Goal: Task Accomplishment & Management: Manage account settings

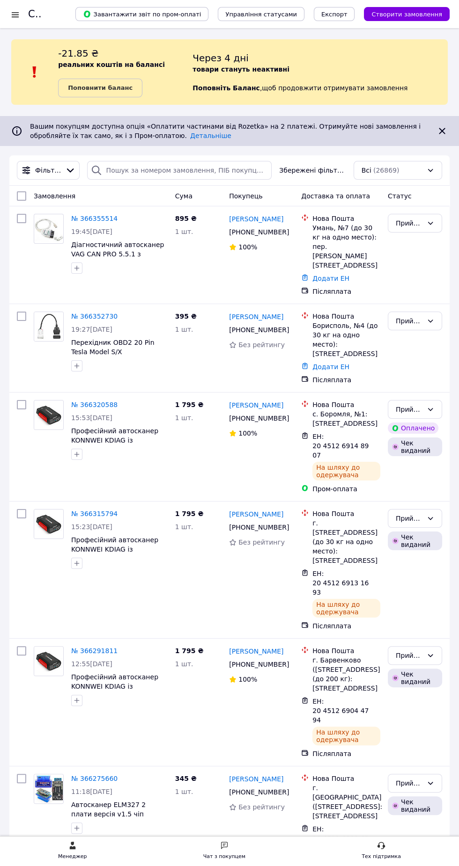
click at [16, 18] on div at bounding box center [15, 14] width 12 height 9
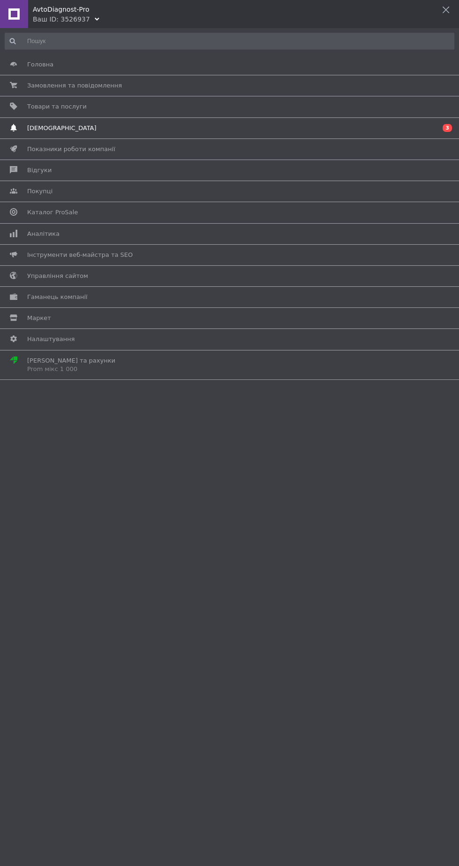
click at [74, 130] on span "[DEMOGRAPHIC_DATA]" at bounding box center [227, 128] width 401 height 8
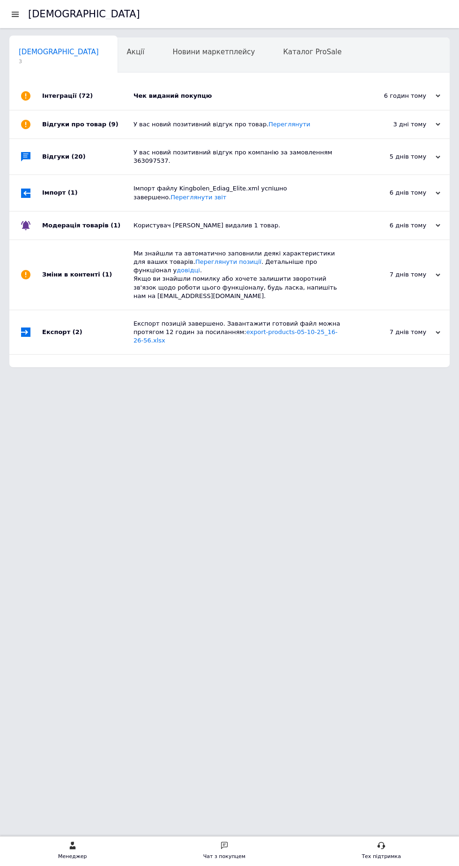
scroll to position [0, 4]
click at [200, 95] on div "Чек виданий покупцю" at bounding box center [239, 96] width 213 height 8
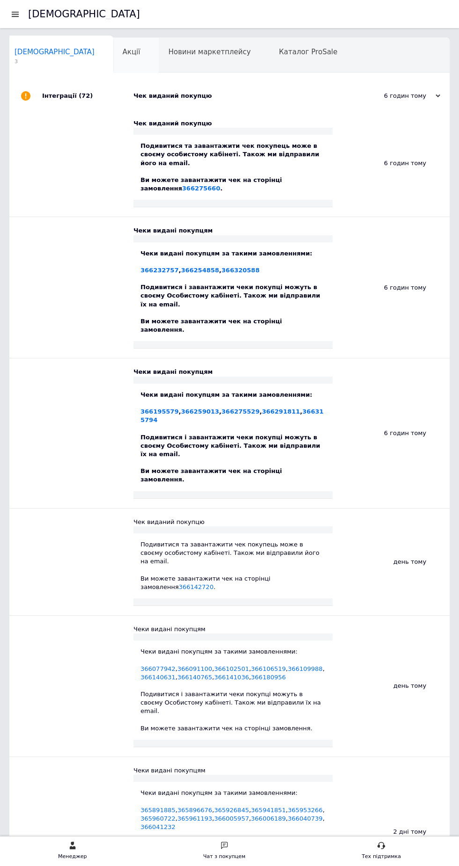
click at [123, 56] on span "Акції" at bounding box center [132, 52] width 18 height 8
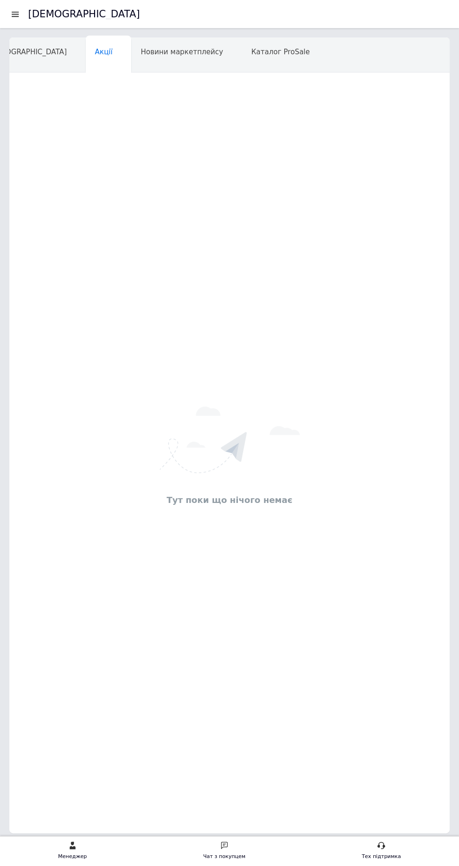
click at [8, 18] on div "[DEMOGRAPHIC_DATA]" at bounding box center [229, 14] width 459 height 28
click at [17, 19] on div at bounding box center [18, 14] width 19 height 28
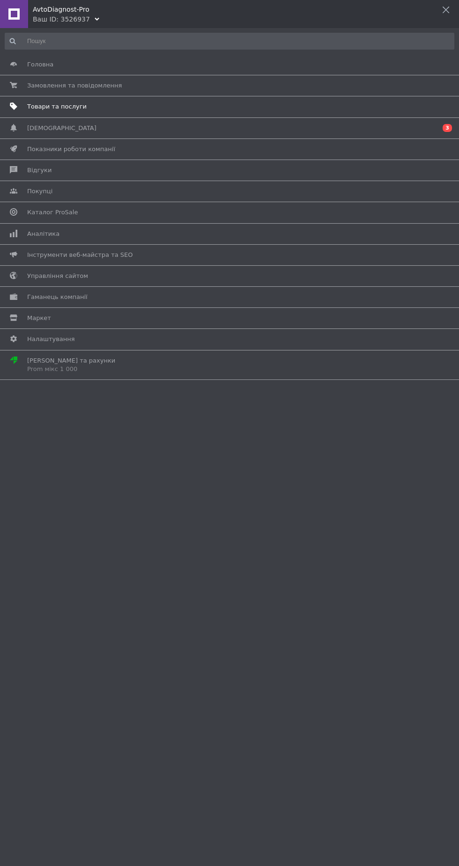
click at [61, 105] on span "Товари та послуги" at bounding box center [56, 107] width 59 height 8
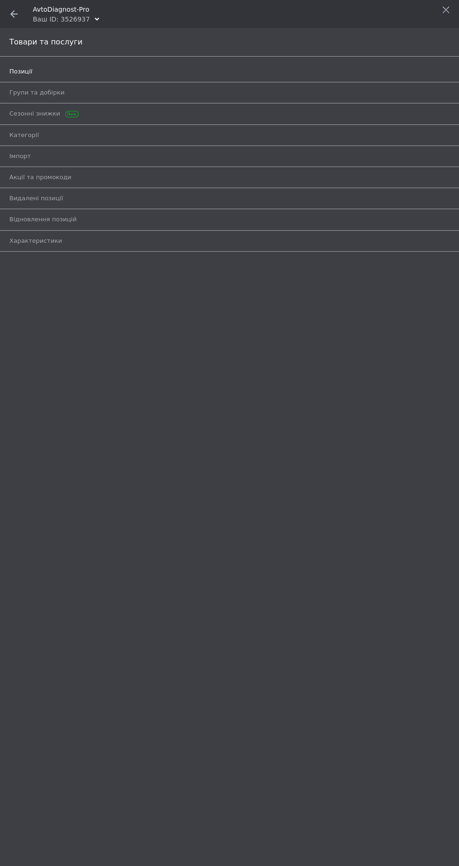
click at [28, 70] on span "Позиції" at bounding box center [20, 71] width 23 height 8
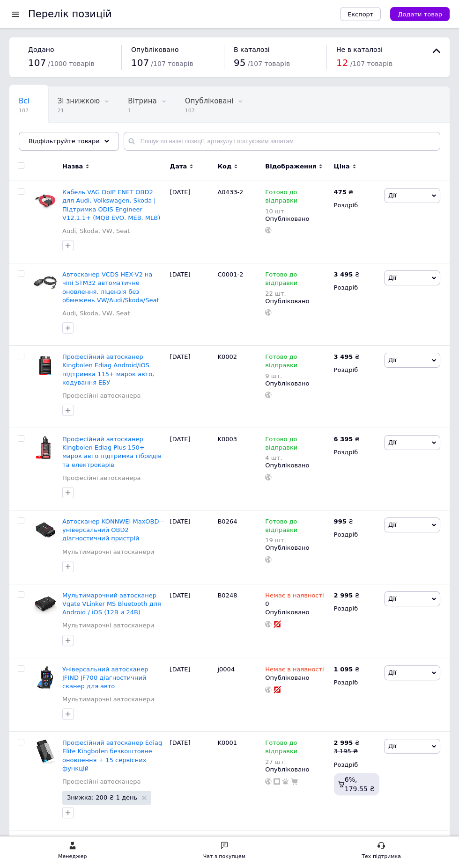
click at [72, 139] on span "Відфільтруйте товари" at bounding box center [64, 141] width 71 height 7
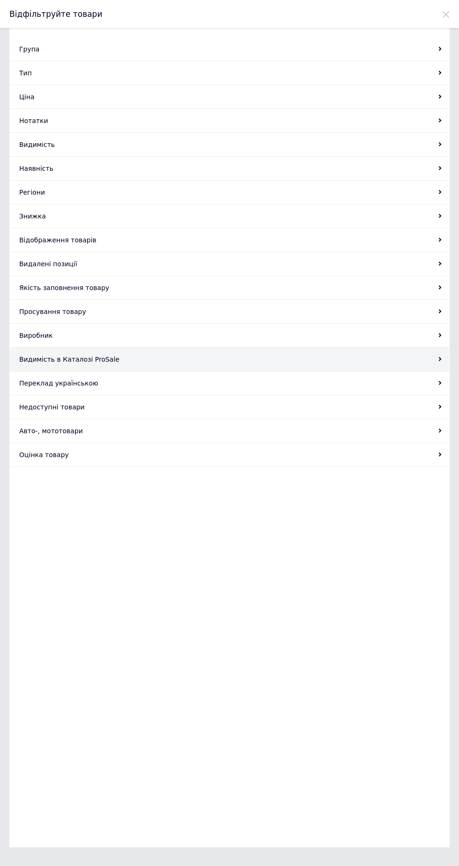
click at [86, 357] on div "Видимість в Каталозі ProSale" at bounding box center [229, 360] width 439 height 24
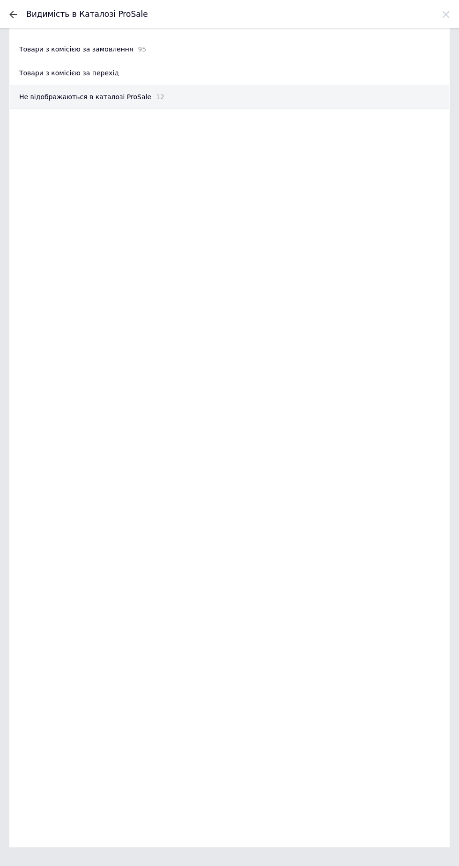
click at [106, 103] on div "Не відображаються в каталозі ProSale 12" at bounding box center [229, 97] width 439 height 24
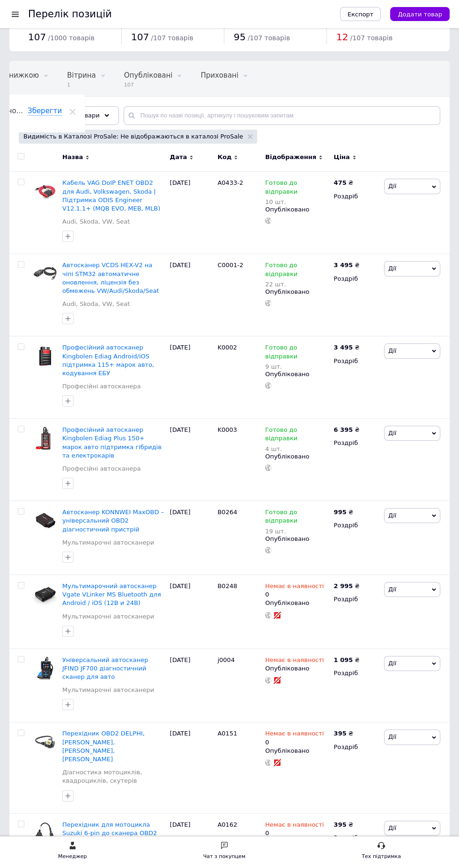
scroll to position [22, 0]
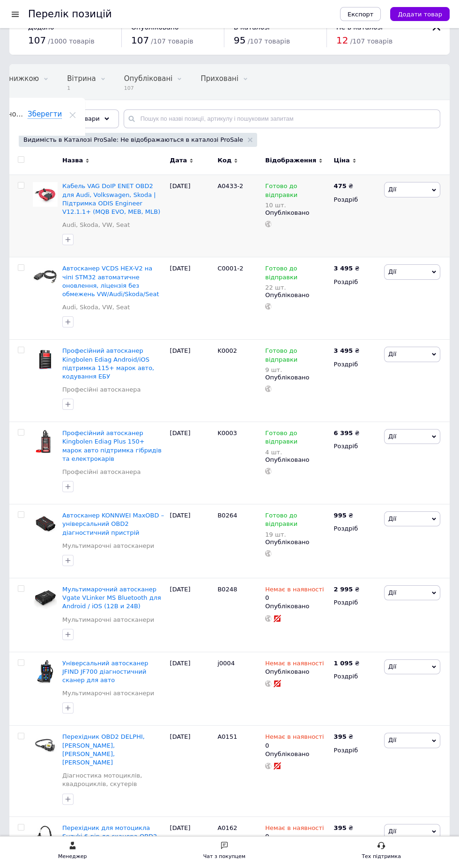
click at [22, 185] on input "checkbox" at bounding box center [21, 186] width 6 height 6
checkbox input "true"
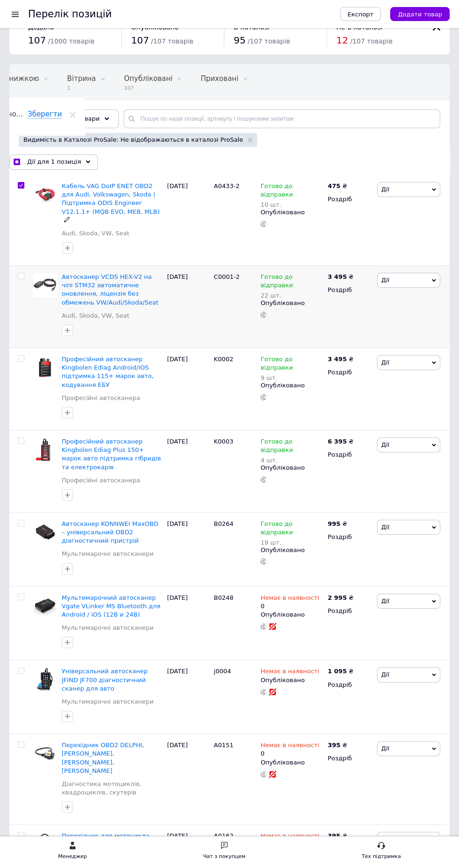
click at [21, 273] on input "checkbox" at bounding box center [21, 276] width 6 height 6
checkbox input "true"
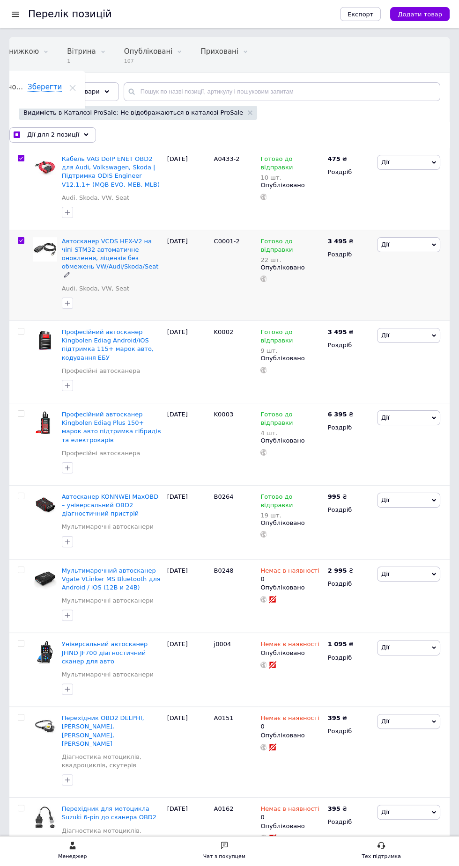
scroll to position [84, 0]
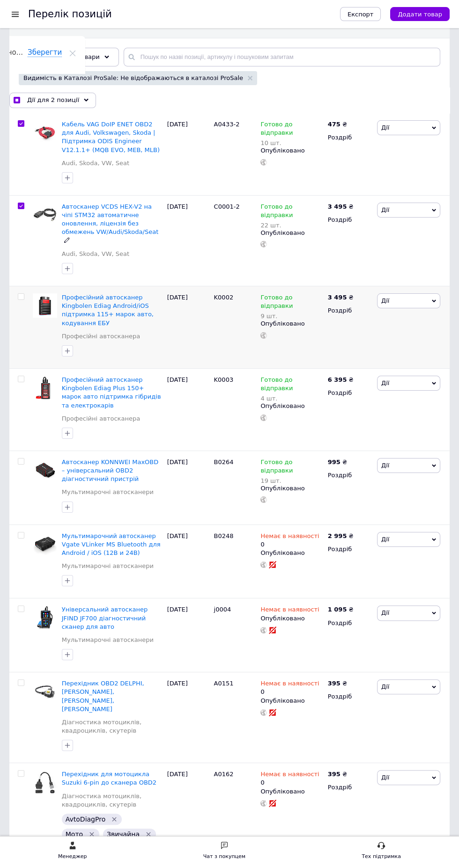
click at [23, 294] on input "checkbox" at bounding box center [21, 297] width 6 height 6
checkbox input "true"
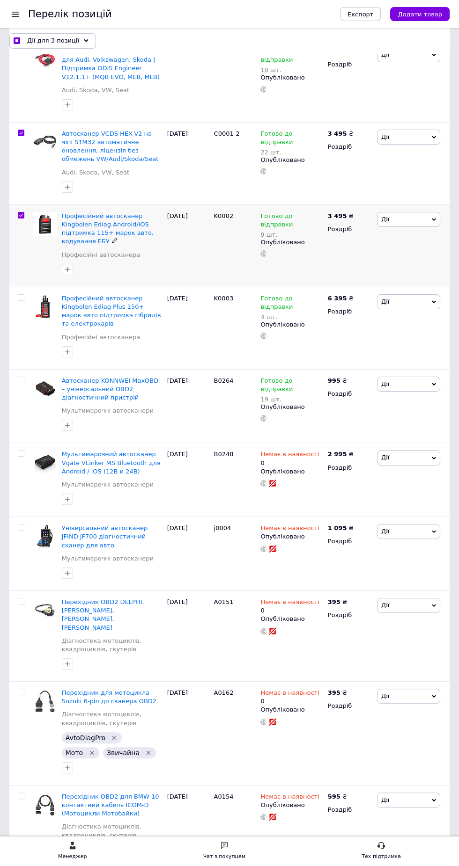
scroll to position [159, 0]
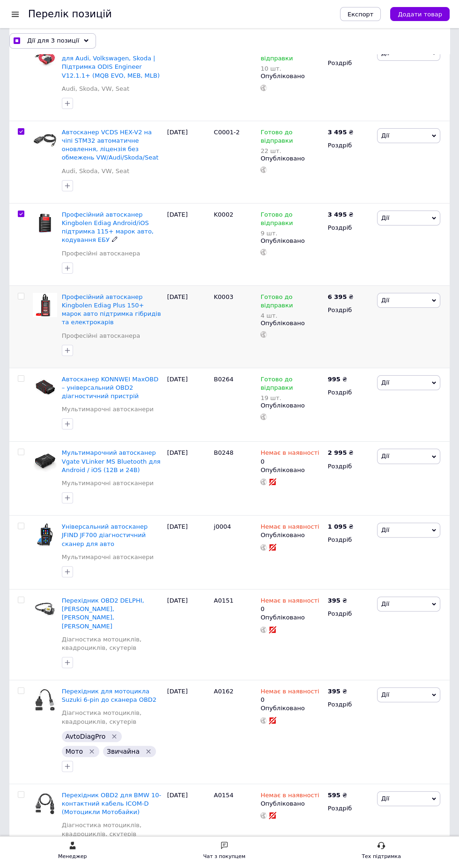
click at [20, 294] on input "checkbox" at bounding box center [21, 297] width 6 height 6
checkbox input "true"
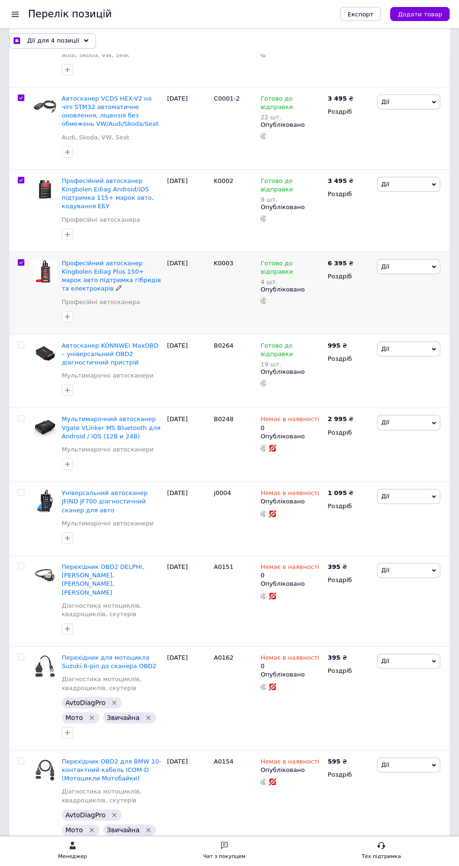
scroll to position [229, 0]
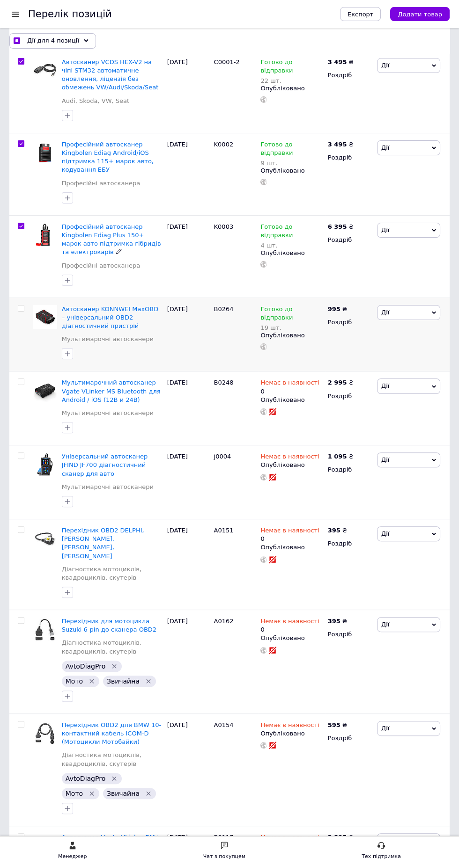
click at [22, 306] on input "checkbox" at bounding box center [21, 309] width 6 height 6
checkbox input "true"
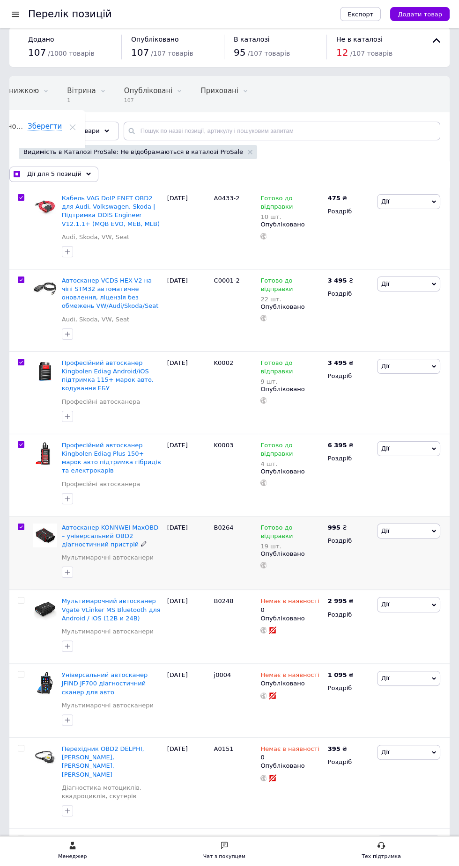
scroll to position [0, 0]
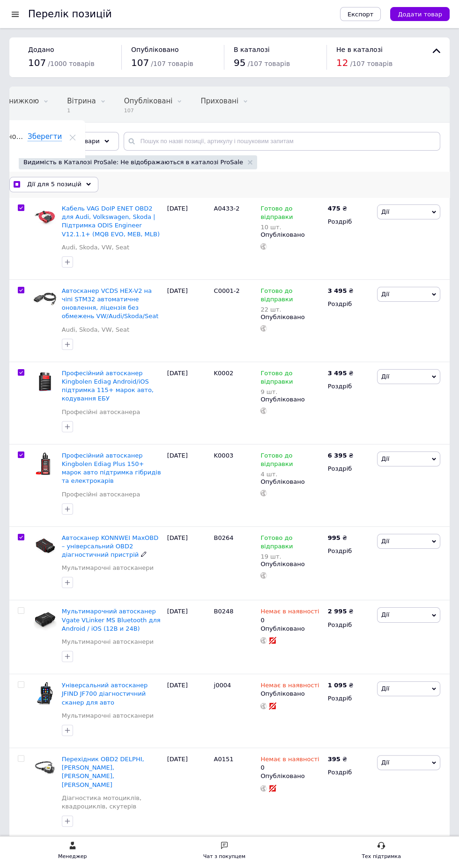
click at [75, 185] on div "Дії для 5 позицій" at bounding box center [53, 184] width 89 height 15
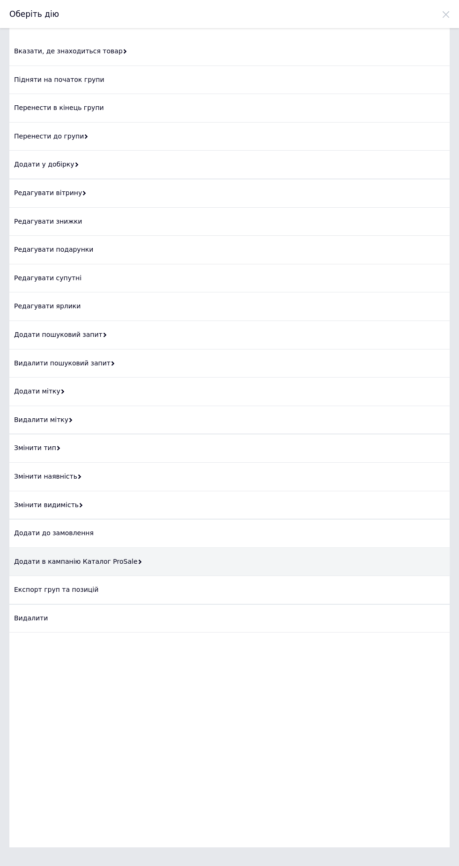
click at [85, 562] on div "Додати в кампанію Каталог ProSale" at bounding box center [229, 562] width 440 height 29
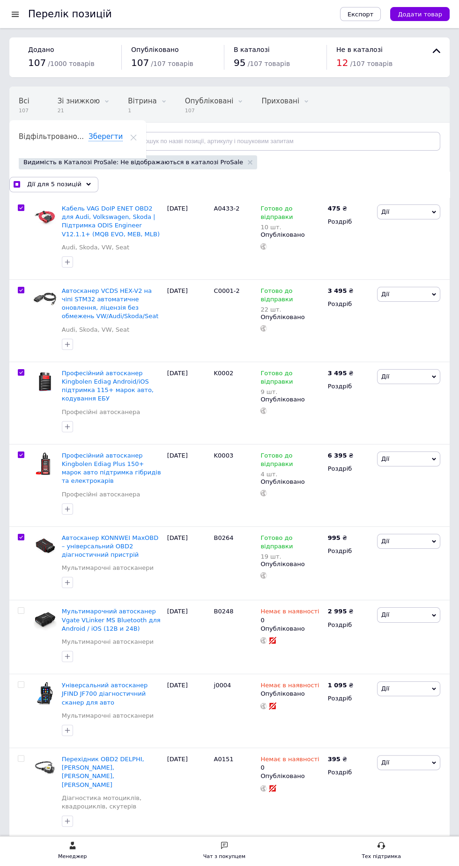
scroll to position [0, 61]
click at [67, 183] on span "Дії для 5 позицій" at bounding box center [54, 184] width 54 height 8
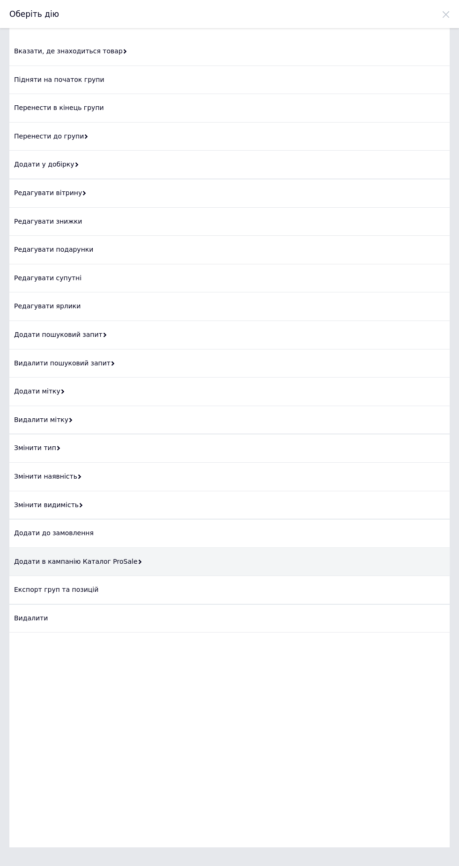
click at [138, 560] on use at bounding box center [139, 562] width 3 height 5
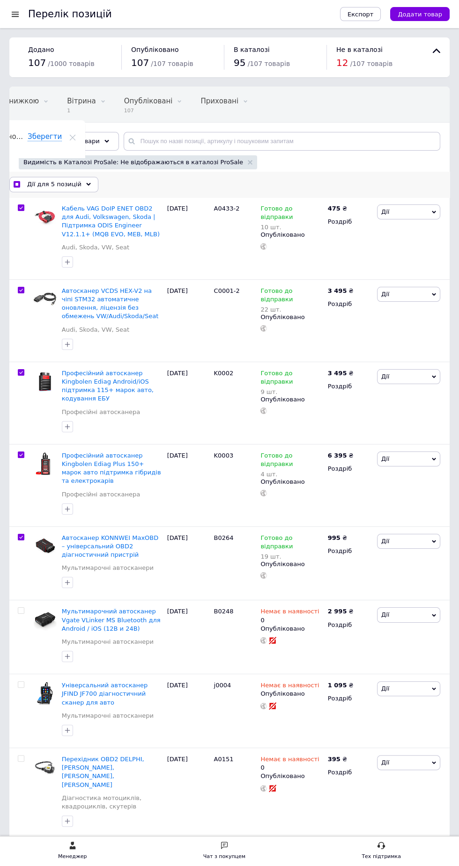
click at [60, 185] on span "Дії для 5 позицій" at bounding box center [54, 184] width 54 height 8
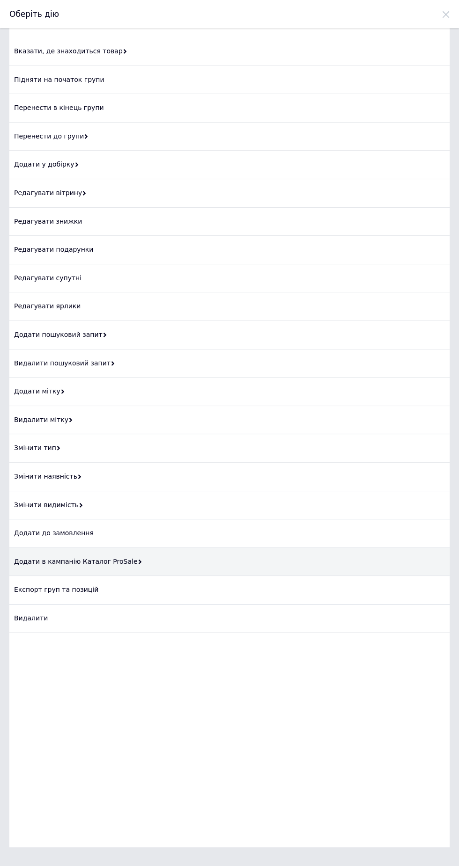
click at [388, 563] on div "Додати в кампанію Каталог ProSale" at bounding box center [229, 562] width 440 height 29
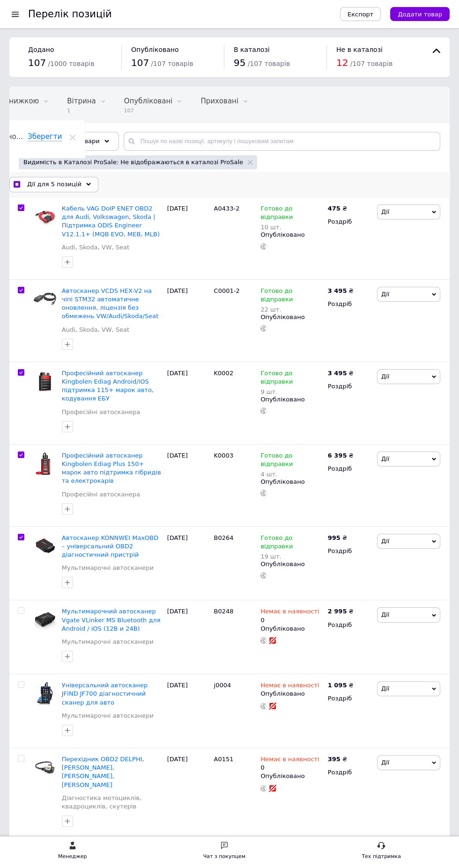
click at [69, 186] on span "Дії для 5 позицій" at bounding box center [54, 184] width 54 height 8
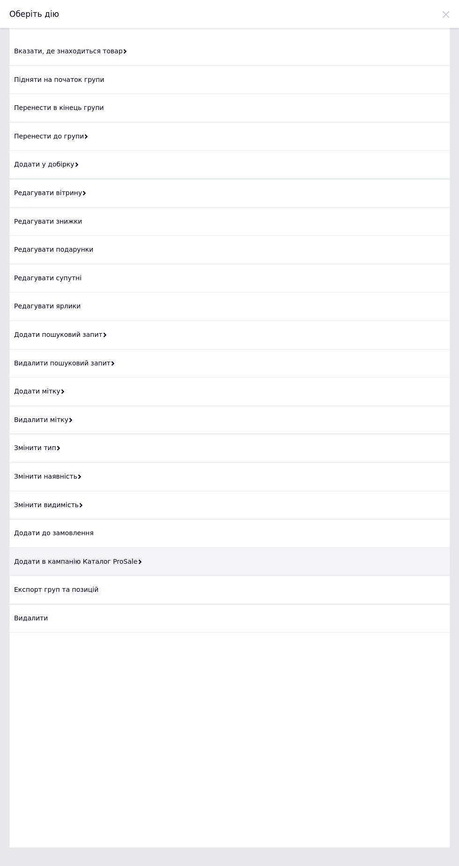
click at [29, 560] on div "Додати в кампанію Каталог ProSale" at bounding box center [229, 562] width 440 height 29
checkbox input "true"
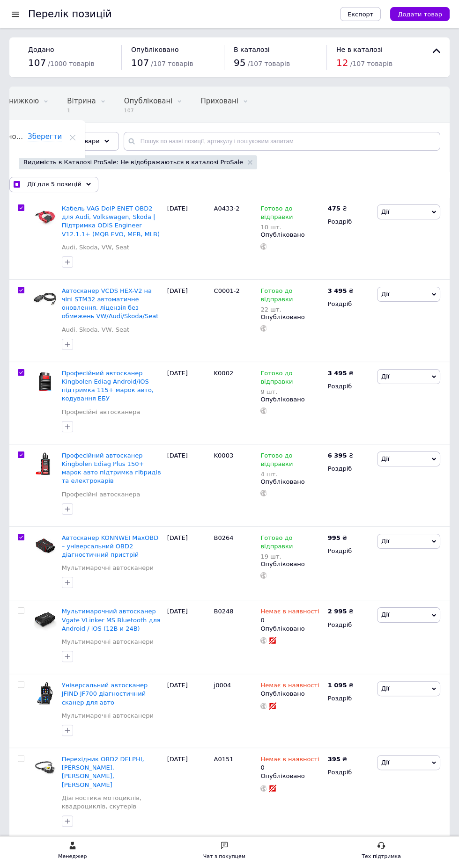
click at [401, 58] on div "12 / 107 товарів" at bounding box center [377, 63] width 83 height 14
click at [415, 536] on span "Дії" at bounding box center [408, 541] width 63 height 15
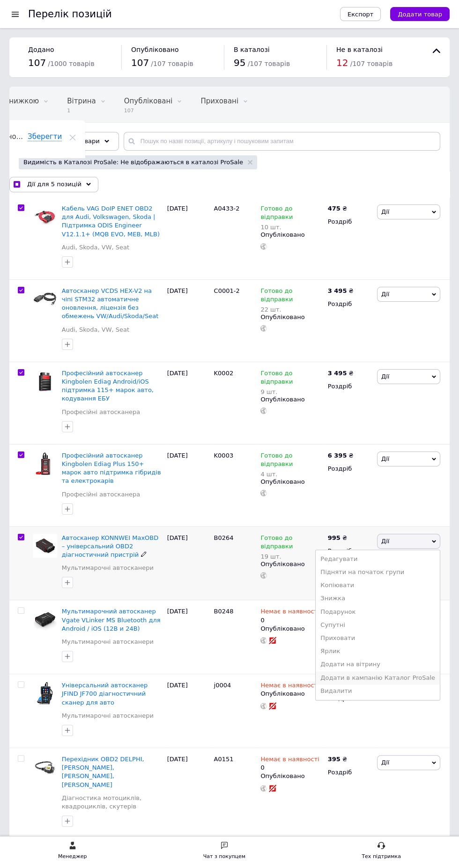
click at [416, 672] on li "Додати в кампанію Каталог ProSale" at bounding box center [378, 678] width 124 height 13
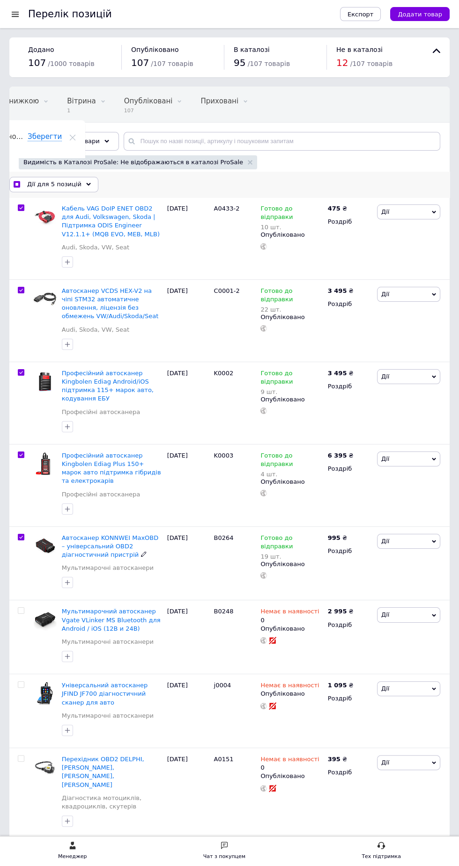
click at [18, 185] on input "checkbox" at bounding box center [17, 185] width 6 height 6
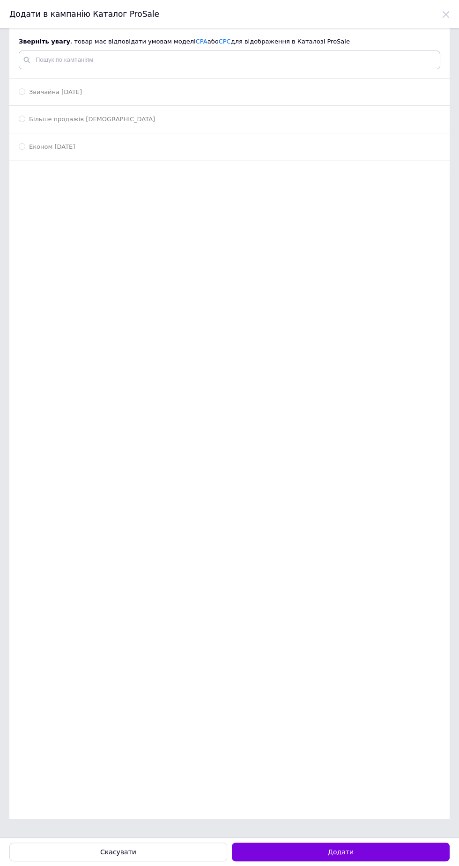
click at [83, 145] on div "Економ [DATE]" at bounding box center [229, 147] width 421 height 8
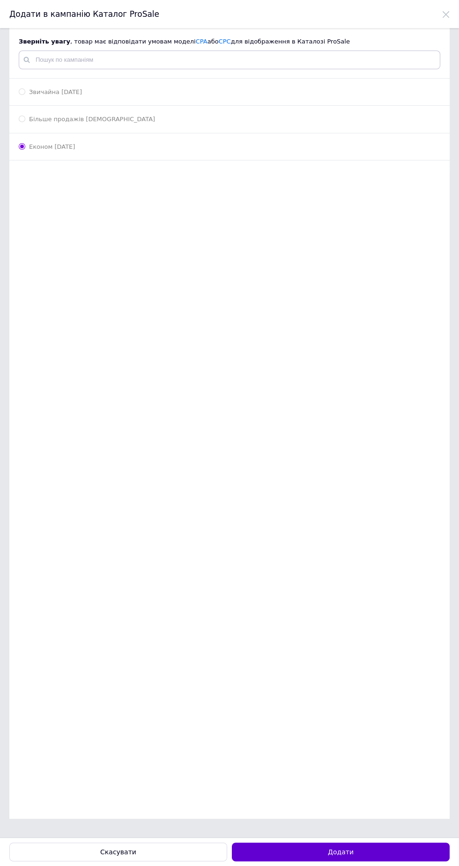
click at [367, 854] on button "Додати" at bounding box center [341, 852] width 218 height 19
radio input "false"
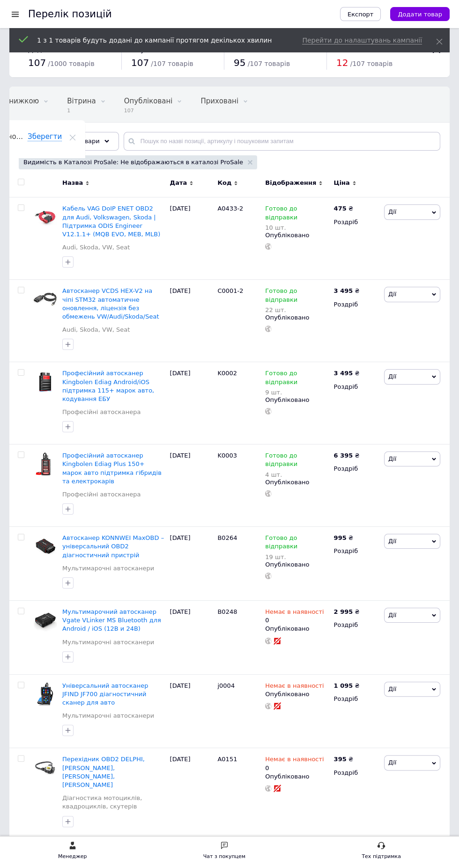
scroll to position [0, 4]
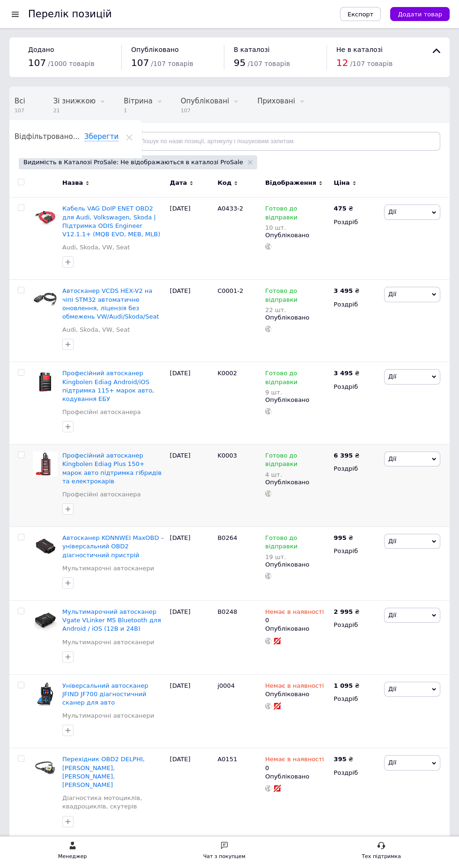
click at [411, 452] on span "Дії" at bounding box center [412, 459] width 56 height 15
click at [400, 589] on li "Додати в кампанію Каталог ProSale" at bounding box center [378, 595] width 124 height 13
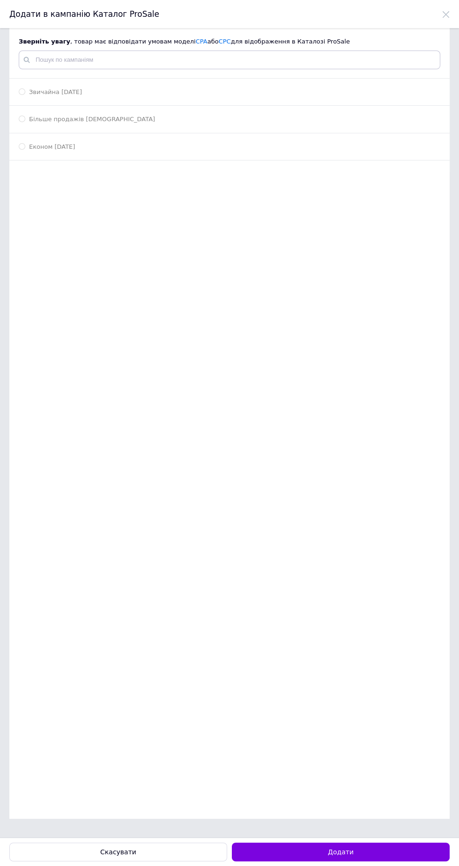
click at [107, 150] on div "Економ [DATE]" at bounding box center [229, 147] width 421 height 8
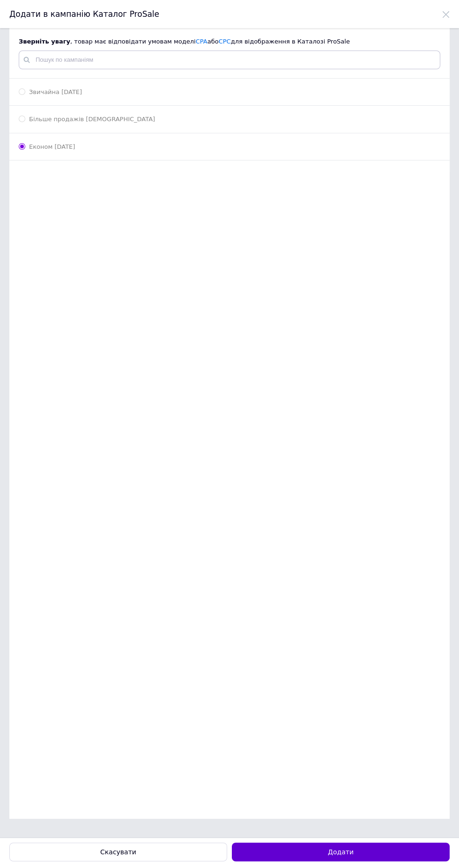
click at [388, 855] on button "Додати" at bounding box center [341, 852] width 218 height 19
radio input "false"
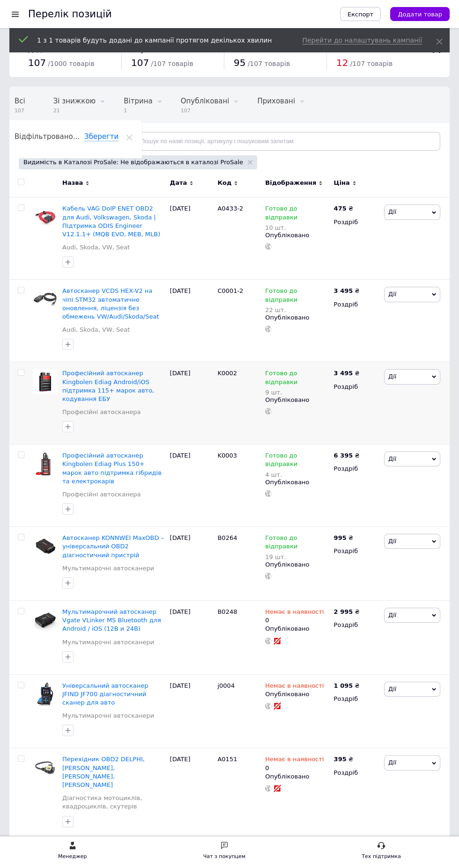
click at [389, 376] on span "Дії" at bounding box center [392, 376] width 8 height 7
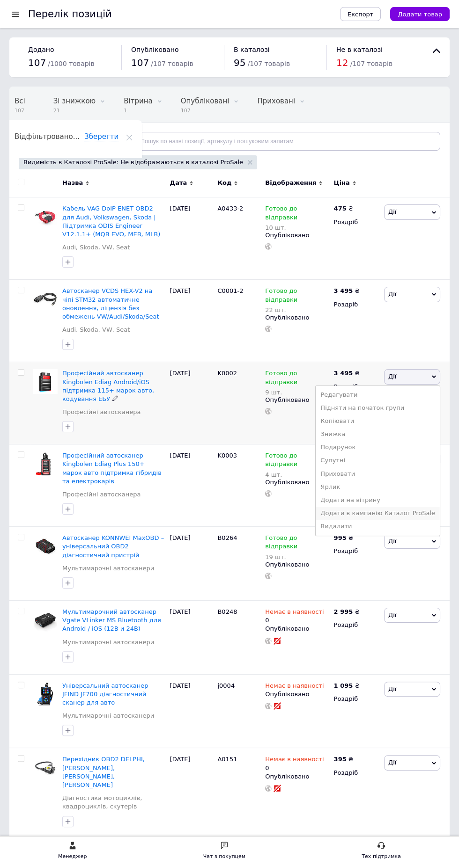
click at [371, 514] on li "Додати в кампанію Каталог ProSale" at bounding box center [378, 513] width 124 height 13
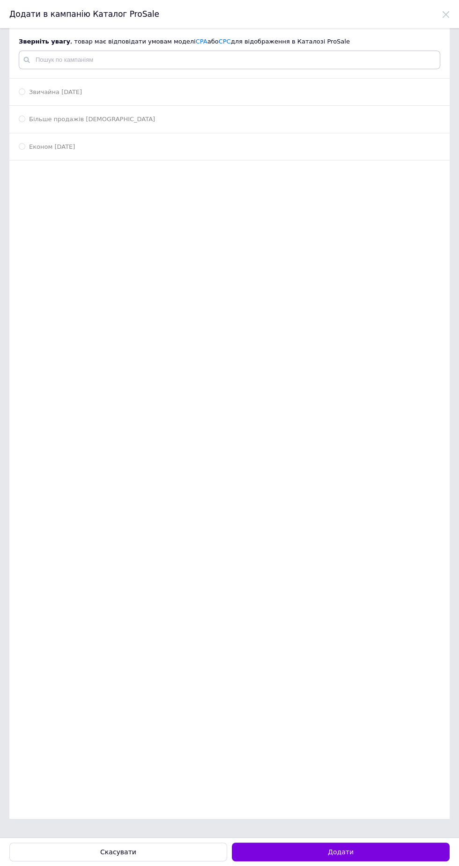
click at [129, 147] on div "Економ [DATE]" at bounding box center [229, 147] width 421 height 8
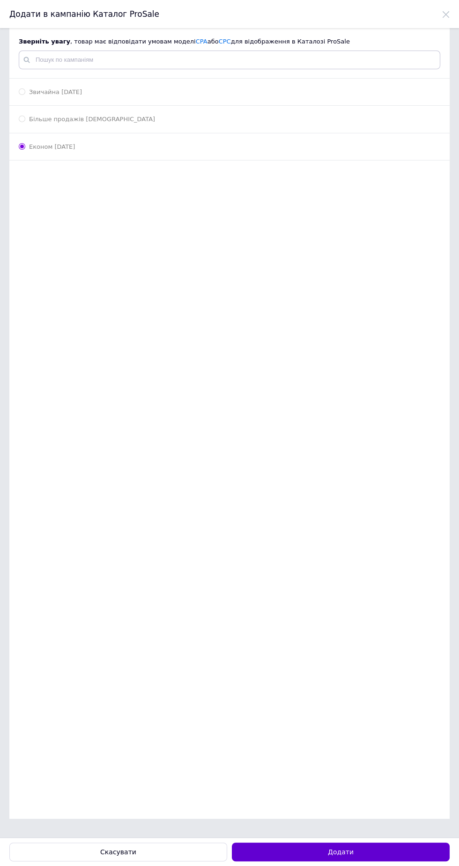
click at [380, 852] on button "Додати" at bounding box center [341, 852] width 218 height 19
radio input "false"
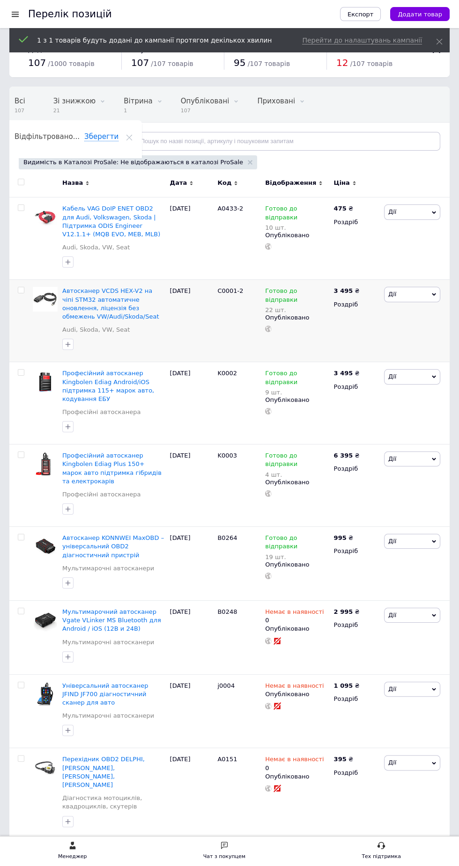
click at [397, 293] on span "Дії" at bounding box center [412, 294] width 56 height 15
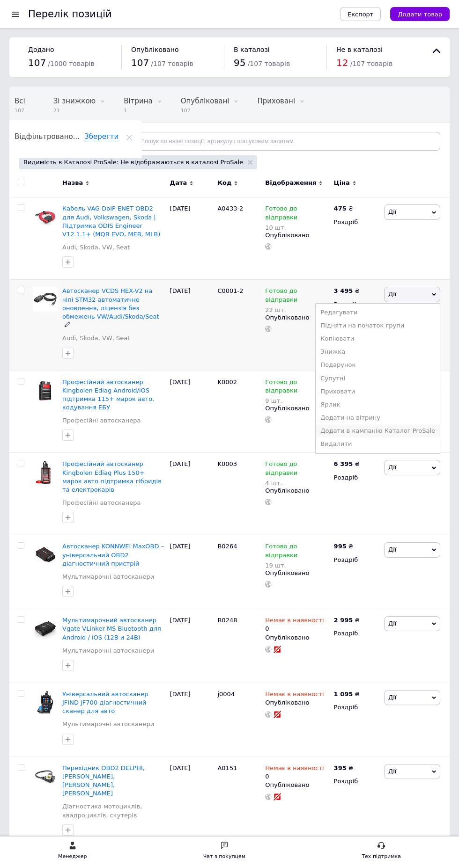
click at [371, 433] on li "Додати в кампанію Каталог ProSale" at bounding box center [378, 431] width 124 height 13
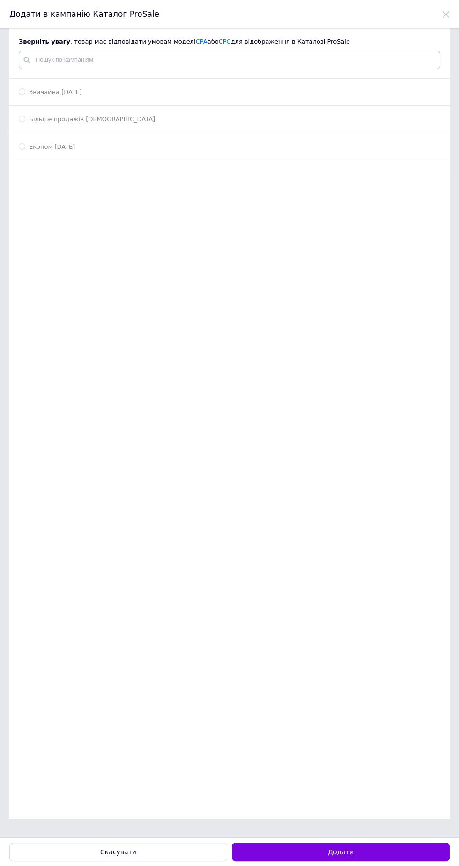
click at [121, 143] on div "Економ [DATE]" at bounding box center [229, 147] width 421 height 8
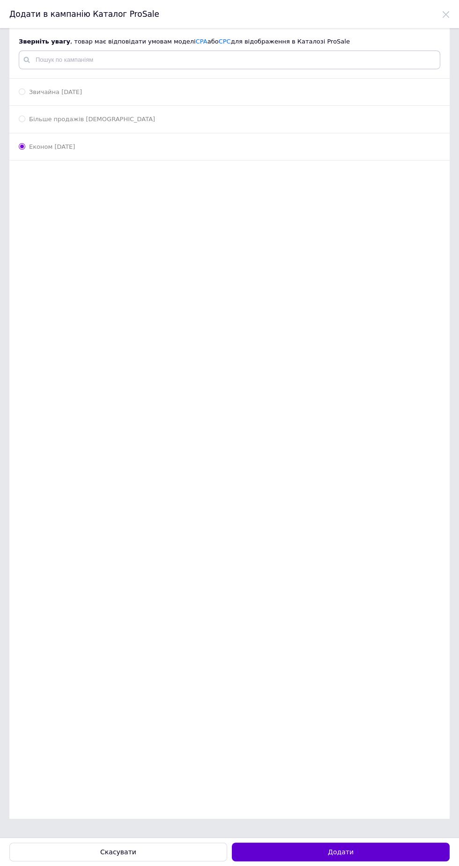
click at [380, 851] on button "Додати" at bounding box center [341, 852] width 218 height 19
radio input "false"
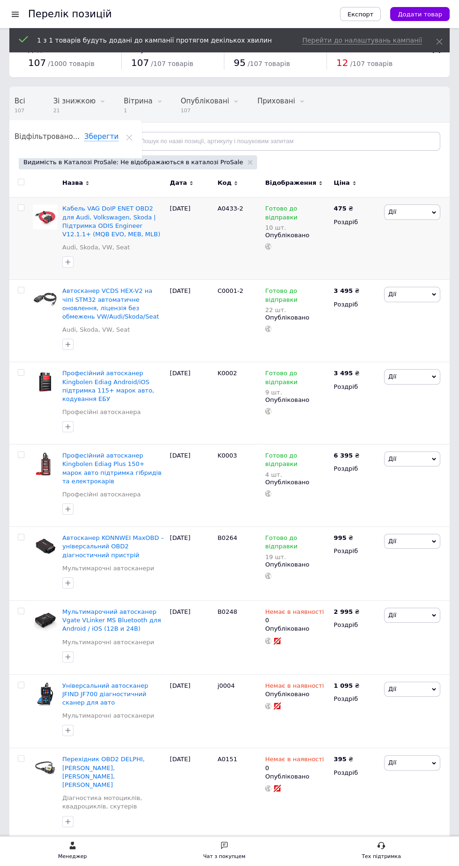
click at [397, 215] on span "Дії" at bounding box center [412, 212] width 56 height 15
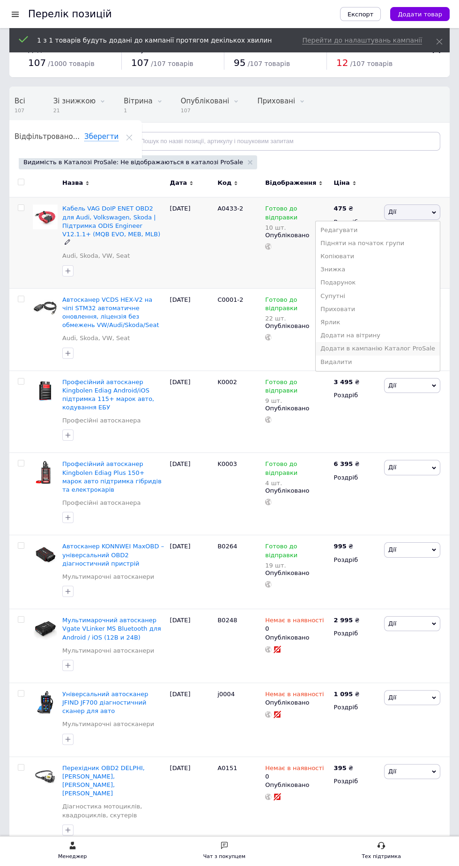
click at [360, 352] on li "Додати в кампанію Каталог ProSale" at bounding box center [378, 348] width 124 height 13
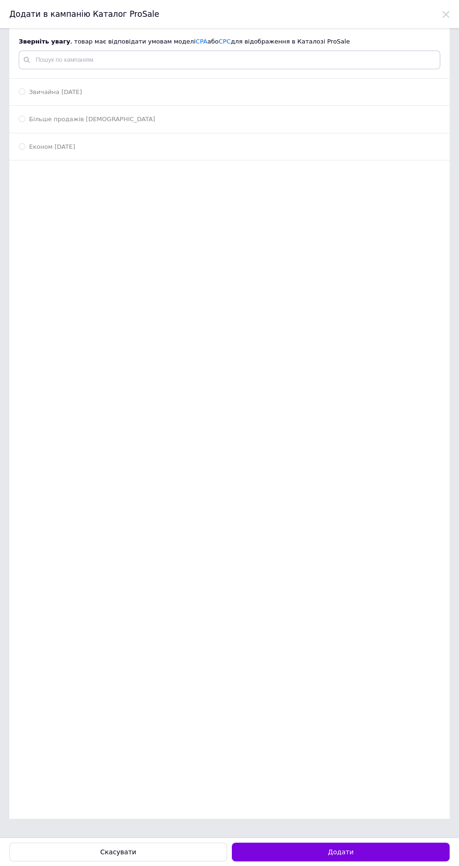
click at [101, 147] on div "Економ [DATE]" at bounding box center [229, 147] width 421 height 8
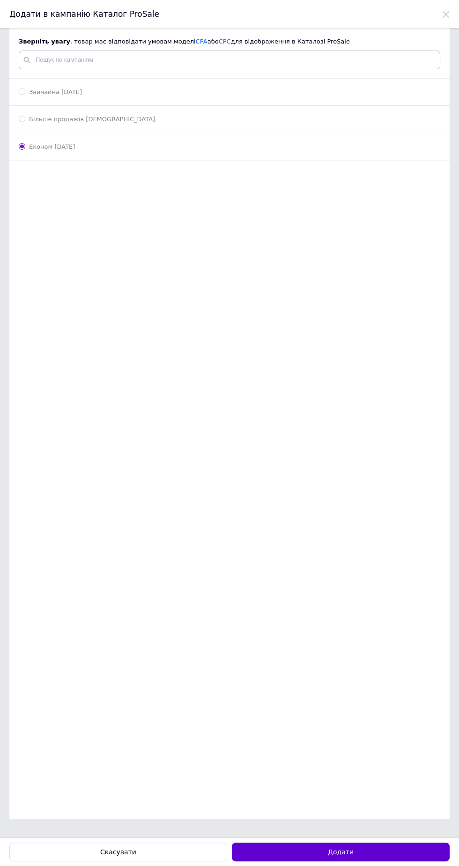
click at [382, 855] on button "Додати" at bounding box center [341, 852] width 218 height 19
radio input "false"
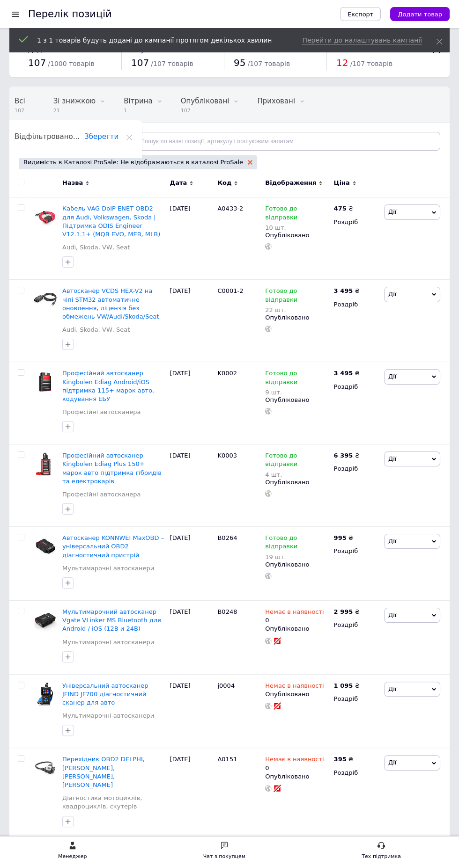
click at [248, 164] on use at bounding box center [250, 162] width 5 height 5
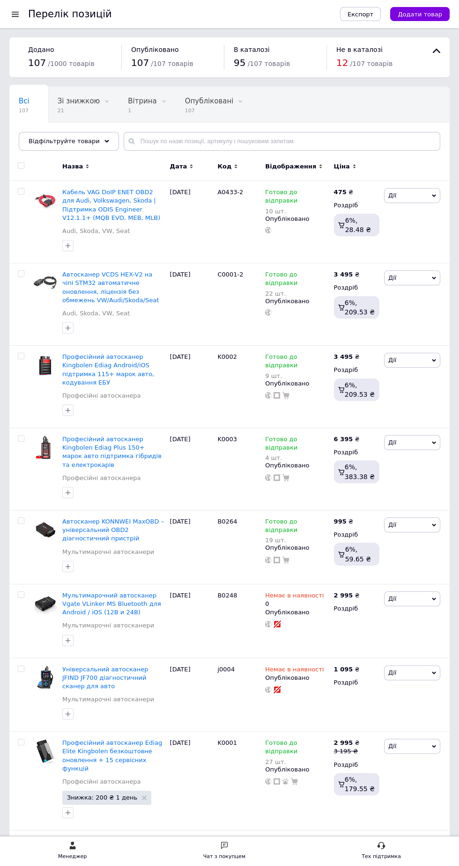
click at [7, 16] on div "Перелік позицій Експорт Додати товар" at bounding box center [229, 14] width 459 height 28
click at [91, 147] on div "Відфільтруйте товари" at bounding box center [69, 141] width 100 height 19
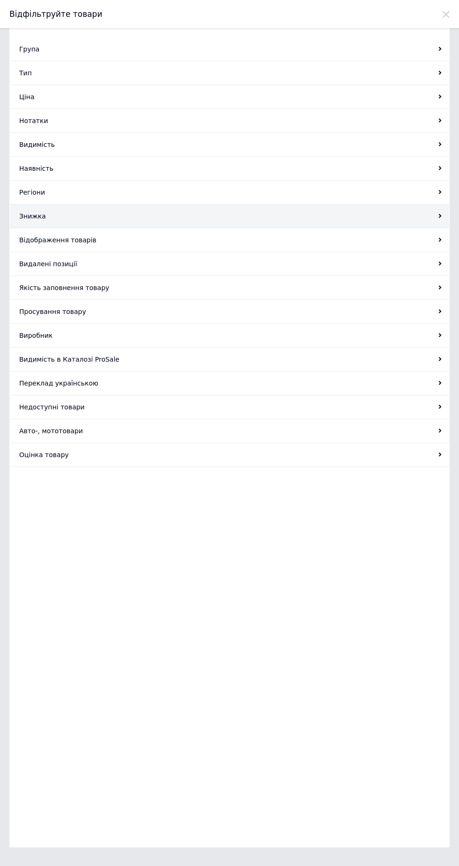
click at [53, 214] on div "Знижка" at bounding box center [229, 217] width 439 height 24
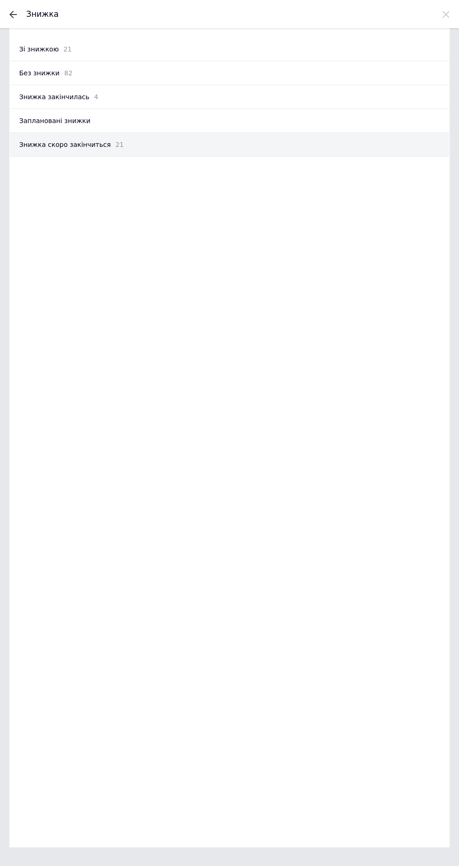
click at [98, 147] on span "Знижка скоро закінчиться" at bounding box center [64, 144] width 91 height 9
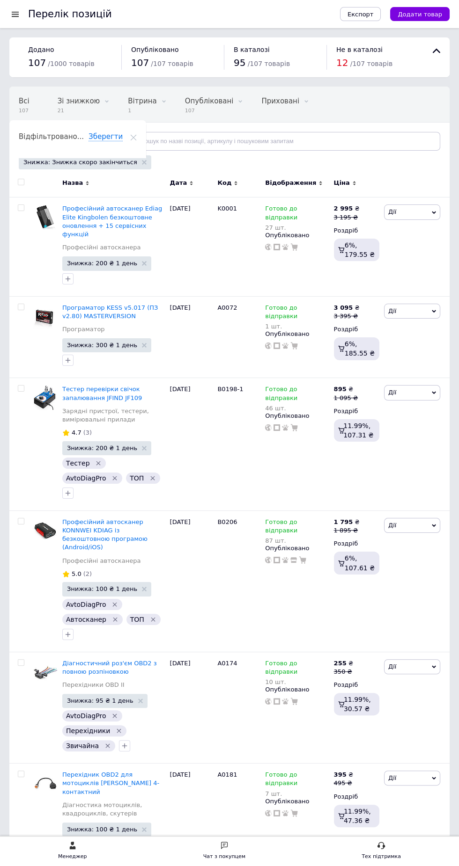
scroll to position [0, 61]
click at [103, 260] on span "Знижка: 200 ₴ 1 день" at bounding box center [102, 263] width 70 height 6
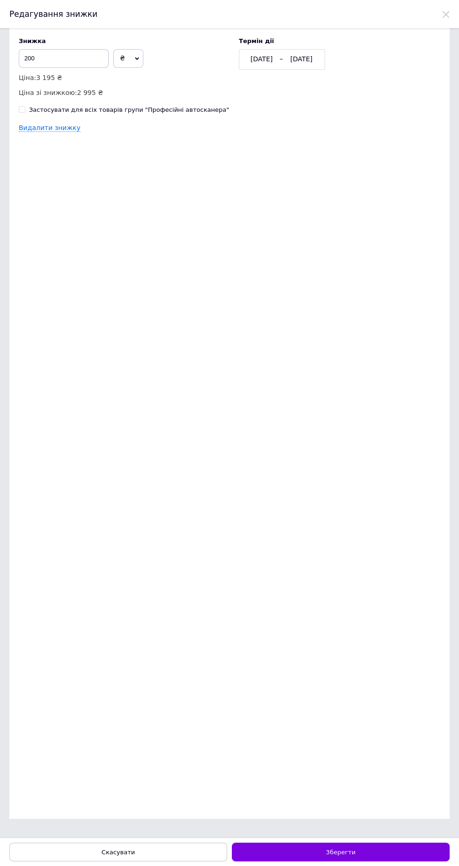
click at [305, 56] on div "[DATE]" at bounding box center [301, 59] width 35 height 9
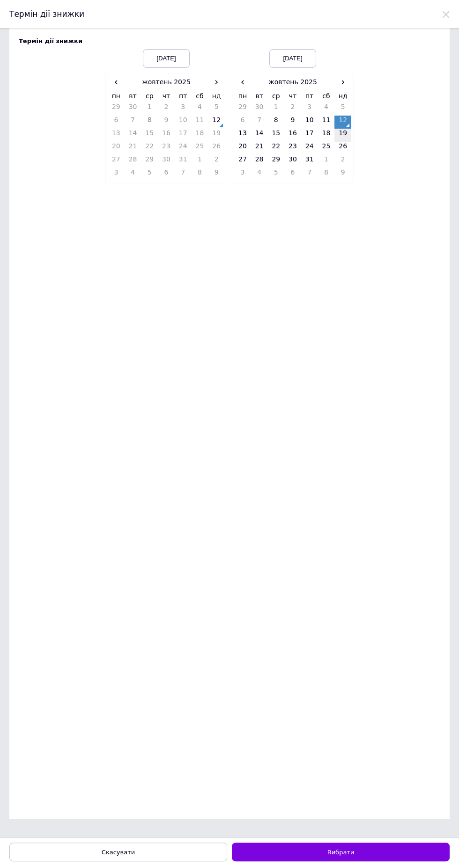
click at [344, 136] on td "19" at bounding box center [342, 135] width 17 height 13
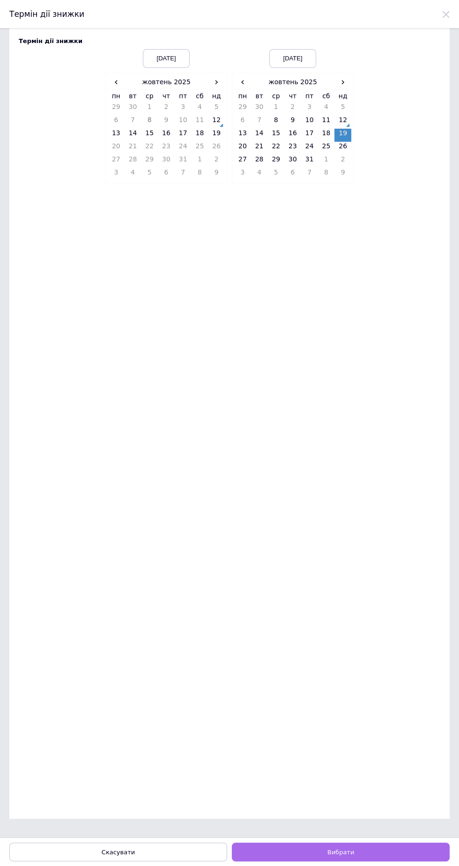
click at [361, 847] on button "Вибрати" at bounding box center [341, 852] width 218 height 19
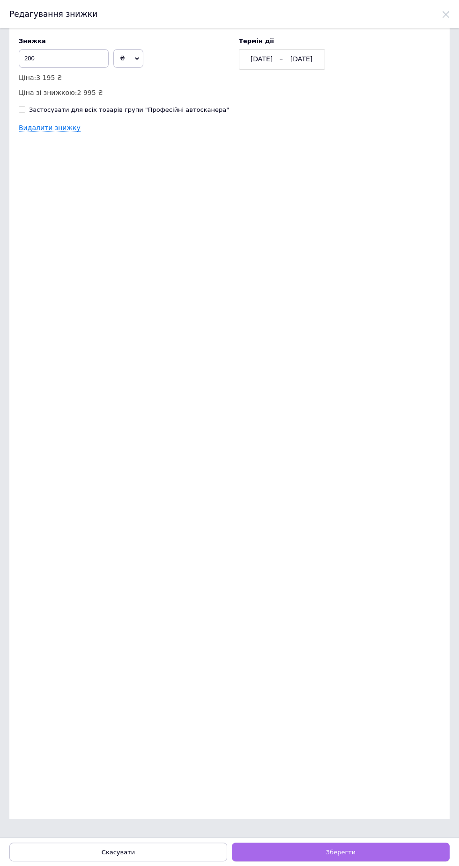
click at [379, 856] on button "Зберегти" at bounding box center [341, 852] width 218 height 19
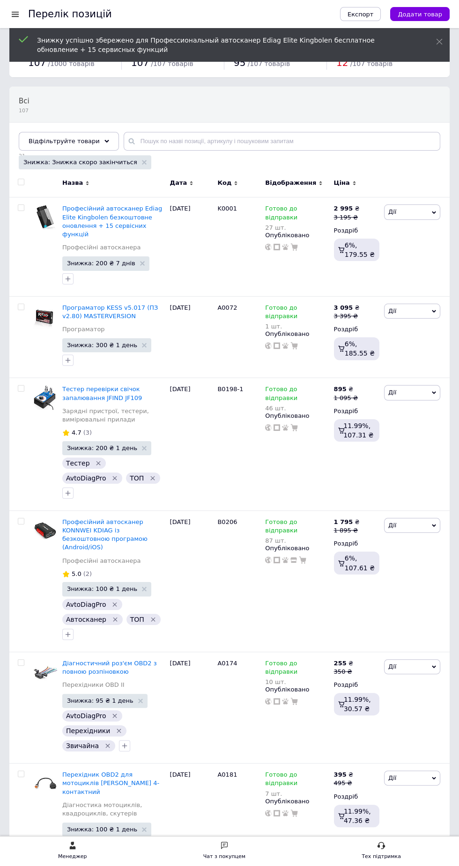
scroll to position [0, 0]
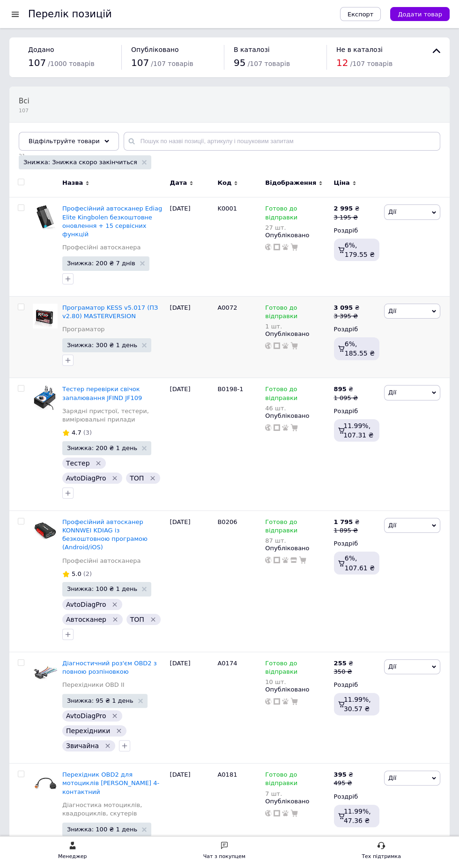
click at [100, 342] on span "Знижка: 300 ₴ 1 день" at bounding box center [102, 345] width 70 height 6
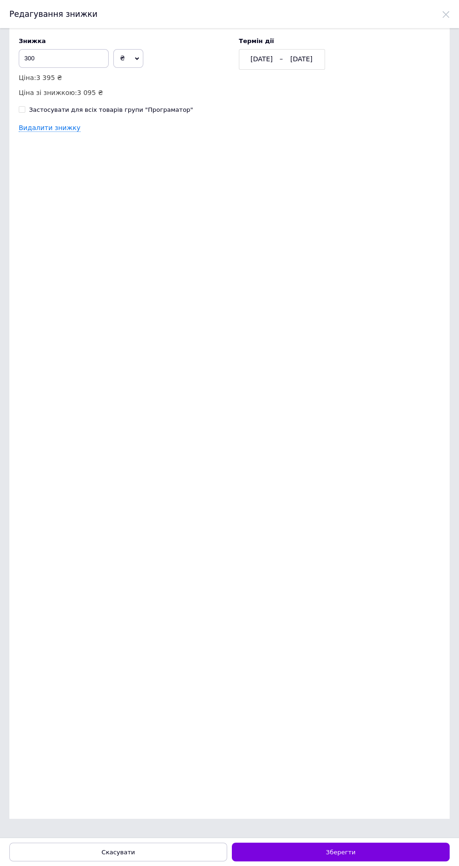
click at [299, 55] on div "[DATE]" at bounding box center [301, 59] width 35 height 9
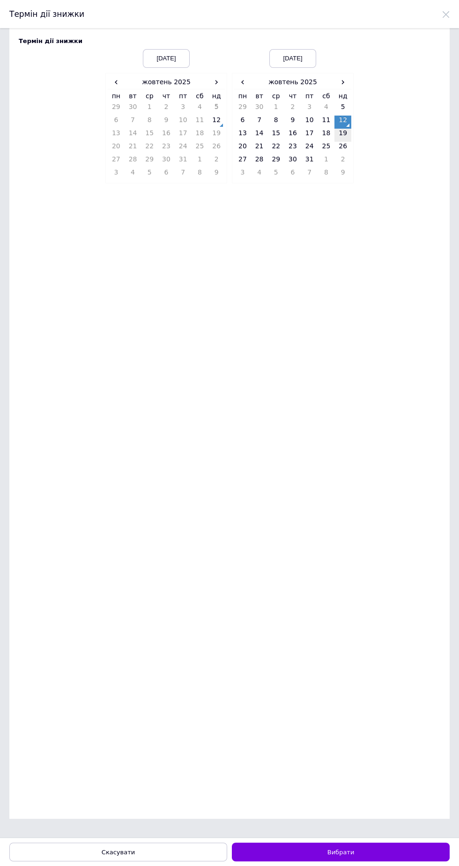
click at [345, 131] on td "19" at bounding box center [342, 135] width 17 height 13
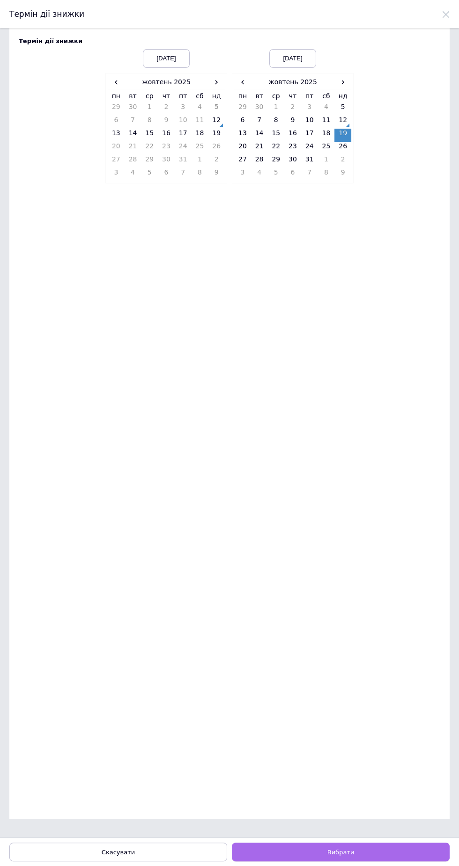
click at [382, 852] on button "Вибрати" at bounding box center [341, 852] width 218 height 19
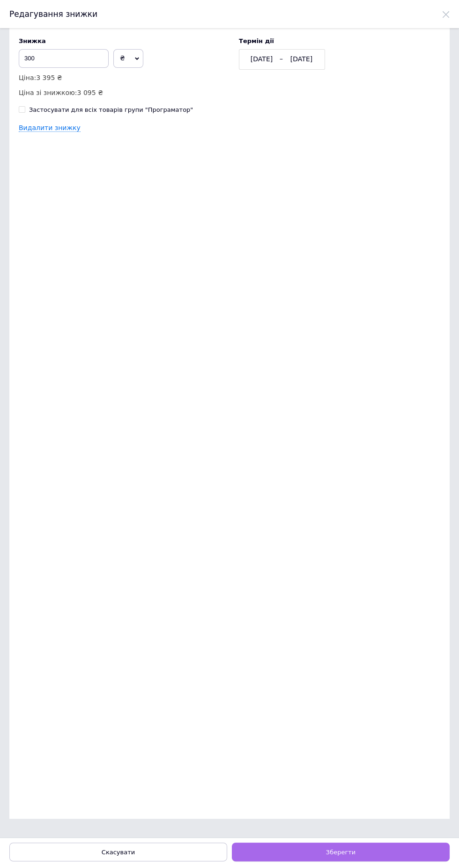
click at [385, 854] on button "Зберегти" at bounding box center [341, 852] width 218 height 19
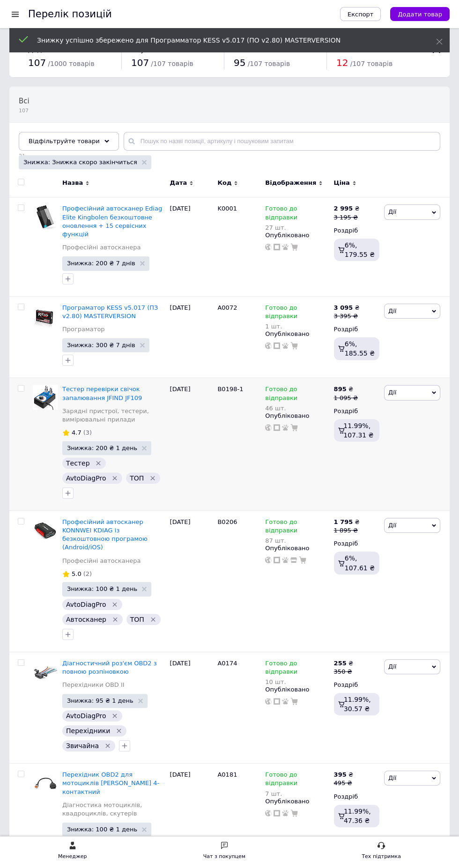
click at [113, 441] on span "Знижка: 200 ₴ 1 день" at bounding box center [106, 448] width 89 height 14
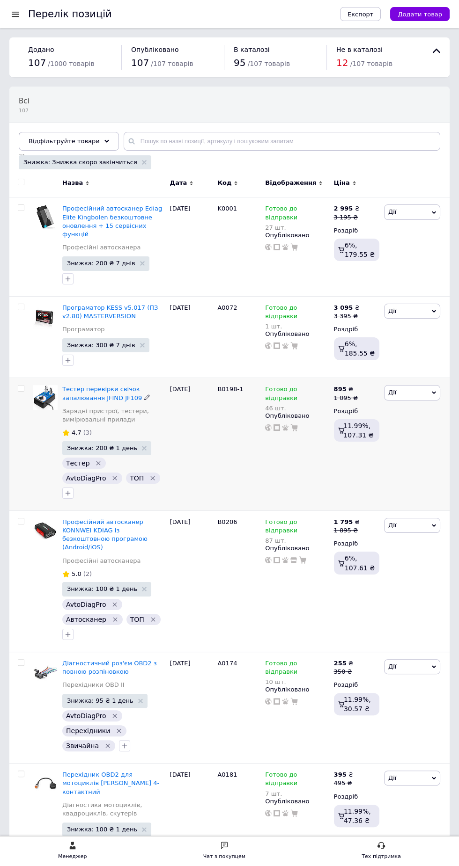
click at [104, 445] on span "Знижка: 200 ₴ 1 день" at bounding box center [102, 448] width 70 height 6
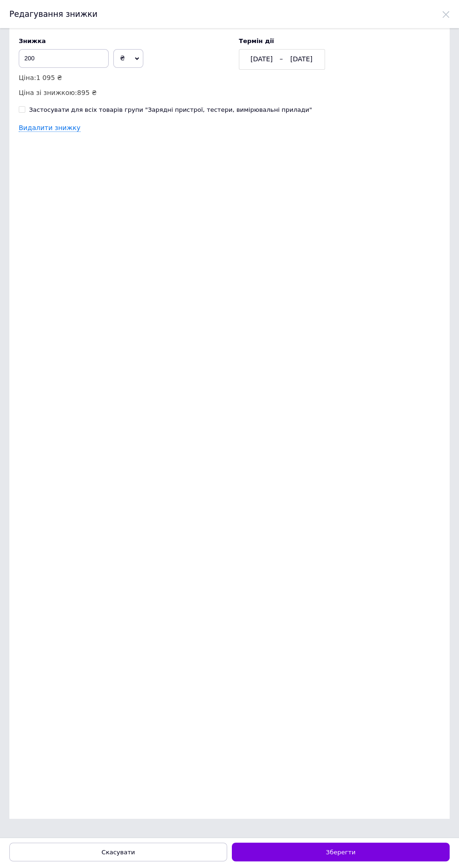
click at [303, 63] on div "[DATE]" at bounding box center [301, 59] width 35 height 9
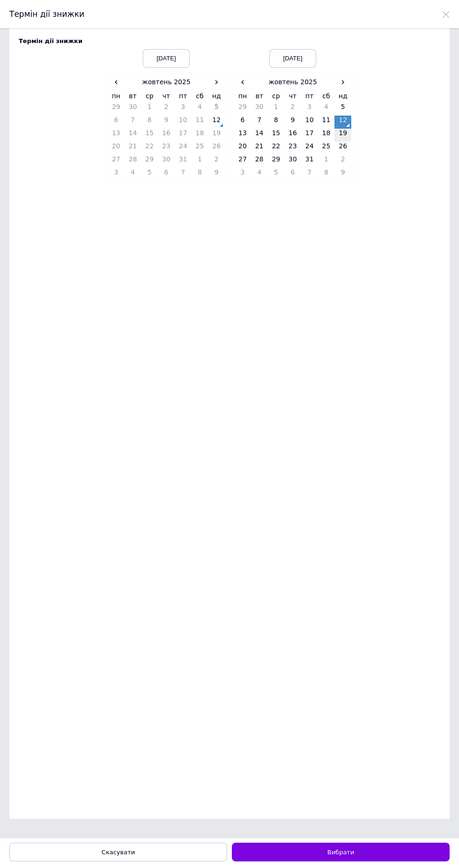
click at [345, 135] on td "19" at bounding box center [342, 135] width 17 height 13
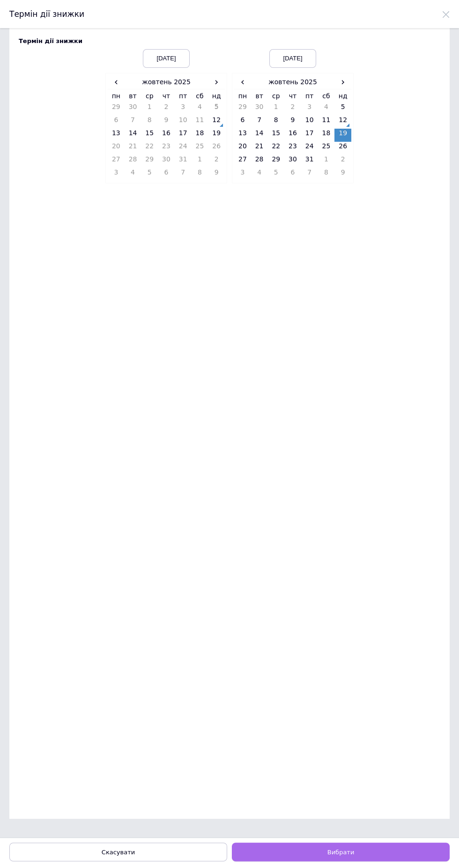
click at [376, 844] on button "Вибрати" at bounding box center [341, 852] width 218 height 19
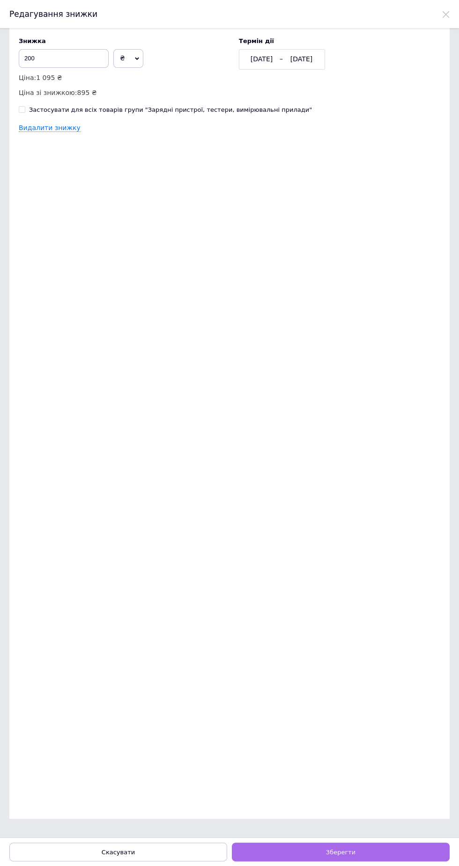
click at [380, 856] on button "Зберегти" at bounding box center [341, 852] width 218 height 19
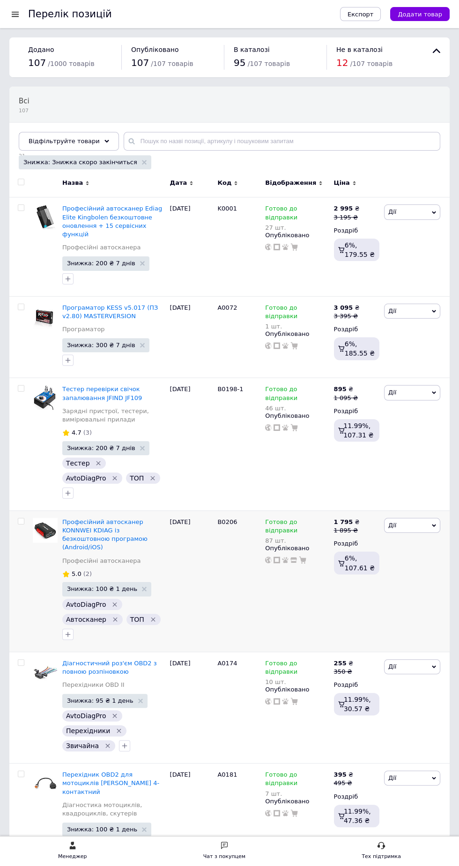
click at [106, 586] on span "Знижка: 100 ₴ 1 день" at bounding box center [102, 589] width 70 height 6
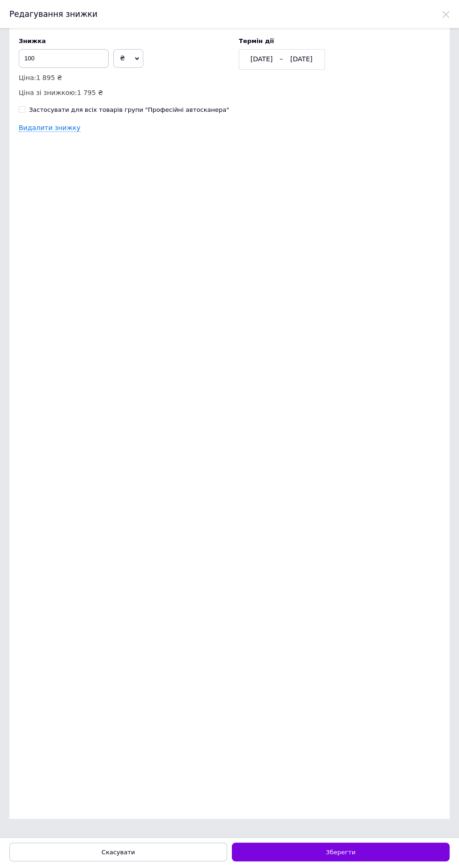
click at [306, 52] on div "[DATE] [DATE]" at bounding box center [282, 59] width 86 height 21
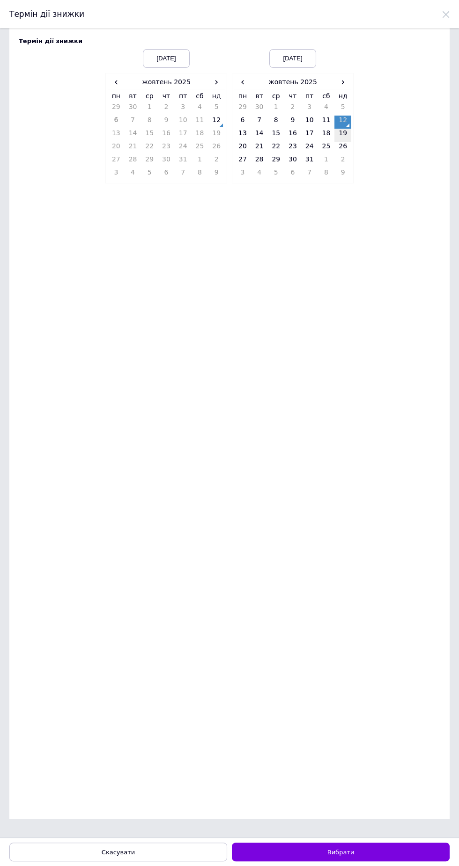
click at [345, 133] on td "19" at bounding box center [342, 135] width 17 height 13
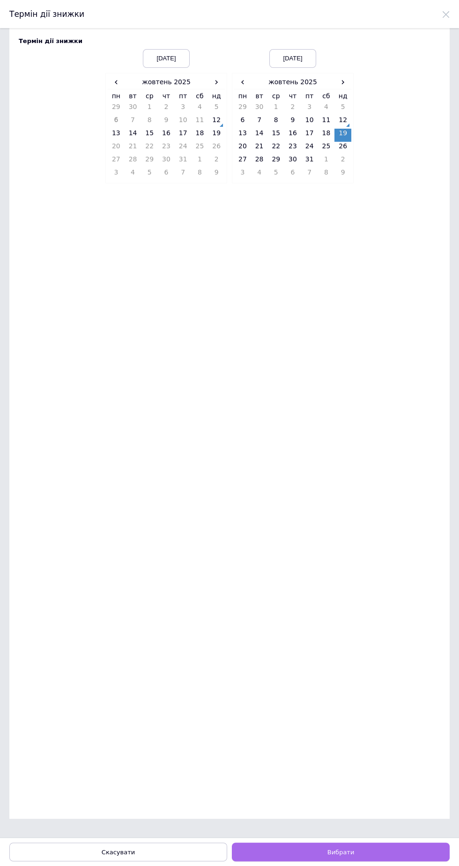
click at [380, 851] on button "Вибрати" at bounding box center [341, 852] width 218 height 19
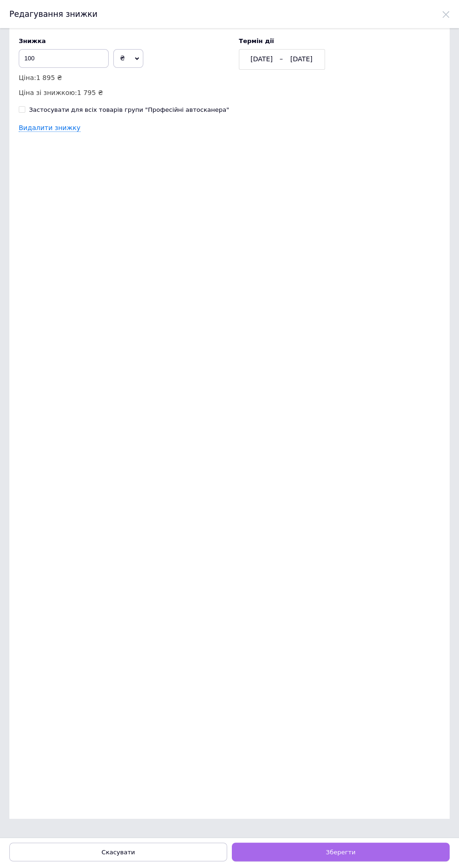
click at [383, 856] on button "Зберегти" at bounding box center [341, 852] width 218 height 19
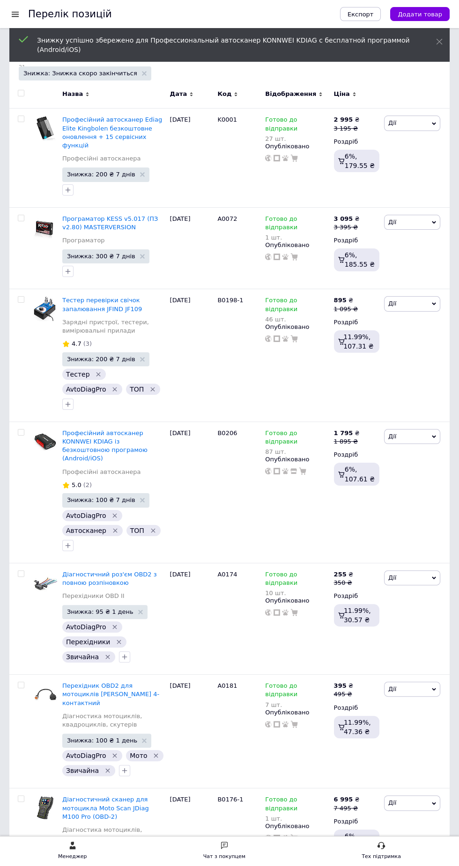
scroll to position [90, 0]
click at [103, 604] on span "Знижка: 95 ₴ 1 день" at bounding box center [104, 611] width 85 height 14
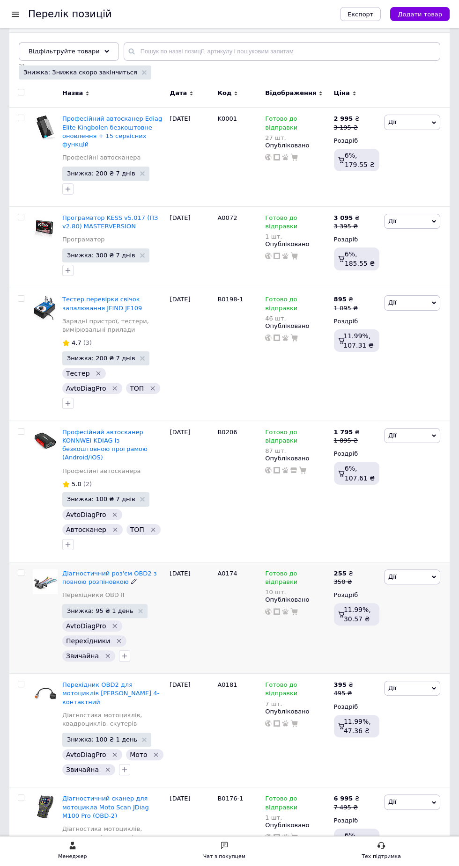
click at [101, 608] on span "Знижка: 95 ₴ 1 день" at bounding box center [100, 611] width 66 height 6
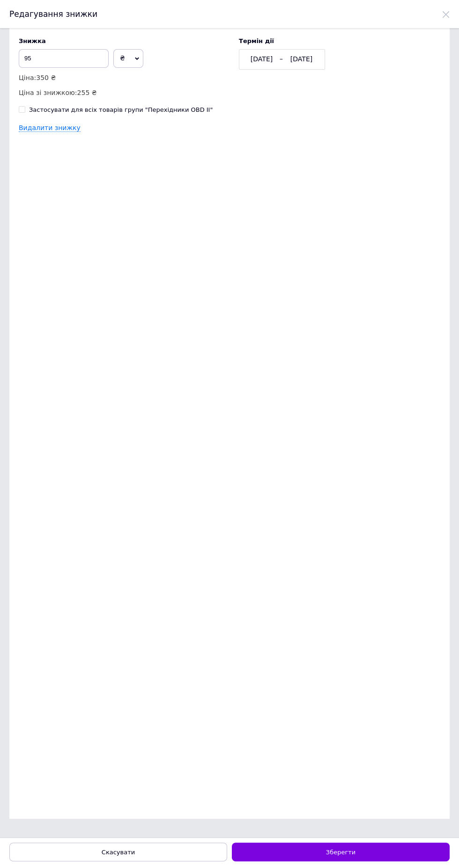
scroll to position [0, 0]
click at [298, 60] on div "[DATE]" at bounding box center [301, 59] width 35 height 9
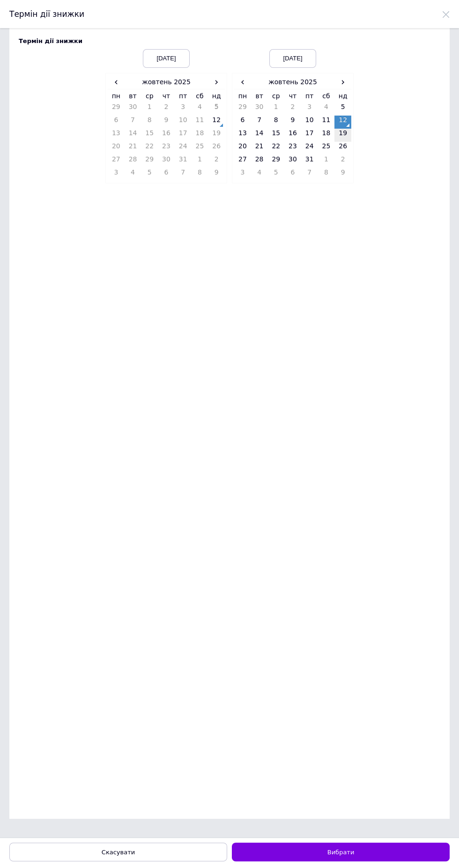
click at [343, 135] on td "19" at bounding box center [342, 135] width 17 height 13
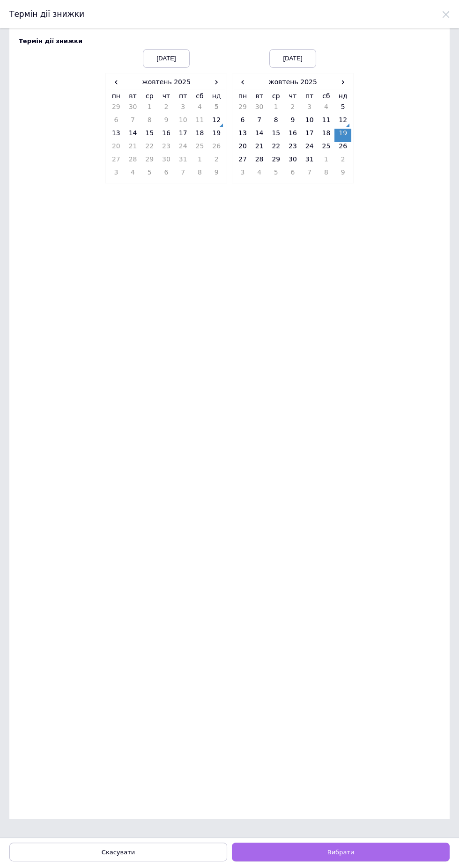
click at [382, 852] on button "Вибрати" at bounding box center [341, 852] width 218 height 19
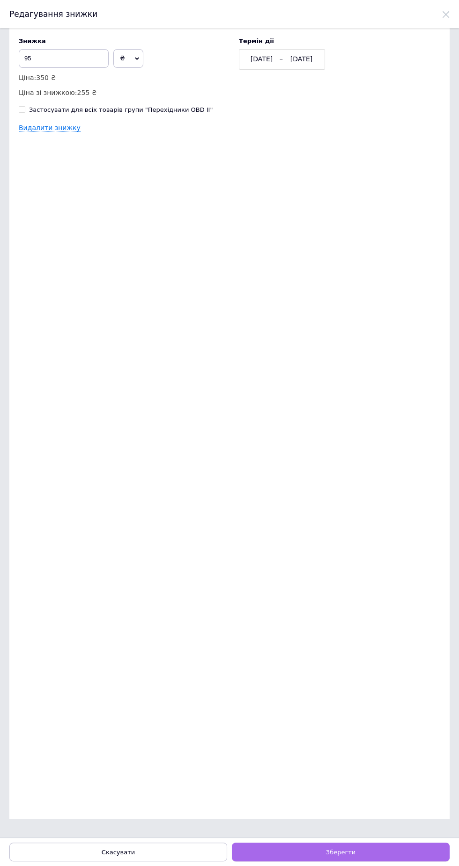
click at [389, 858] on button "Зберегти" at bounding box center [341, 852] width 218 height 19
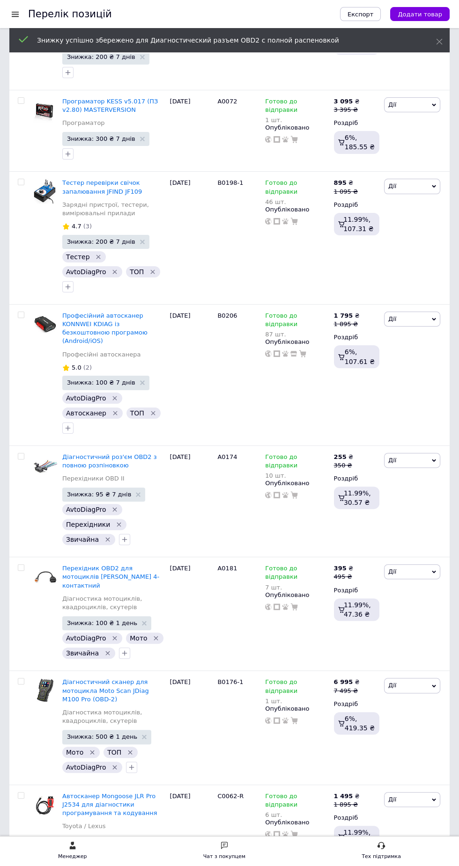
scroll to position [208, 0]
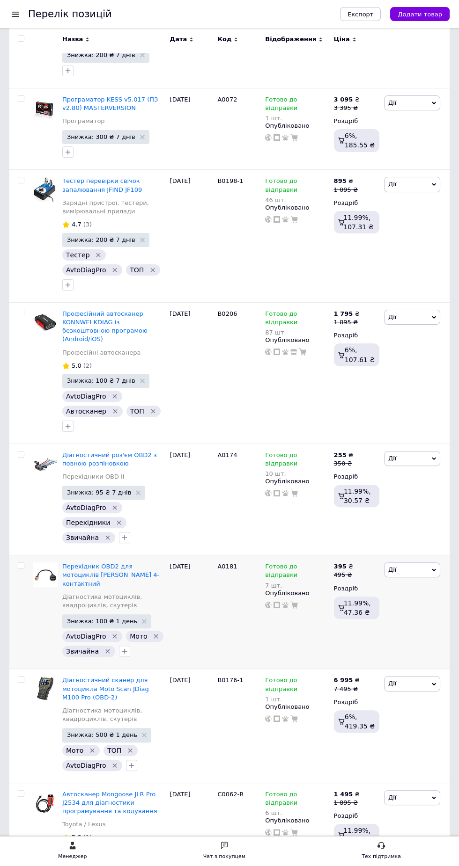
click at [108, 618] on span "Знижка: 100 ₴ 1 день" at bounding box center [102, 621] width 70 height 6
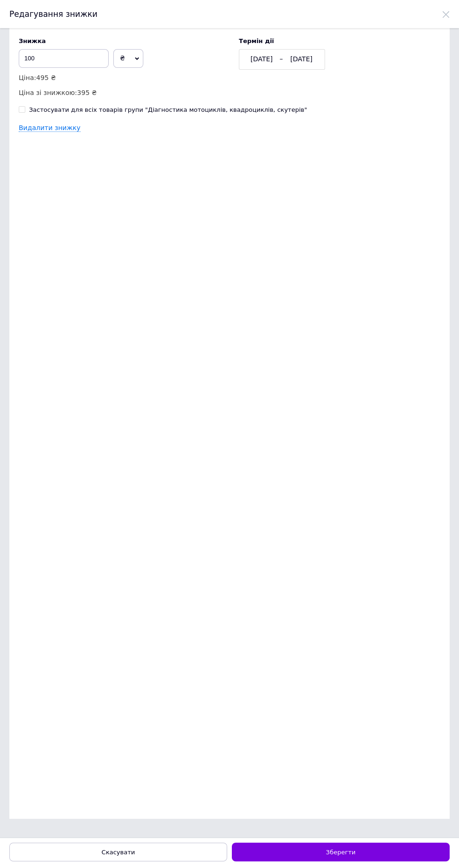
click at [294, 56] on div "[DATE]" at bounding box center [301, 59] width 35 height 9
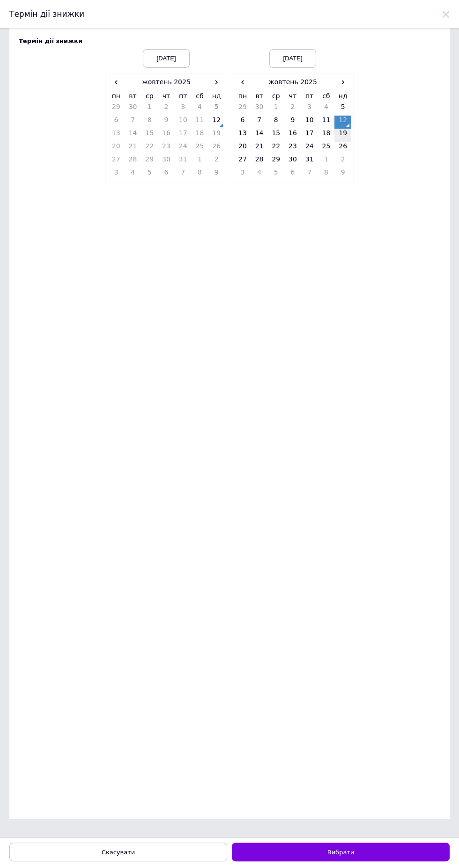
click at [351, 137] on td "19" at bounding box center [342, 135] width 17 height 13
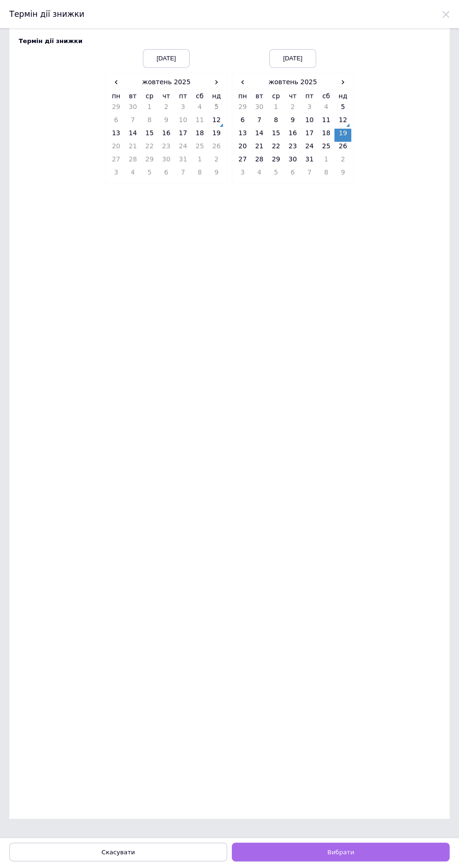
click at [375, 851] on button "Вибрати" at bounding box center [341, 852] width 218 height 19
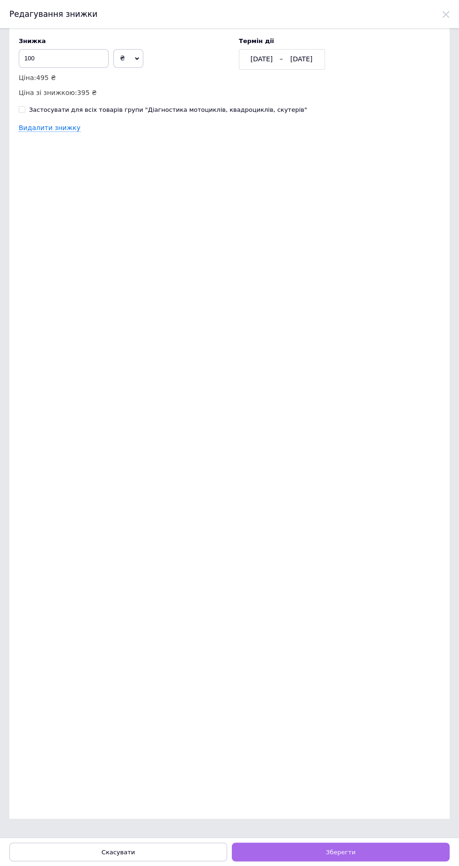
click at [384, 857] on button "Зберегти" at bounding box center [341, 852] width 218 height 19
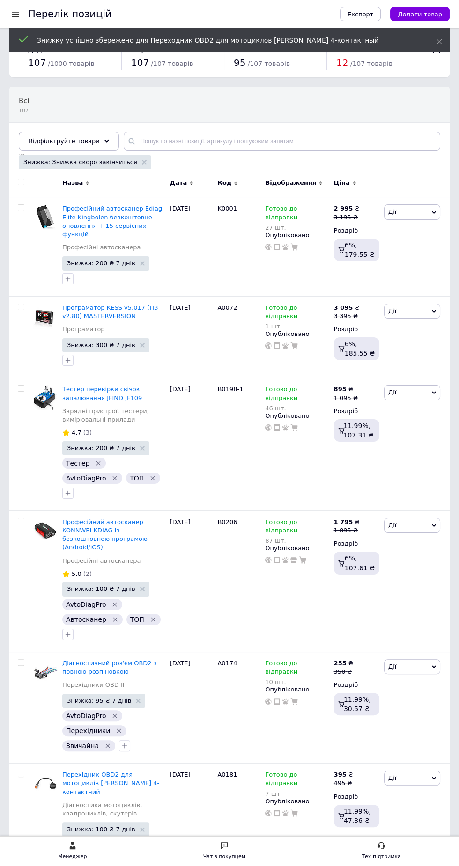
scroll to position [233, 0]
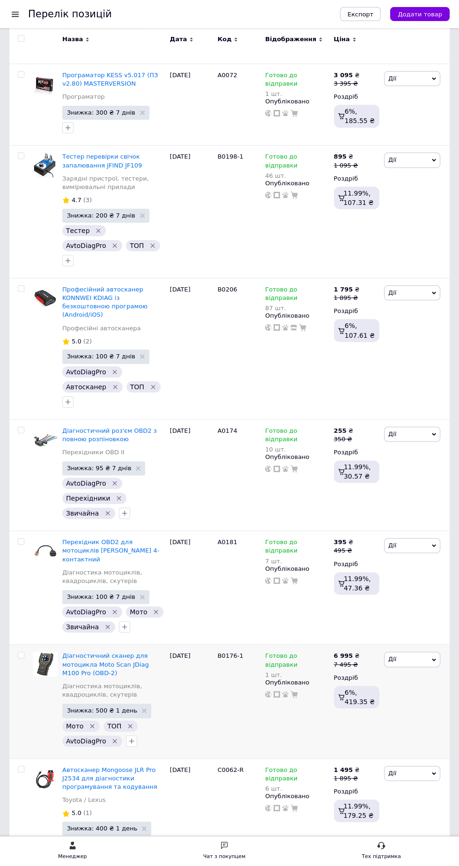
click at [106, 708] on span "Знижка: 500 ₴ 1 день" at bounding box center [102, 711] width 70 height 6
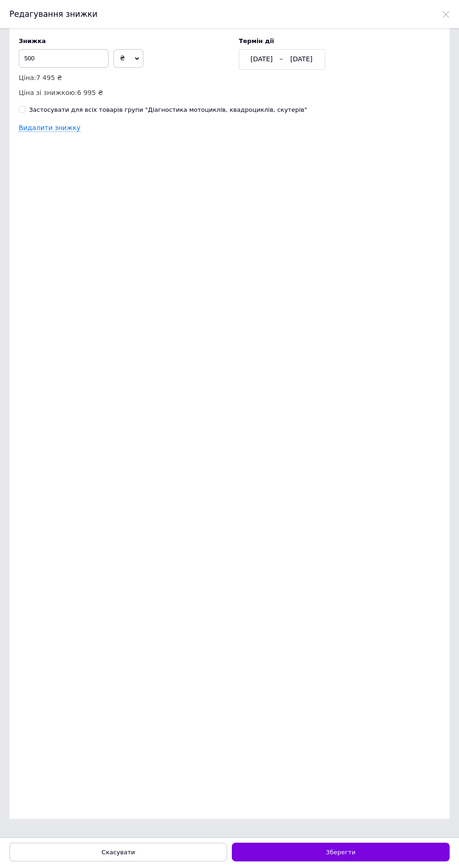
click at [292, 59] on div "[DATE]" at bounding box center [301, 59] width 35 height 9
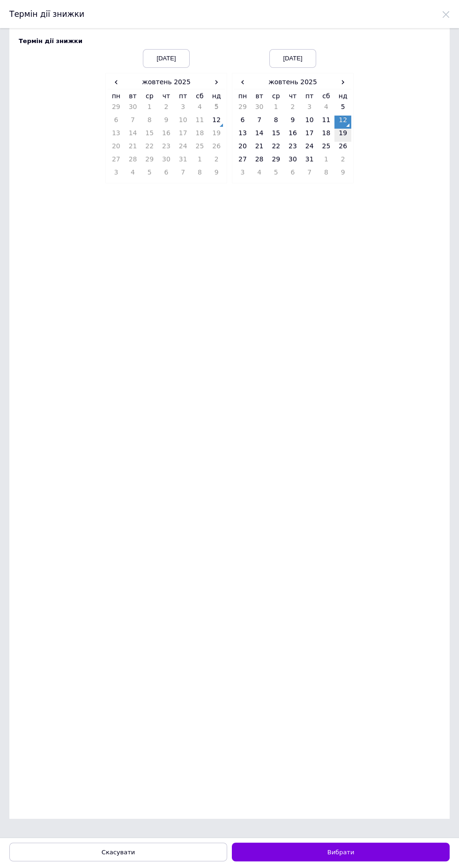
click at [344, 136] on td "19" at bounding box center [342, 135] width 17 height 13
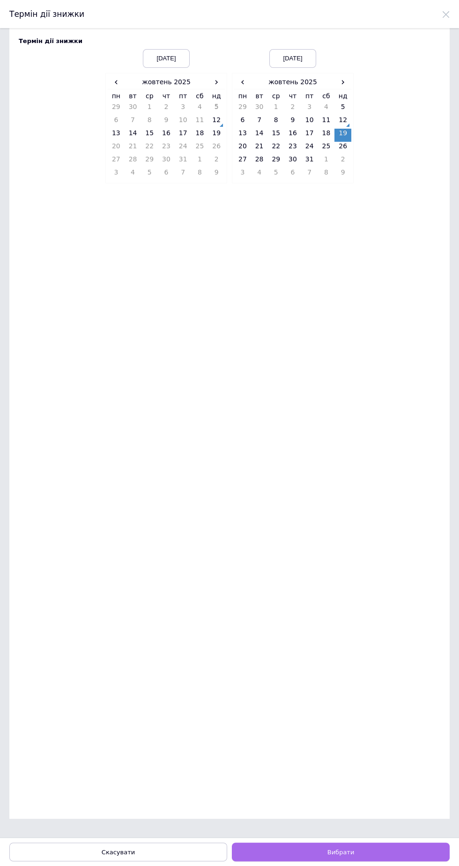
click at [378, 855] on button "Вибрати" at bounding box center [341, 852] width 218 height 19
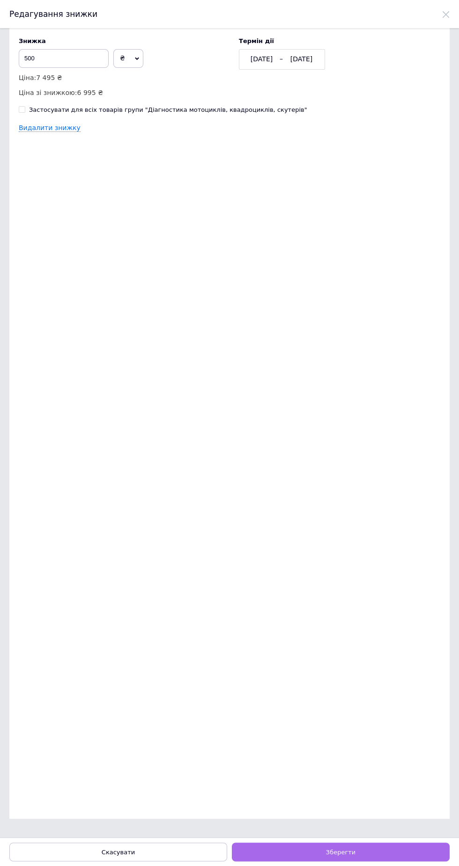
click at [383, 853] on button "Зберегти" at bounding box center [341, 852] width 218 height 19
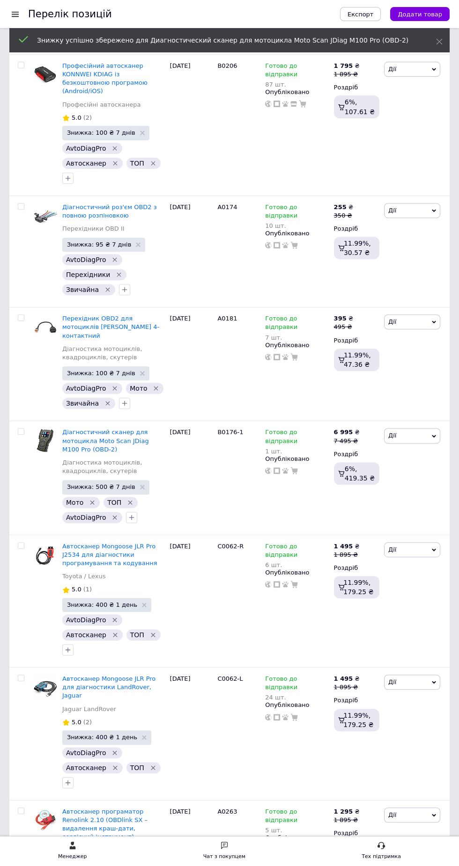
scroll to position [460, 0]
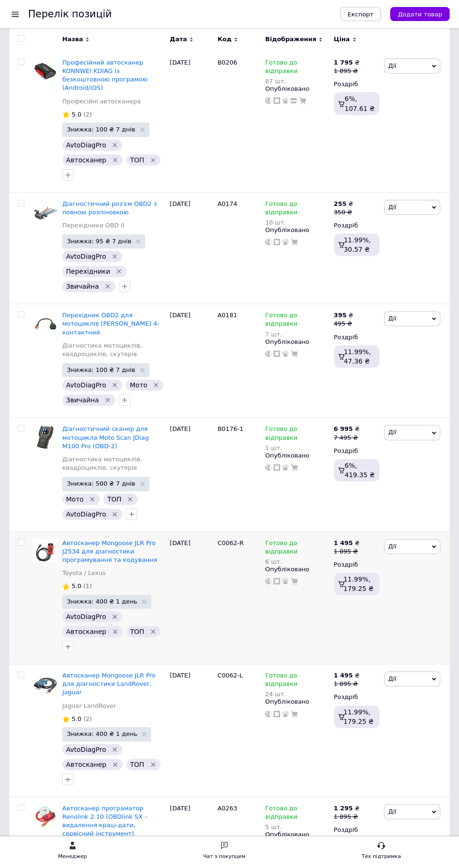
click at [106, 599] on span "Знижка: 400 ₴ 1 день" at bounding box center [102, 602] width 70 height 6
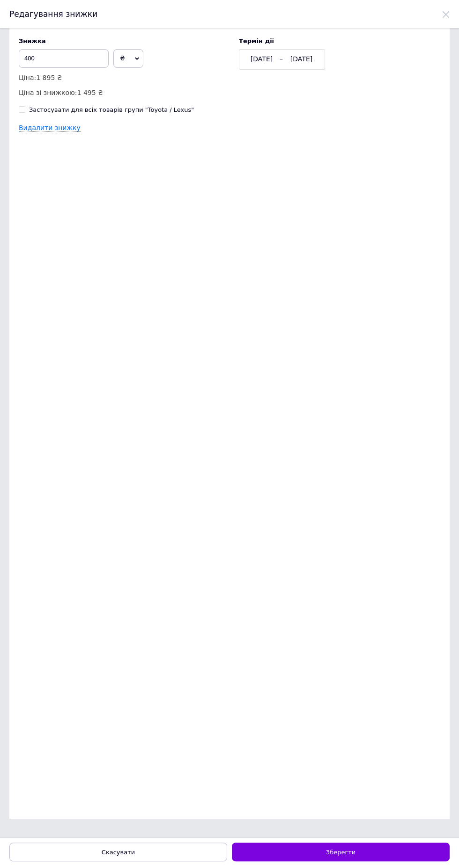
click at [295, 68] on div "[DATE] [DATE]" at bounding box center [282, 59] width 86 height 21
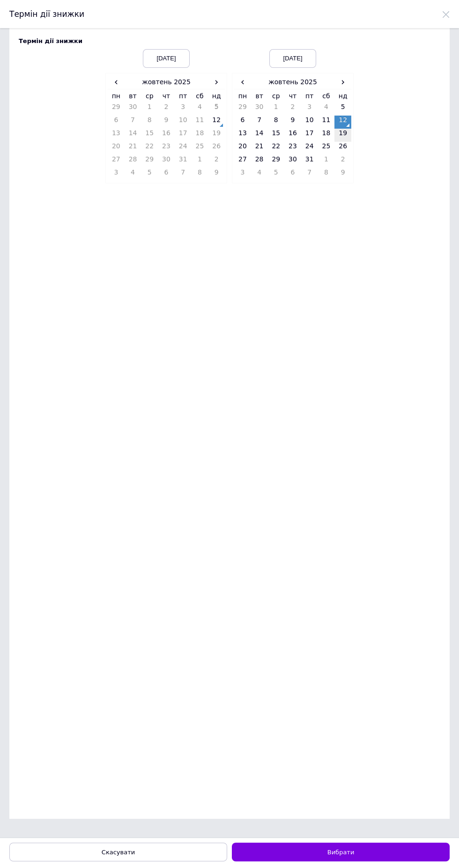
click at [346, 135] on td "19" at bounding box center [342, 135] width 17 height 13
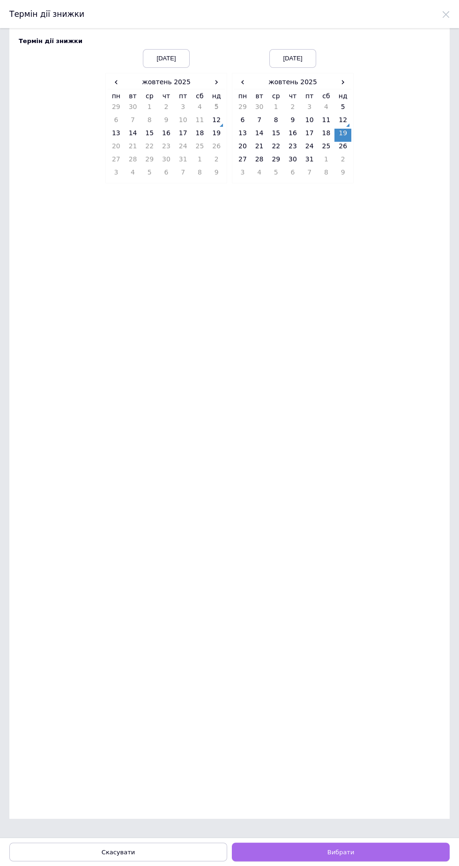
click at [386, 852] on button "Вибрати" at bounding box center [341, 852] width 218 height 19
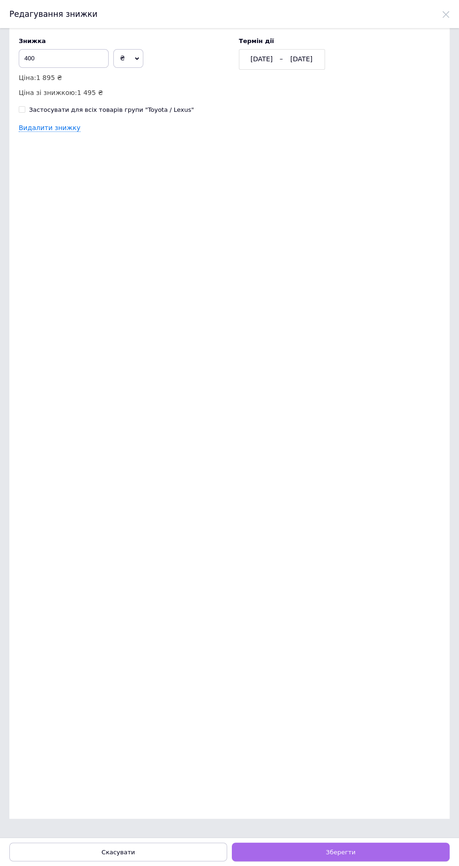
click at [385, 855] on button "Зберегти" at bounding box center [341, 852] width 218 height 19
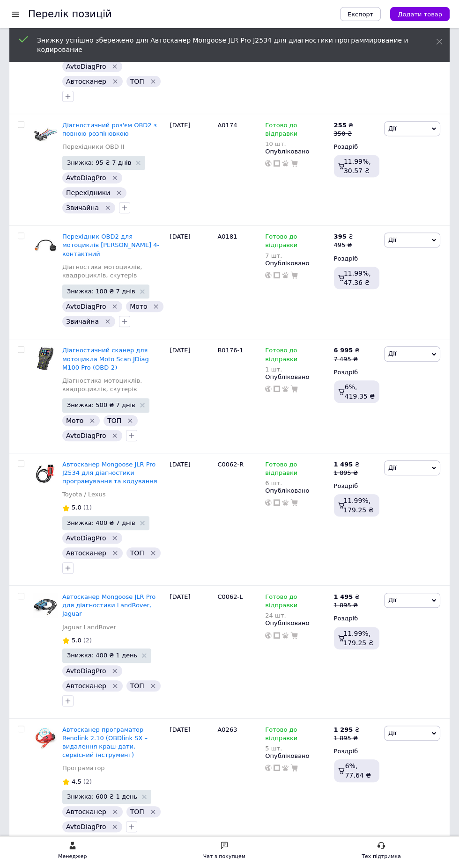
scroll to position [590, 0]
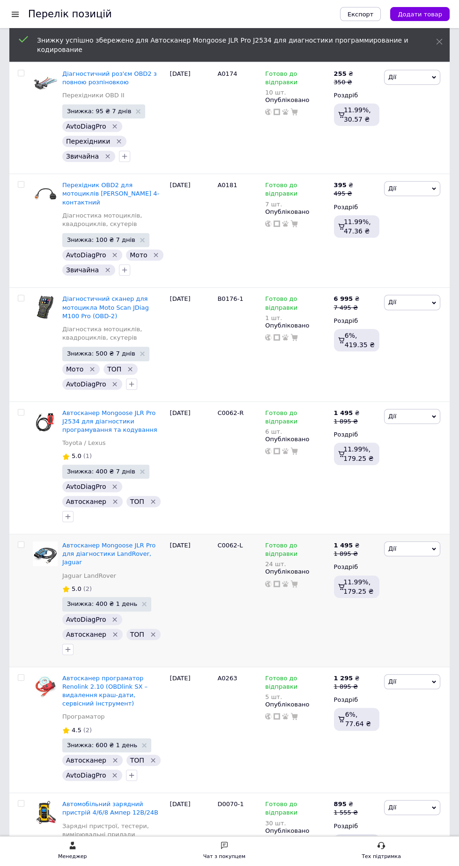
click at [103, 601] on span "Знижка: 400 ₴ 1 день" at bounding box center [102, 604] width 70 height 6
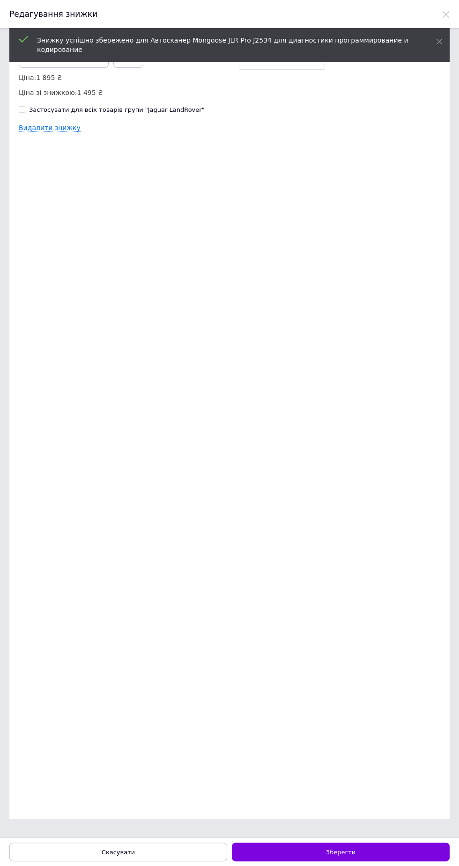
scroll to position [0, 0]
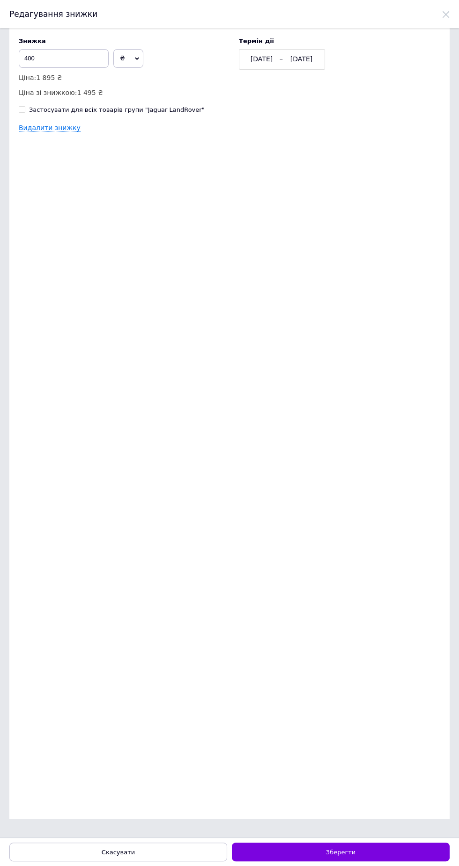
click at [294, 57] on div "[DATE]" at bounding box center [301, 59] width 35 height 9
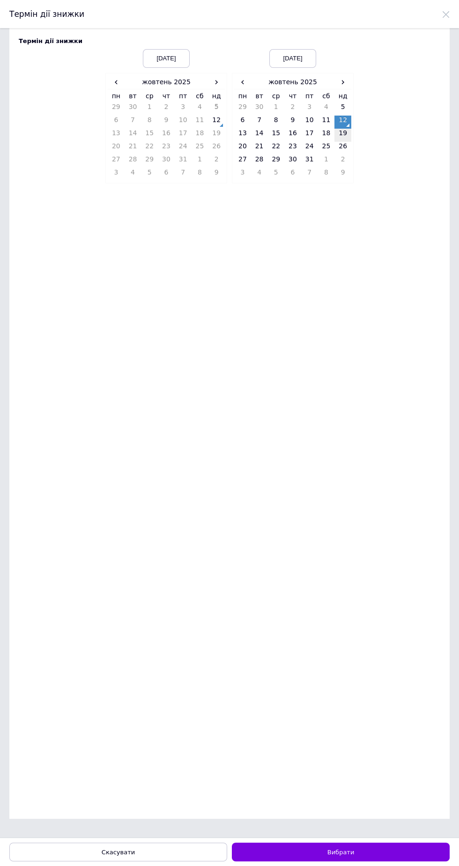
click at [345, 138] on td "19" at bounding box center [342, 135] width 17 height 13
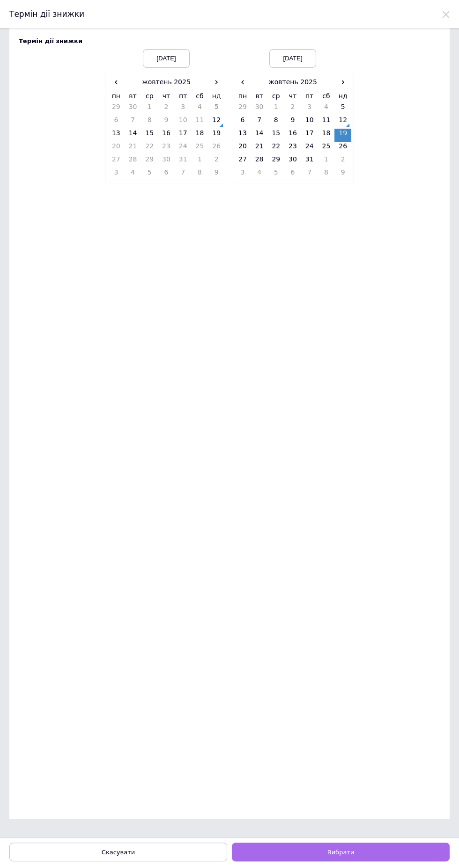
click at [373, 854] on button "Вибрати" at bounding box center [341, 852] width 218 height 19
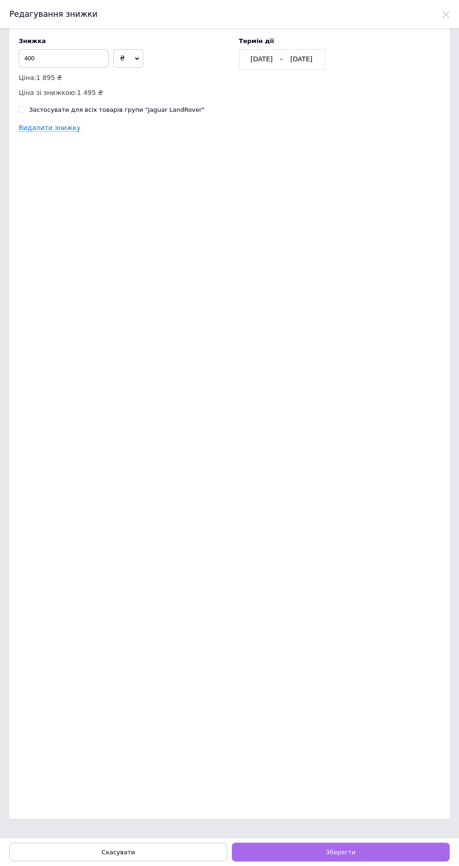
click at [375, 852] on button "Зберегти" at bounding box center [341, 852] width 218 height 19
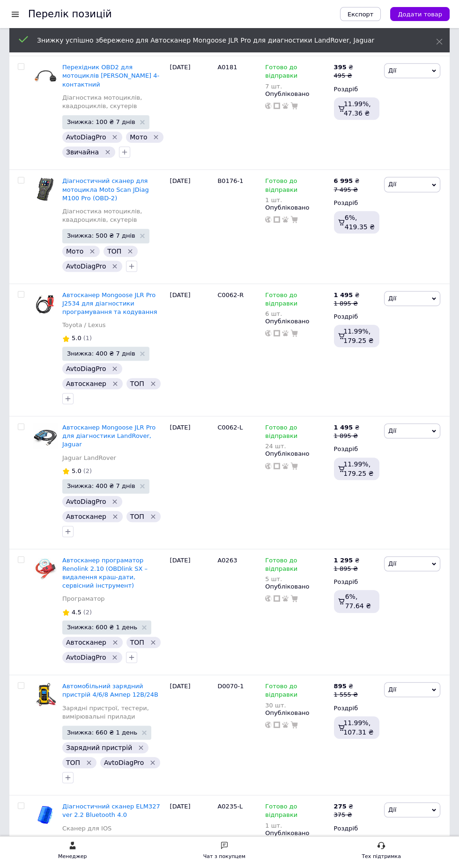
scroll to position [712, 0]
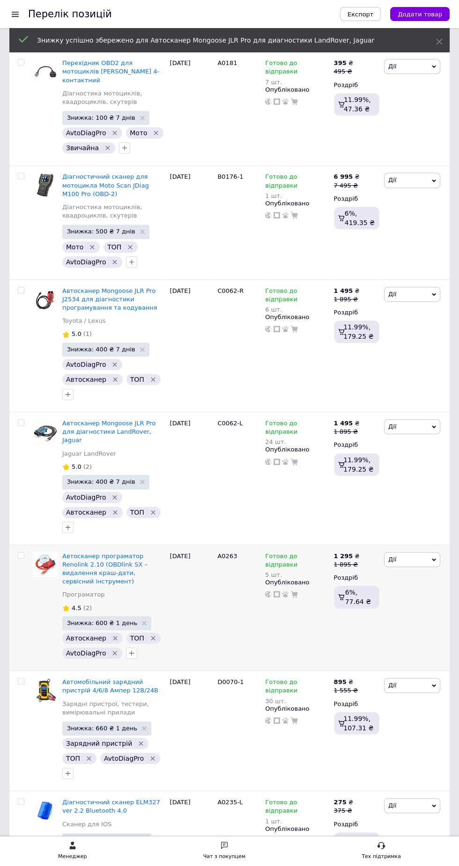
click at [109, 616] on span "Знижка: 600 ₴ 1 день" at bounding box center [106, 623] width 89 height 14
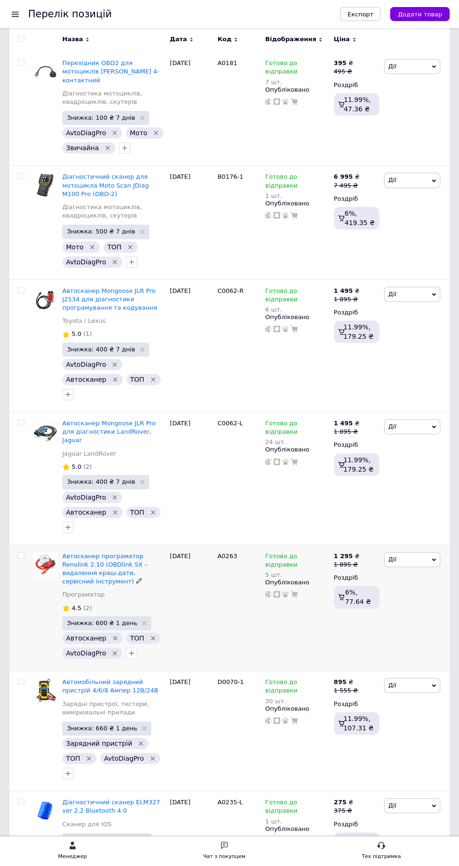
click at [111, 620] on span "Знижка: 600 ₴ 1 день" at bounding box center [102, 623] width 70 height 6
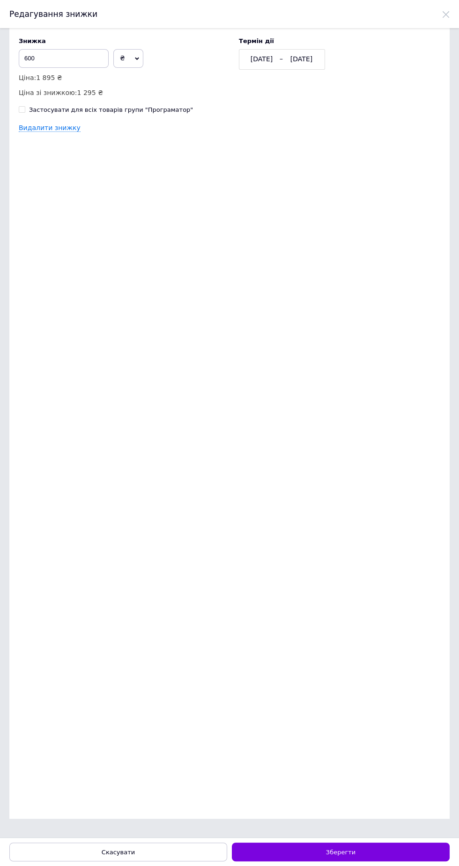
scroll to position [0, 0]
click at [309, 59] on div "[DATE]" at bounding box center [301, 59] width 35 height 9
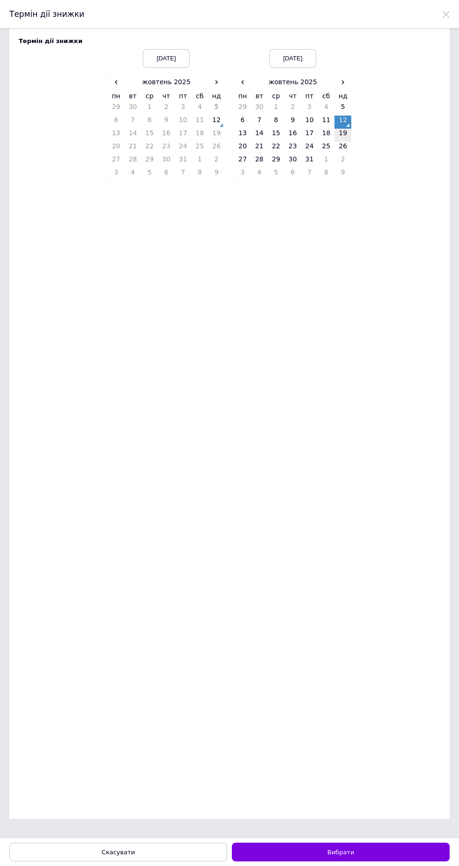
click at [343, 138] on td "19" at bounding box center [342, 135] width 17 height 13
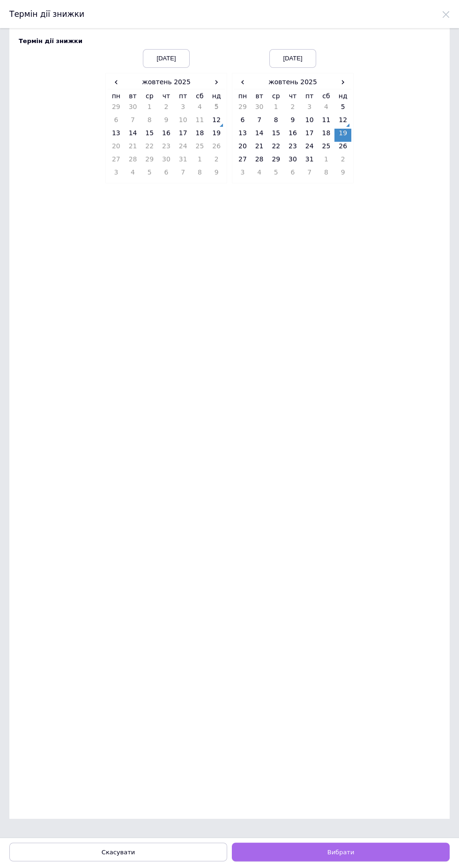
click at [375, 844] on button "Вибрати" at bounding box center [341, 852] width 218 height 19
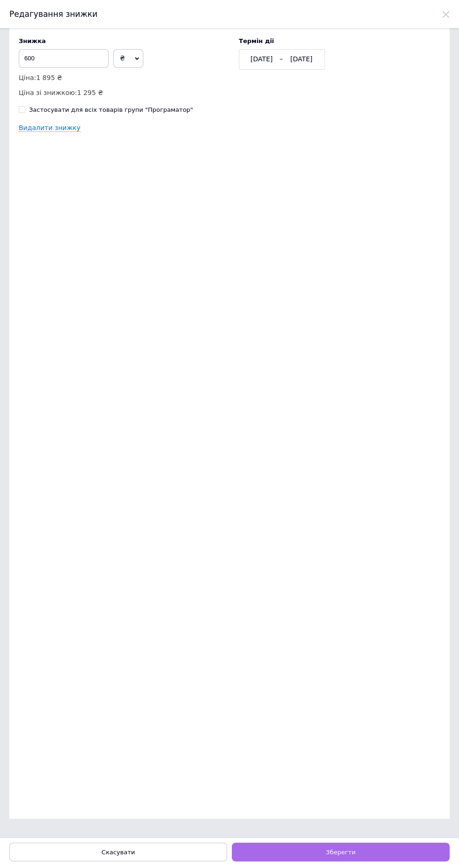
click at [382, 857] on button "Зберегти" at bounding box center [341, 852] width 218 height 19
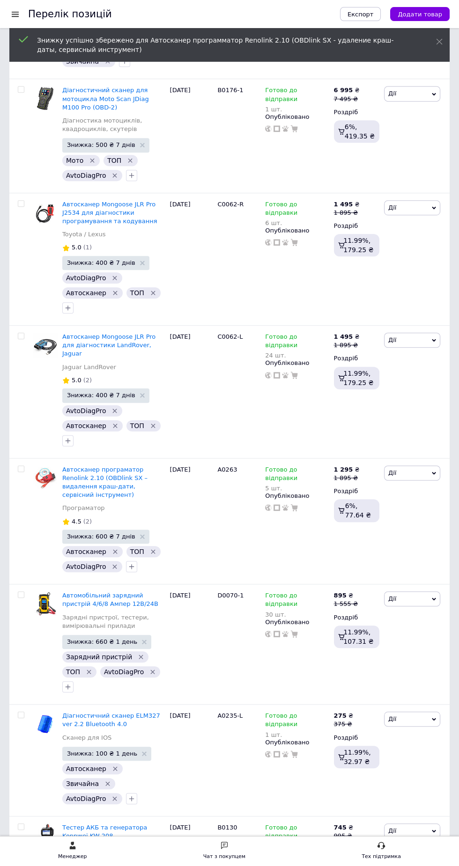
scroll to position [801, 0]
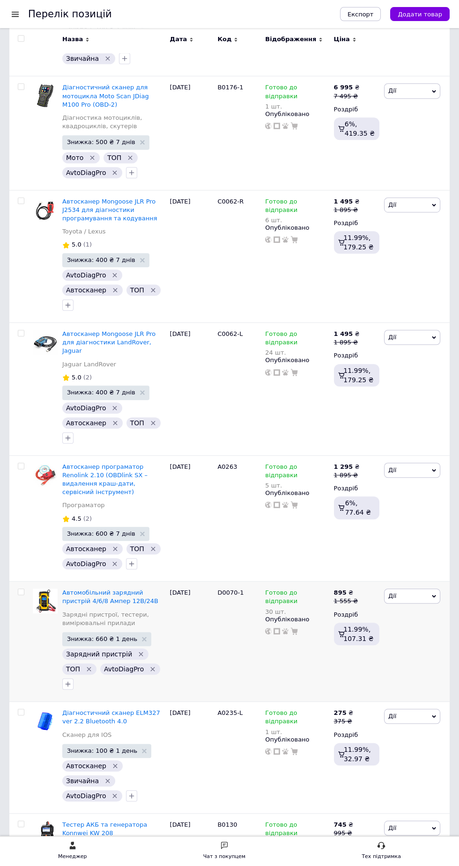
click at [107, 636] on span "Знижка: 660 ₴ 1 день" at bounding box center [102, 639] width 70 height 6
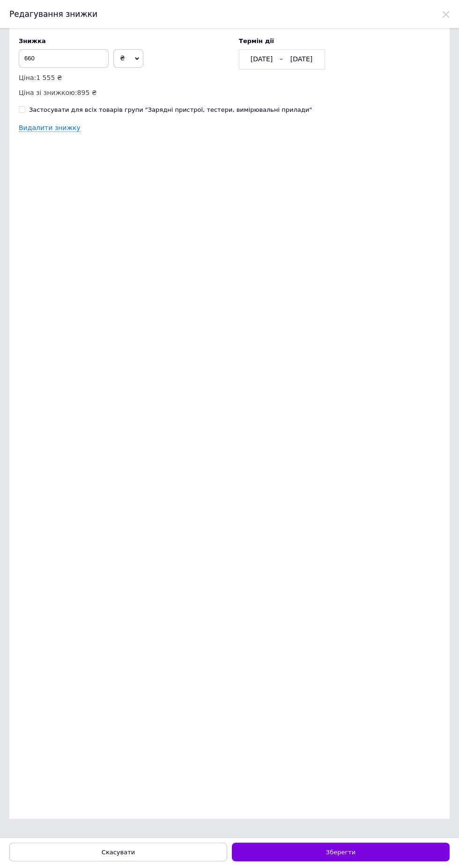
scroll to position [0, 0]
click at [297, 56] on div "[DATE]" at bounding box center [301, 59] width 35 height 9
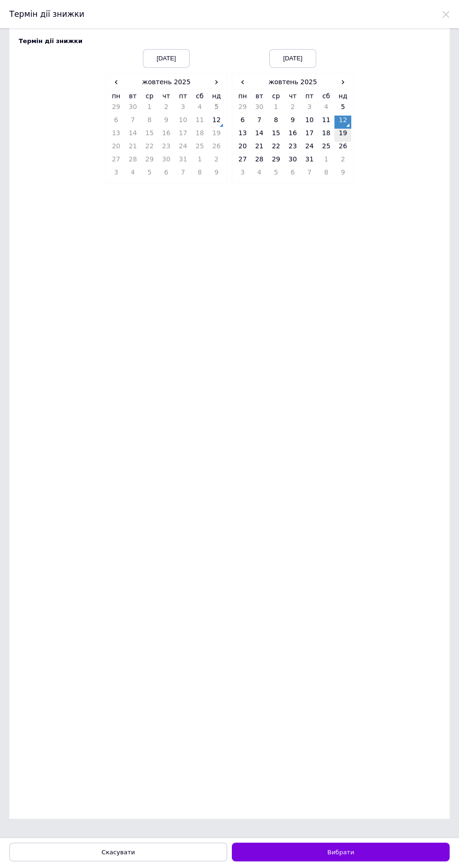
click at [345, 135] on td "19" at bounding box center [342, 135] width 17 height 13
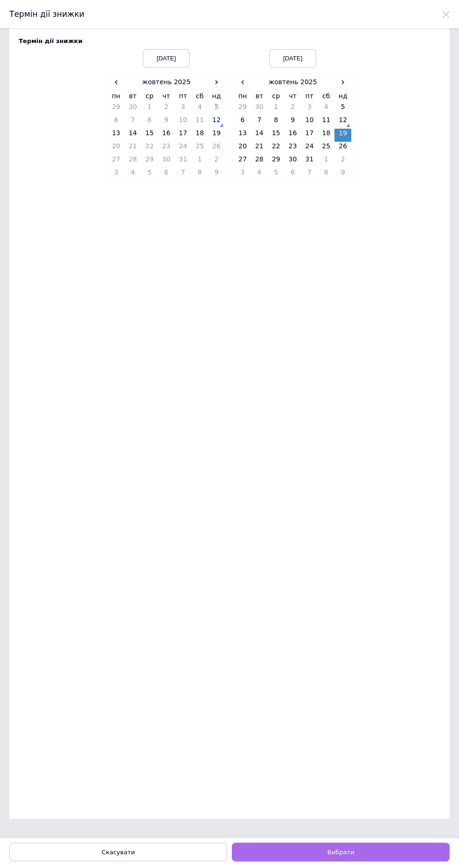
click at [391, 855] on button "Вибрати" at bounding box center [341, 852] width 218 height 19
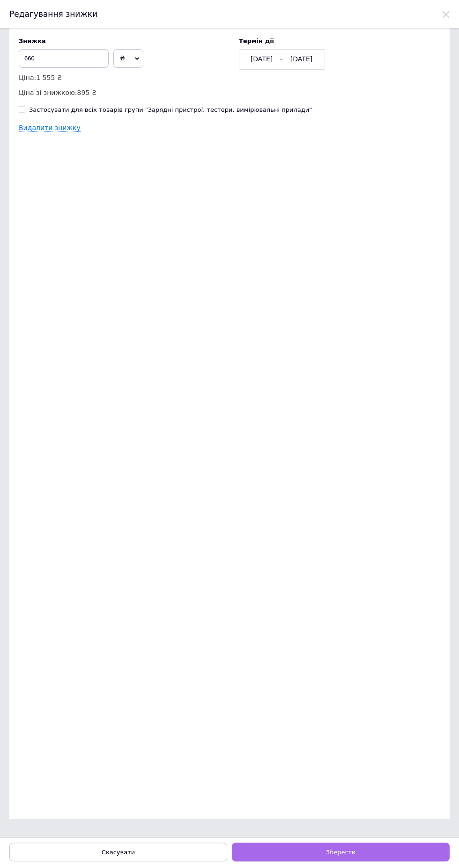
click at [394, 854] on button "Зберегти" at bounding box center [341, 852] width 218 height 19
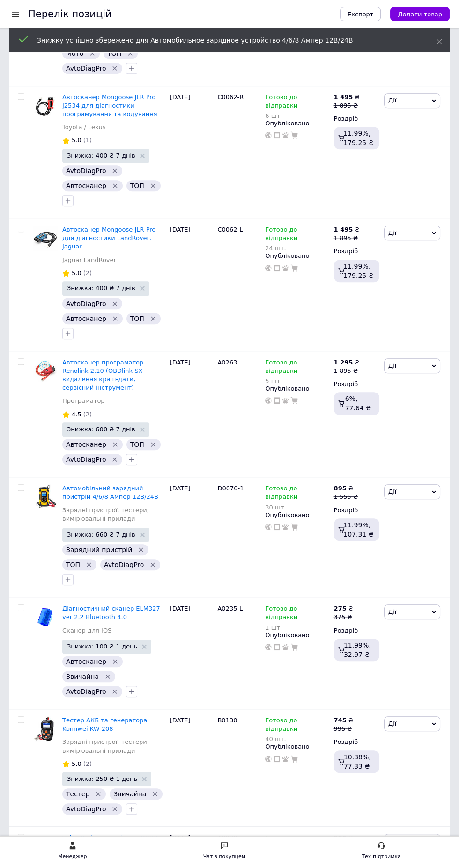
scroll to position [913, 0]
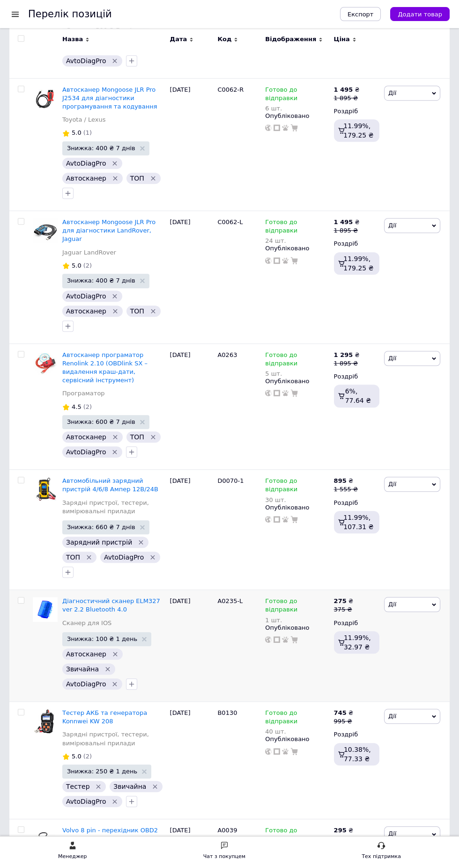
click at [111, 636] on span "Знижка: 100 ₴ 1 день" at bounding box center [102, 639] width 70 height 6
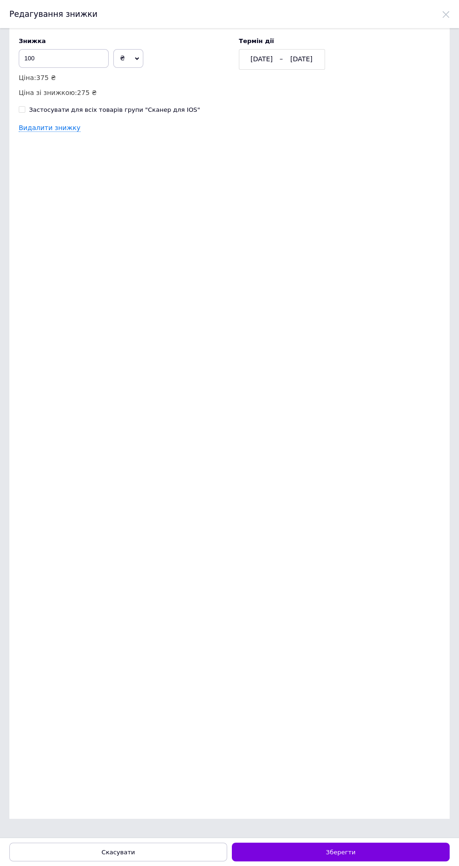
click at [306, 56] on div "[DATE]" at bounding box center [301, 59] width 35 height 9
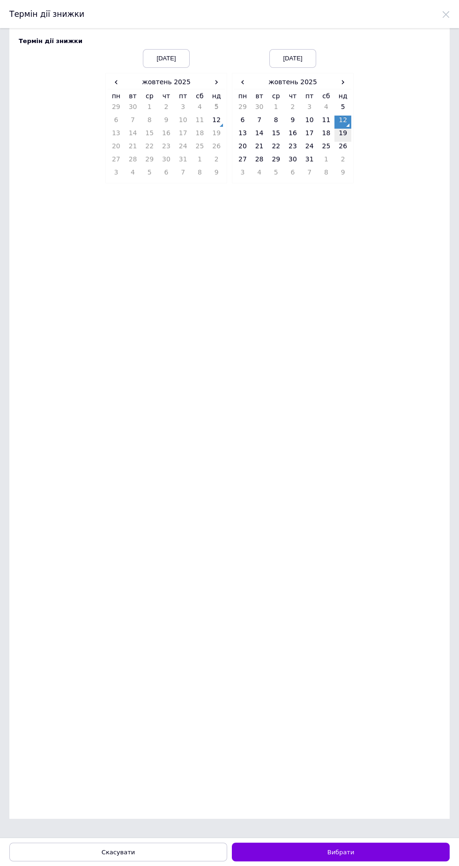
click at [345, 133] on td "19" at bounding box center [342, 135] width 17 height 13
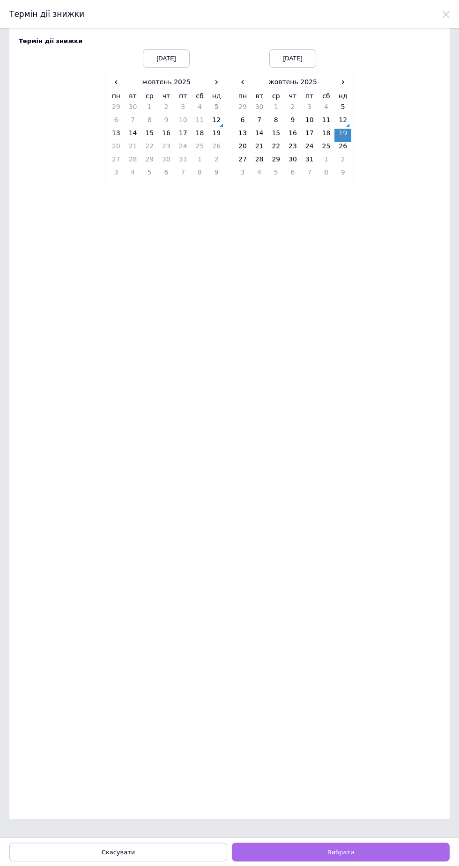
click at [366, 855] on button "Вибрати" at bounding box center [341, 852] width 218 height 19
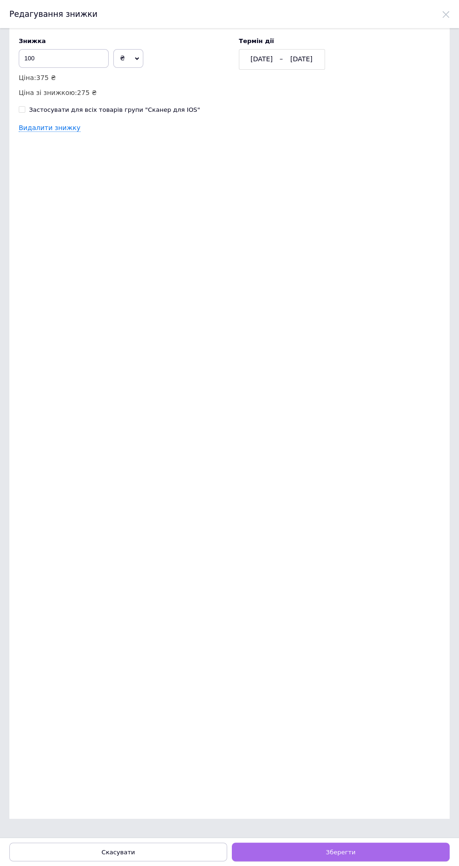
click at [370, 854] on button "Зберегти" at bounding box center [341, 852] width 218 height 19
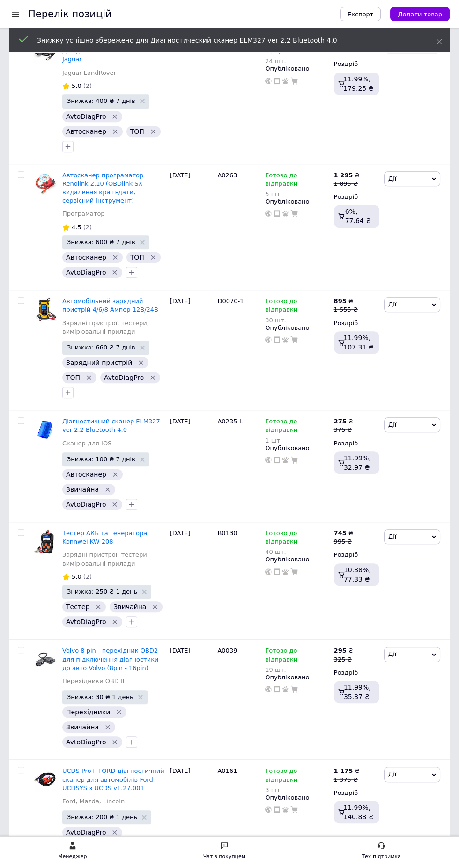
scroll to position [1096, 0]
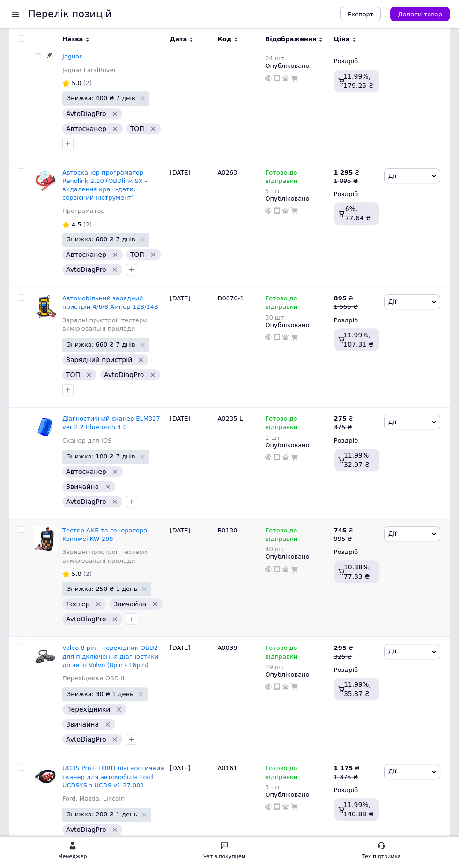
click at [118, 586] on span "Знижка: 250 ₴ 1 день" at bounding box center [102, 589] width 70 height 6
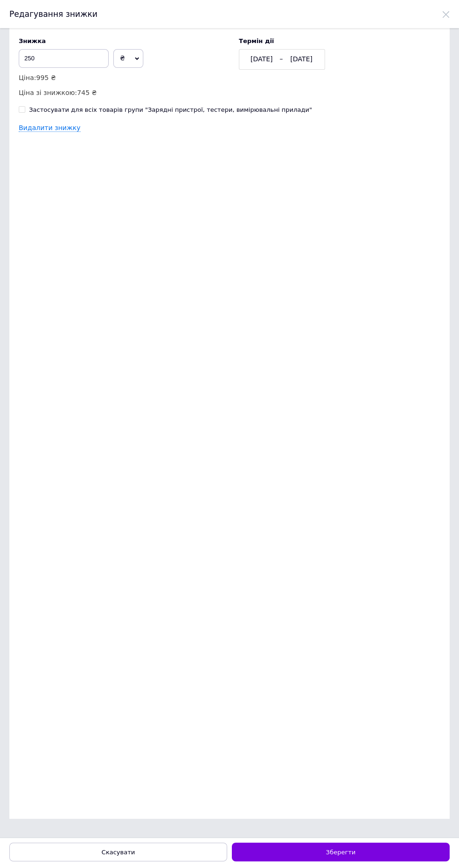
scroll to position [0, 0]
click at [306, 62] on div "[DATE]" at bounding box center [301, 59] width 35 height 9
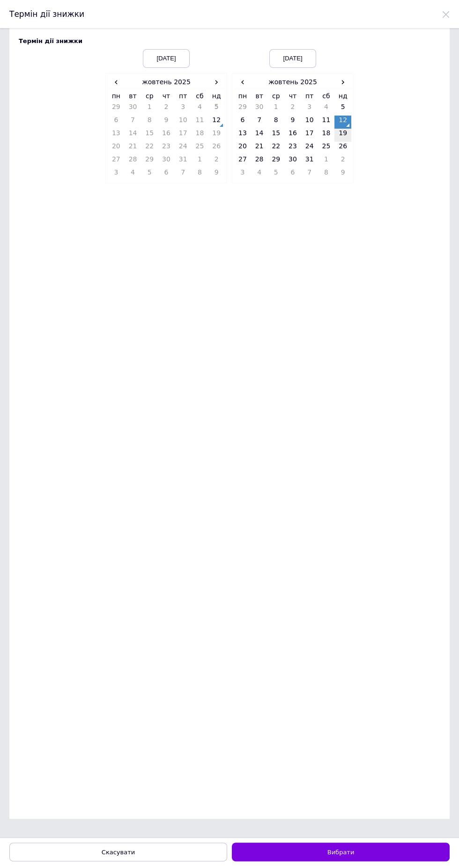
click at [345, 134] on td "19" at bounding box center [342, 135] width 17 height 13
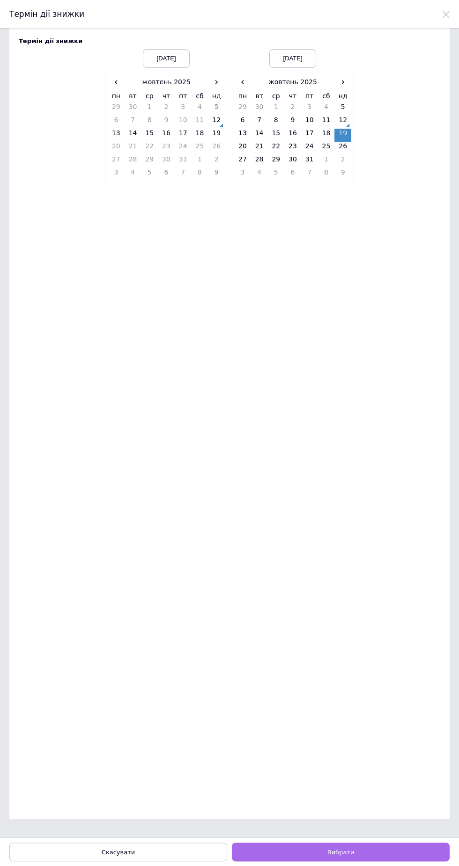
click at [382, 852] on button "Вибрати" at bounding box center [341, 852] width 218 height 19
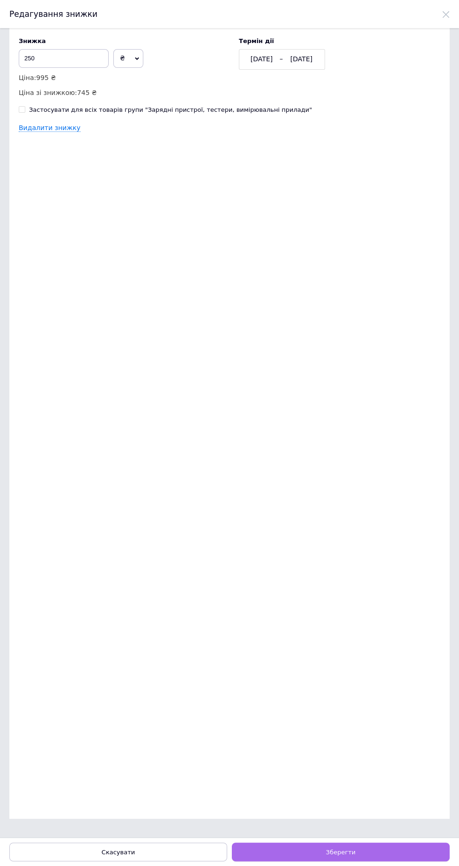
click at [382, 854] on button "Зберегти" at bounding box center [341, 852] width 218 height 19
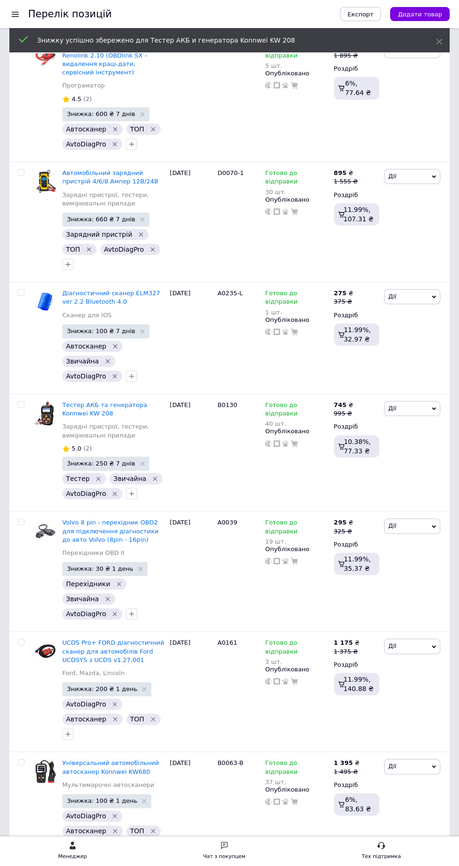
scroll to position [1223, 0]
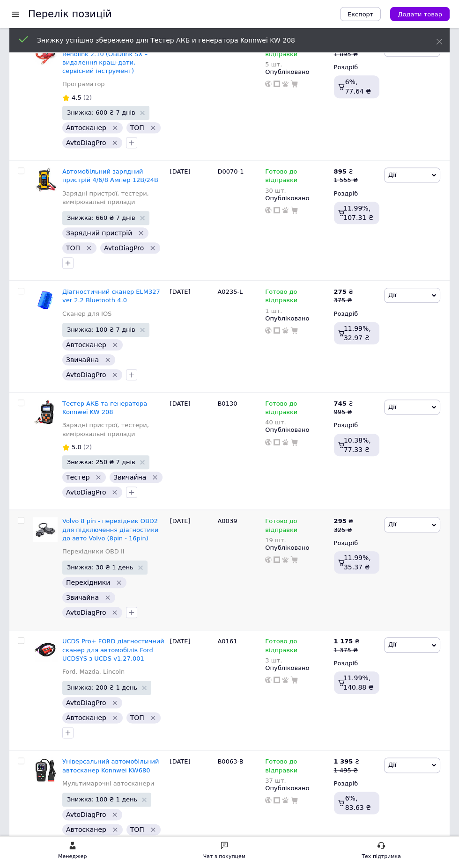
click at [95, 565] on span "Знижка: 30 ₴ 1 день" at bounding box center [100, 568] width 66 height 6
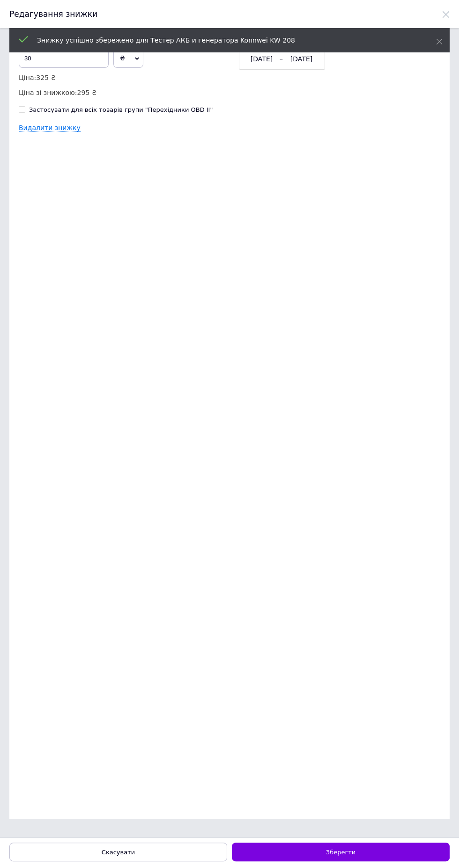
scroll to position [0, 0]
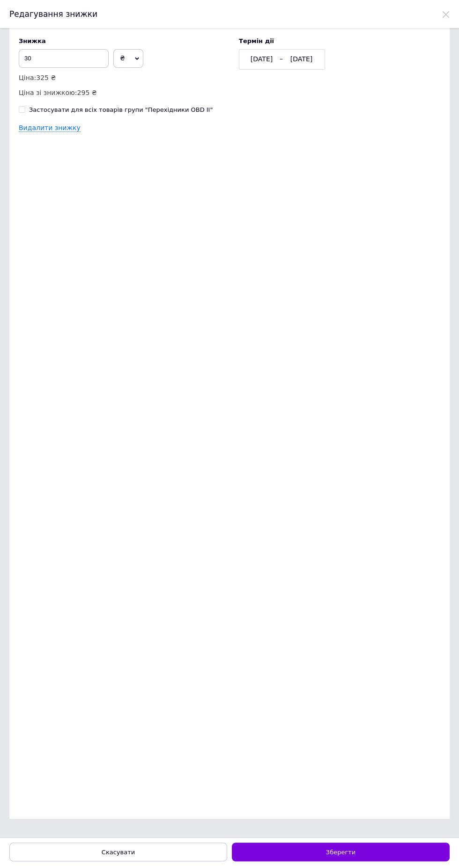
click at [298, 58] on div "[DATE]" at bounding box center [301, 59] width 35 height 9
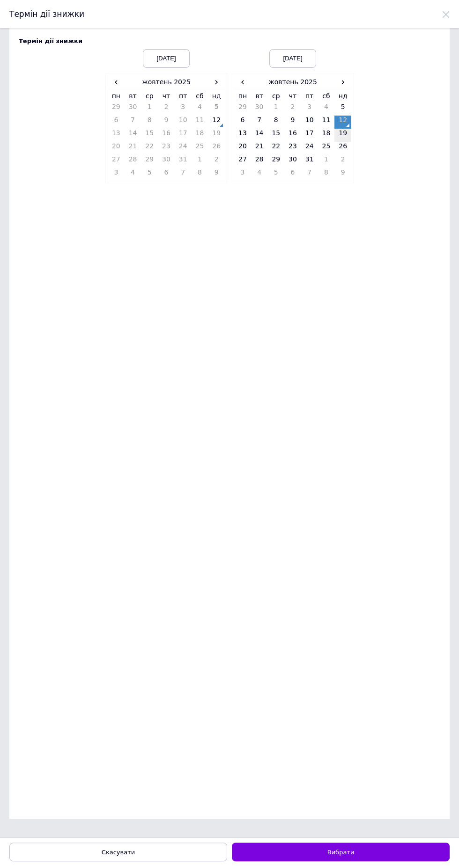
click at [343, 136] on td "19" at bounding box center [342, 135] width 17 height 13
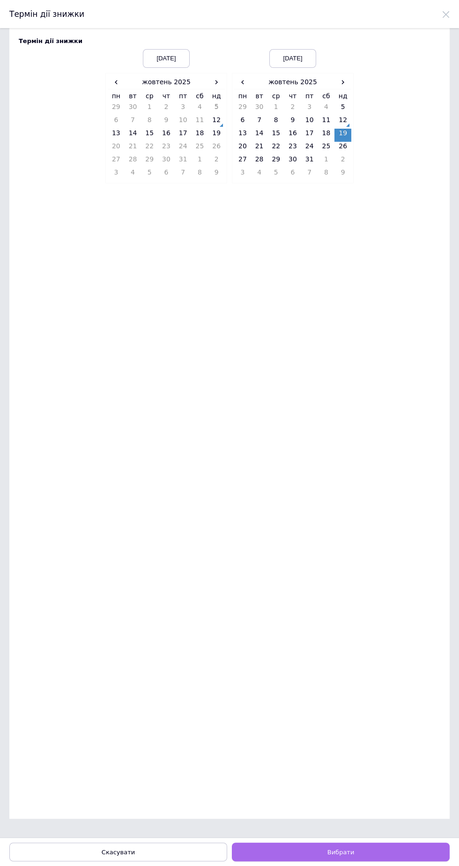
click at [385, 858] on button "Вибрати" at bounding box center [341, 852] width 218 height 19
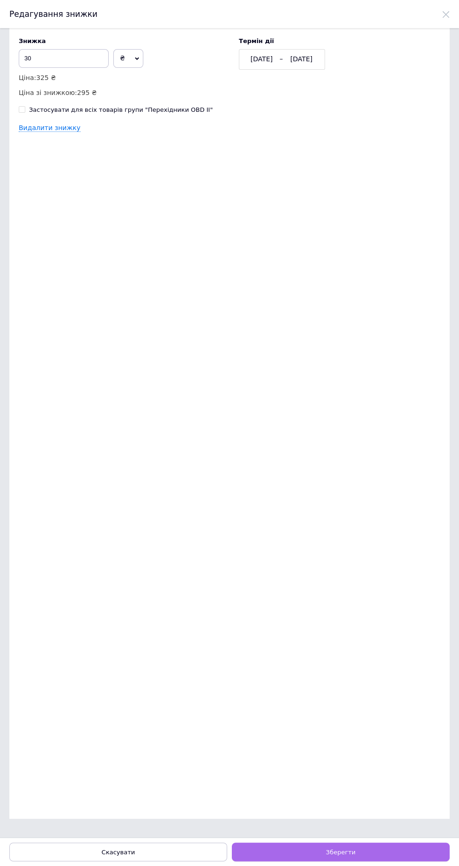
click at [382, 854] on button "Зберегти" at bounding box center [341, 852] width 218 height 19
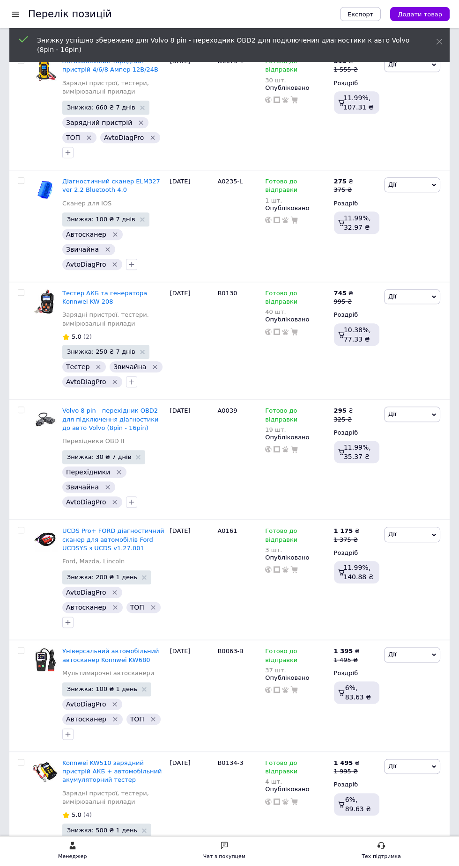
scroll to position [1333, 0]
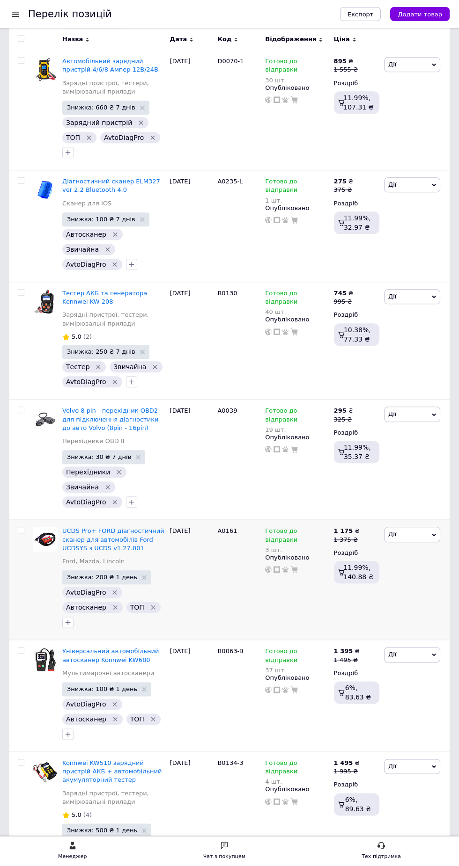
click at [104, 574] on span "Знижка: 200 ₴ 1 день" at bounding box center [102, 577] width 70 height 6
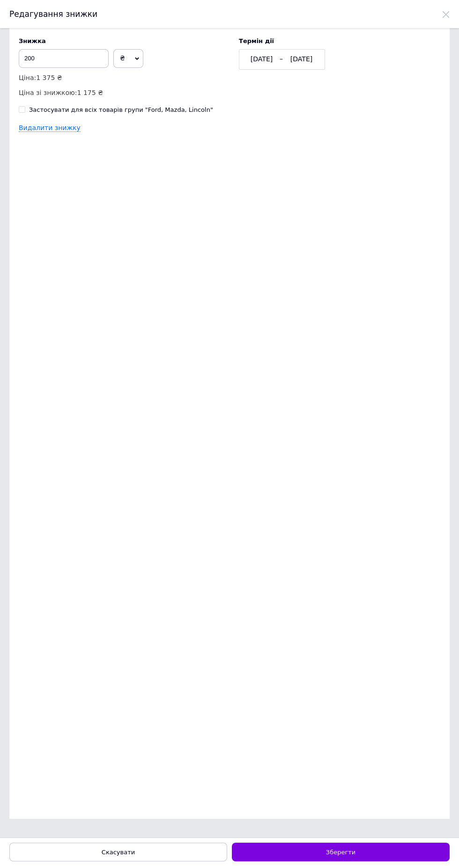
scroll to position [0, 0]
click at [294, 58] on div "[DATE]" at bounding box center [301, 59] width 35 height 9
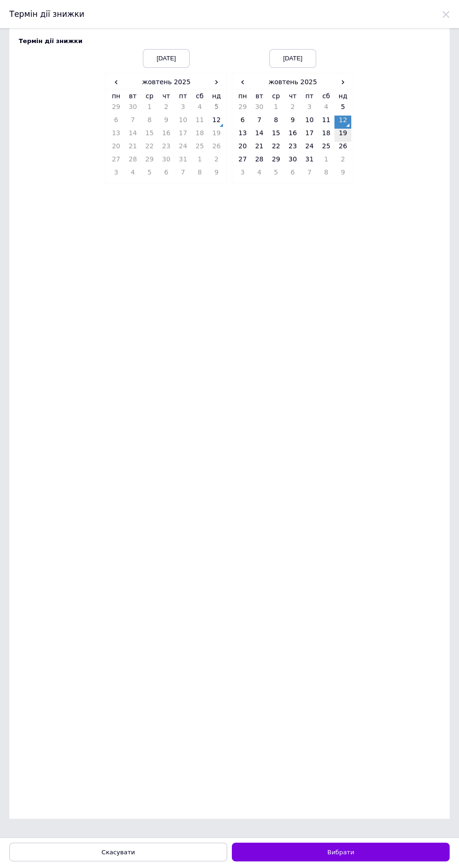
click at [343, 135] on td "19" at bounding box center [342, 135] width 17 height 13
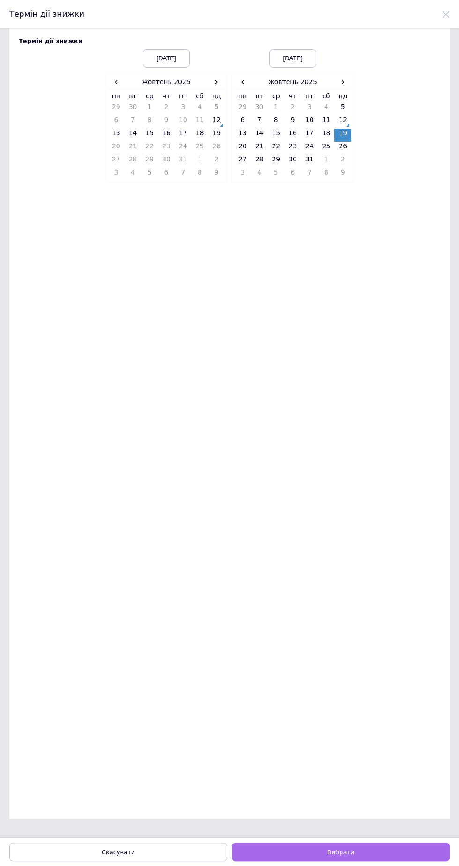
click at [380, 852] on button "Вибрати" at bounding box center [341, 852] width 218 height 19
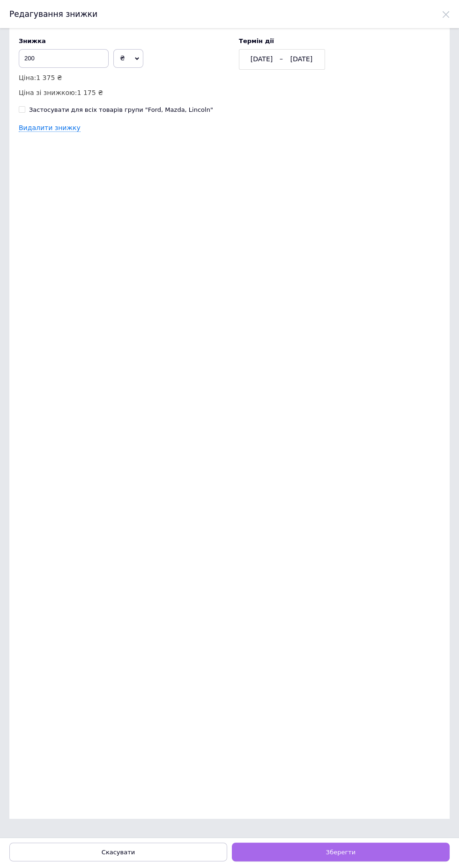
click at [385, 854] on button "Зберегти" at bounding box center [341, 852] width 218 height 19
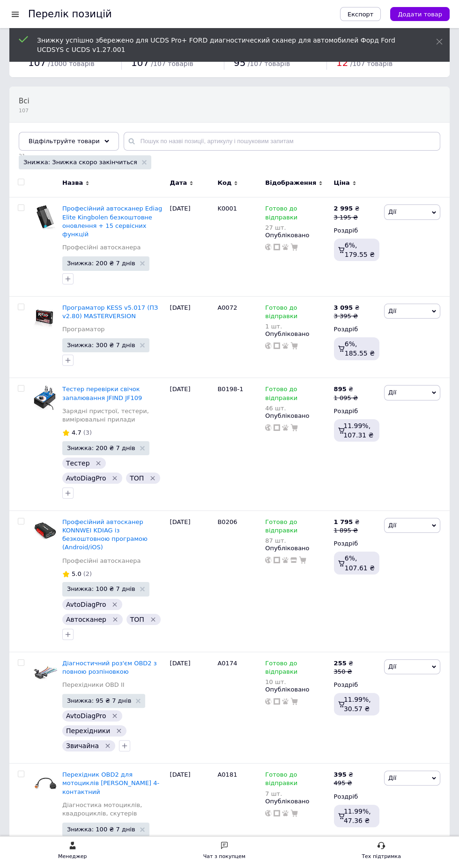
scroll to position [1358, 0]
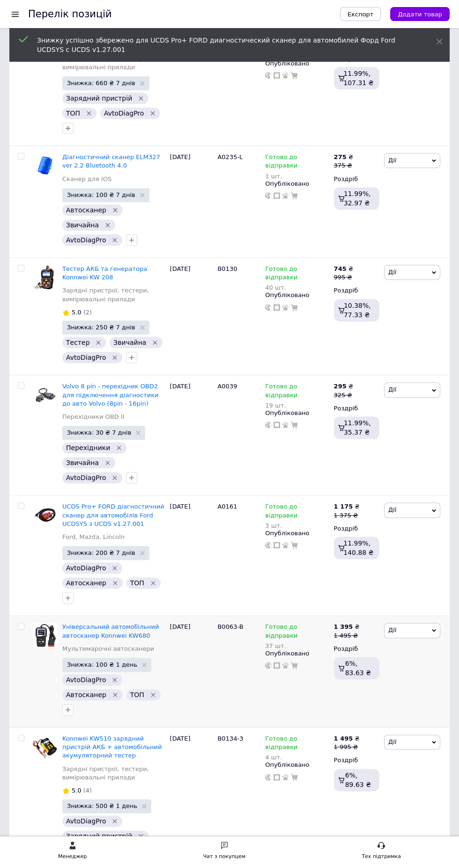
click at [108, 662] on span "Знижка: 100 ₴ 1 день" at bounding box center [102, 665] width 70 height 6
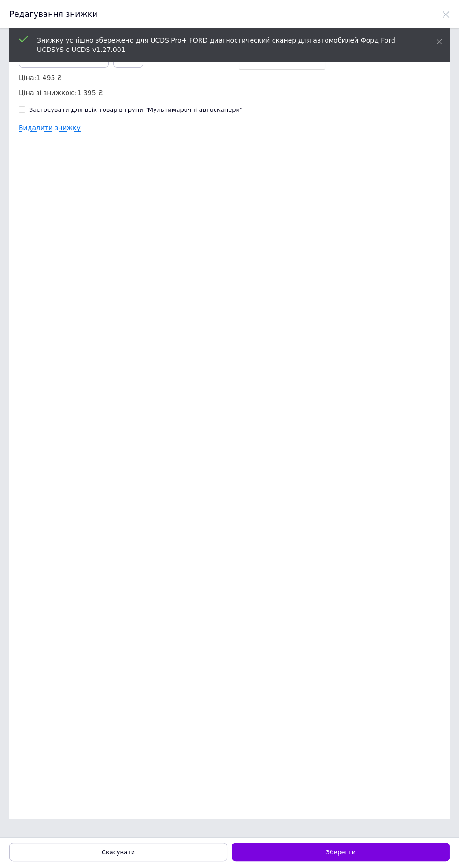
scroll to position [0, 0]
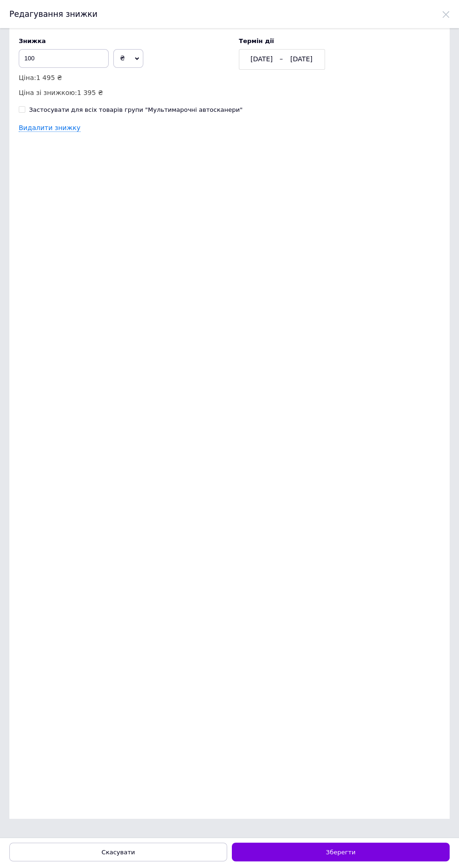
click at [303, 57] on div "[DATE]" at bounding box center [301, 59] width 35 height 9
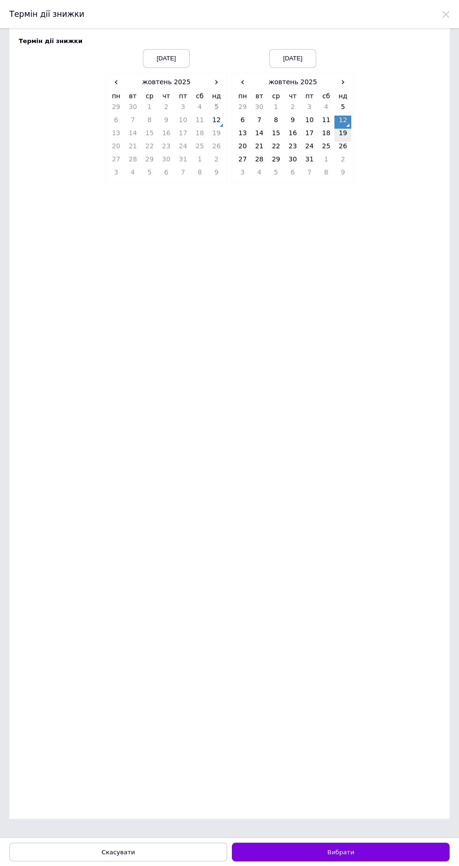
click at [344, 134] on td "19" at bounding box center [342, 135] width 17 height 13
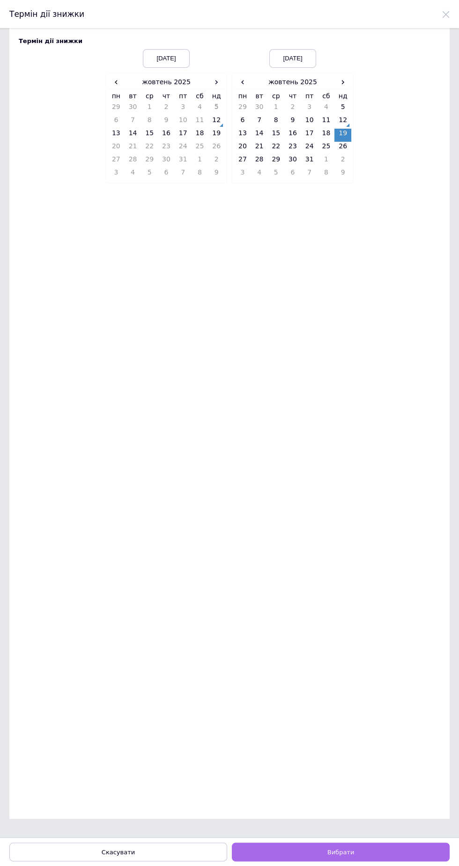
click at [382, 853] on button "Вибрати" at bounding box center [341, 852] width 218 height 19
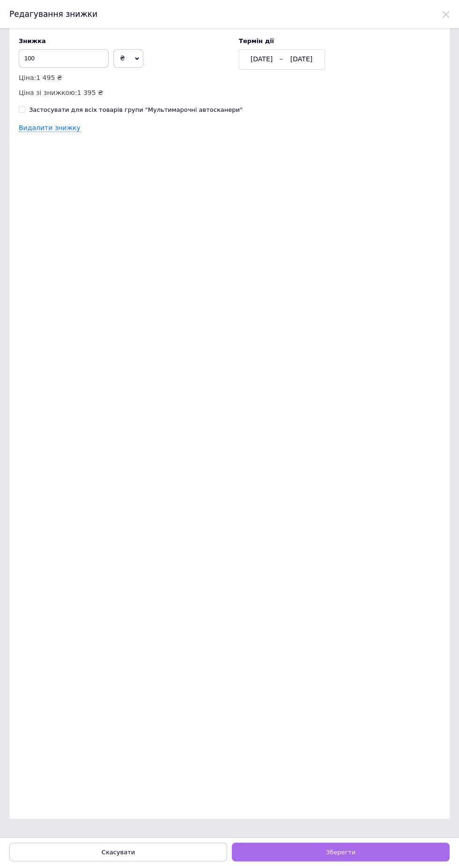
click at [382, 854] on button "Зберегти" at bounding box center [341, 852] width 218 height 19
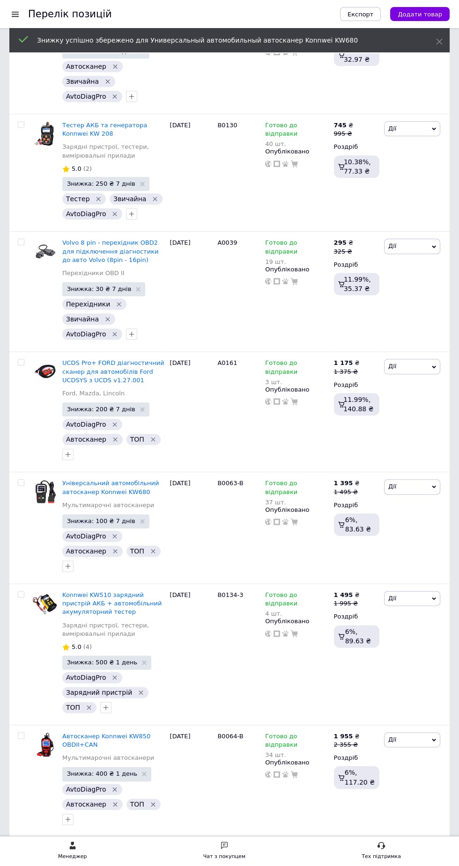
scroll to position [1502, 0]
click at [111, 659] on span "Знижка: 500 ₴ 1 день" at bounding box center [102, 662] width 70 height 6
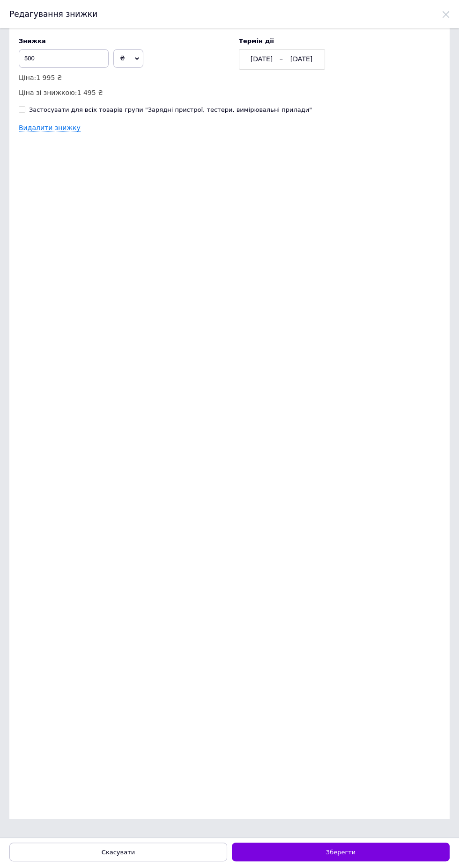
scroll to position [0, 0]
click at [296, 53] on div "[DATE] [DATE]" at bounding box center [282, 59] width 86 height 21
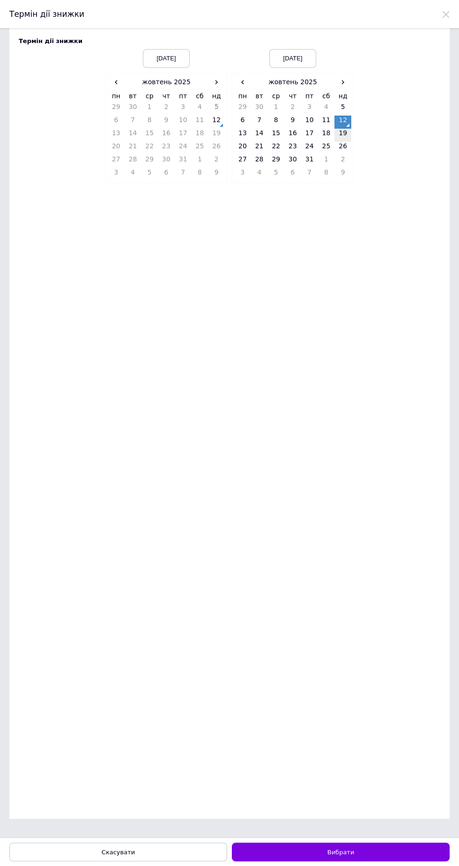
click at [343, 132] on td "19" at bounding box center [342, 135] width 17 height 13
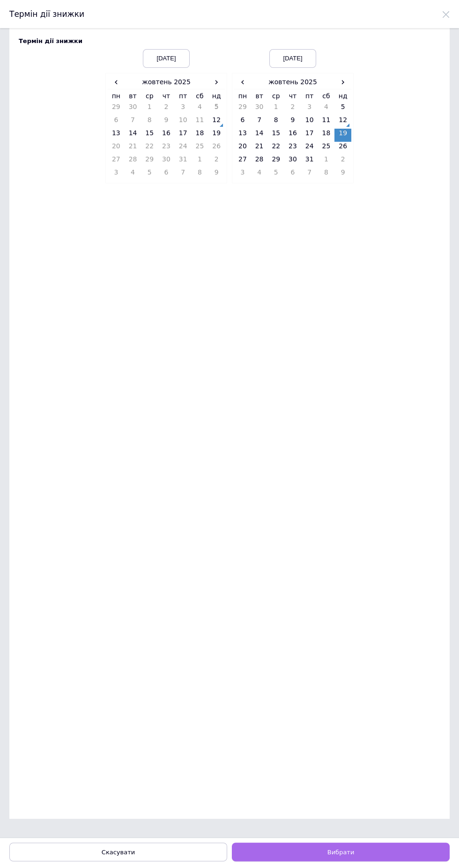
click at [345, 851] on span "Вибрати" at bounding box center [340, 852] width 27 height 7
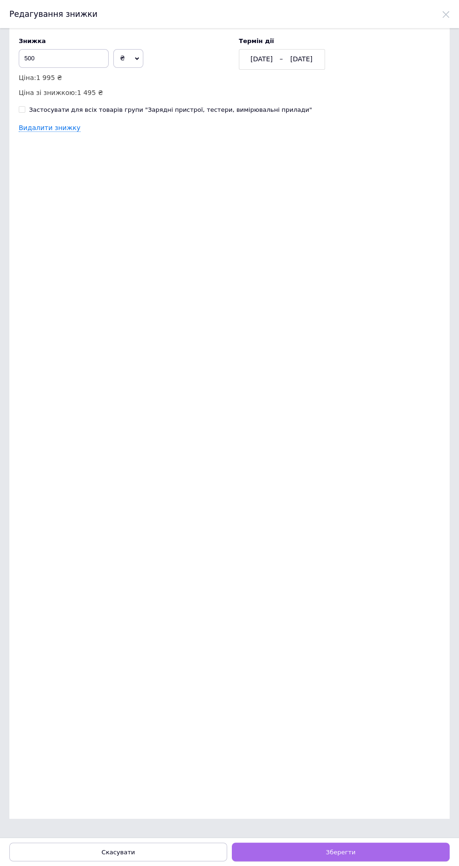
click at [355, 851] on button "Зберегти" at bounding box center [341, 852] width 218 height 19
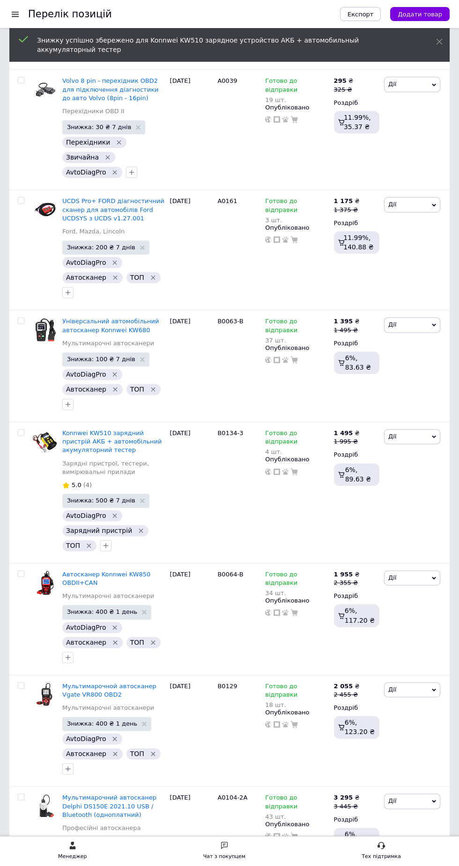
scroll to position [1678, 0]
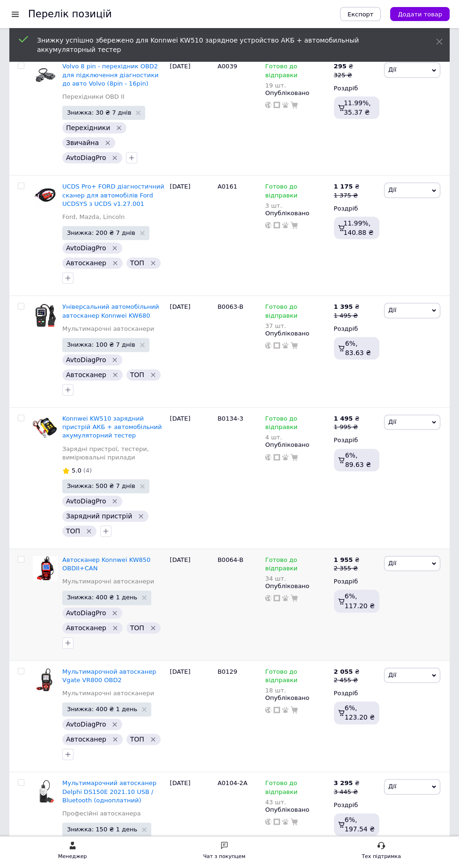
click at [101, 594] on span "Знижка: 400 ₴ 1 день" at bounding box center [102, 597] width 70 height 6
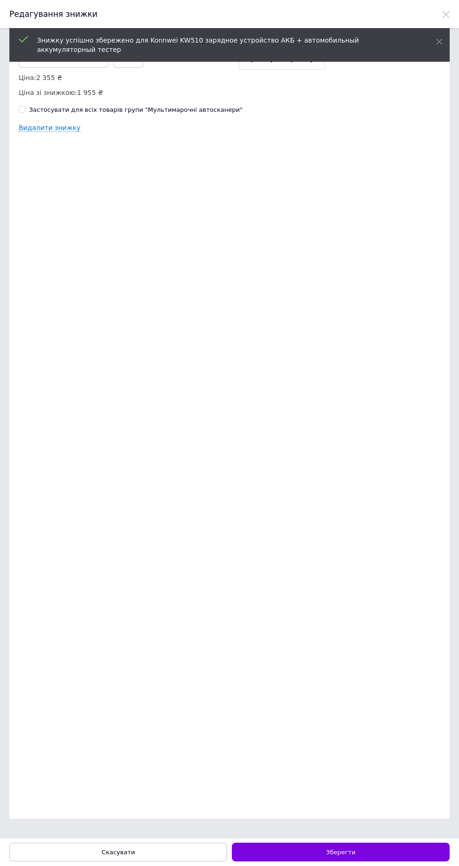
click at [296, 63] on div "[DATE]" at bounding box center [301, 59] width 35 height 9
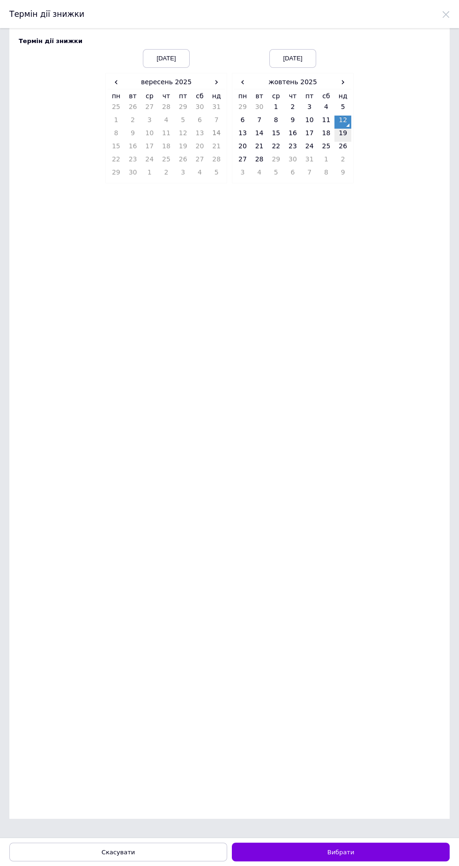
click at [345, 135] on td "19" at bounding box center [342, 135] width 17 height 13
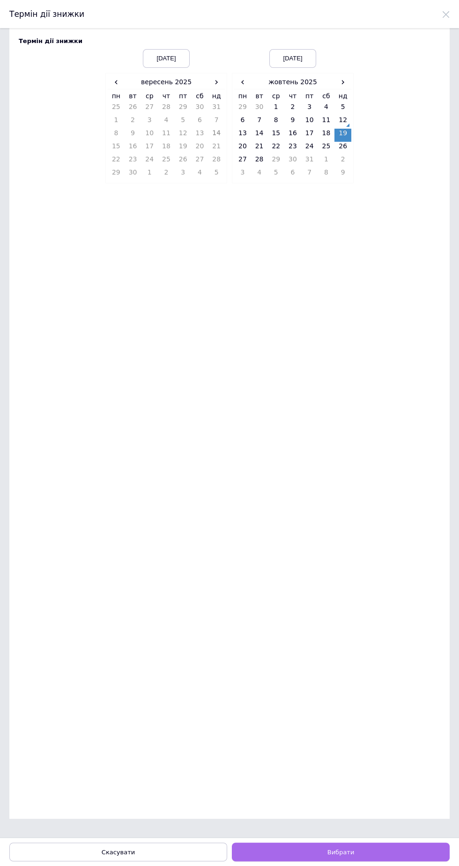
click at [372, 846] on button "Вибрати" at bounding box center [341, 852] width 218 height 19
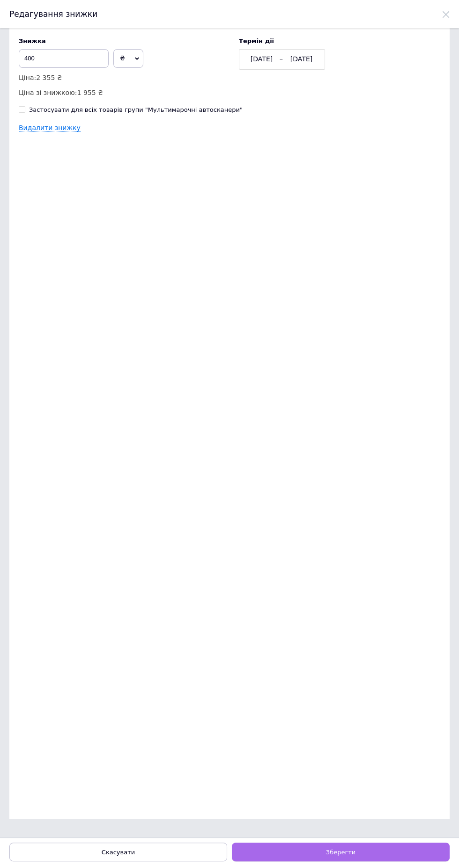
click at [376, 851] on button "Зберегти" at bounding box center [341, 852] width 218 height 19
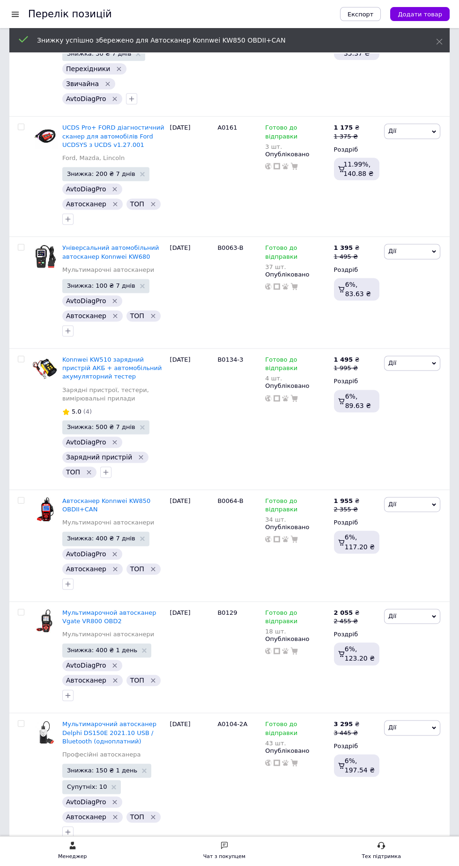
scroll to position [1768, 0]
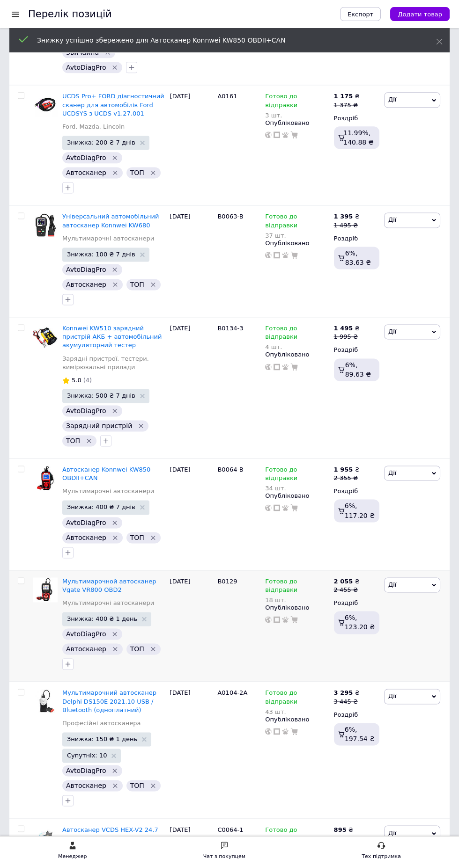
click at [100, 616] on span "Знижка: 400 ₴ 1 день" at bounding box center [102, 619] width 70 height 6
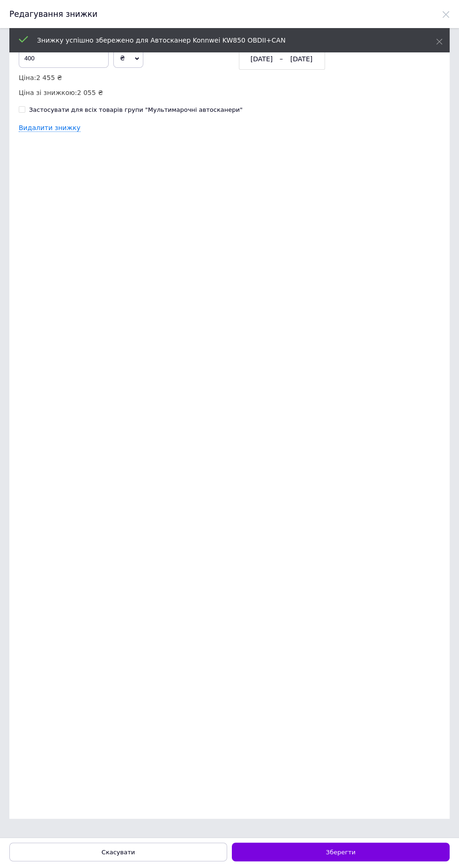
scroll to position [0, 0]
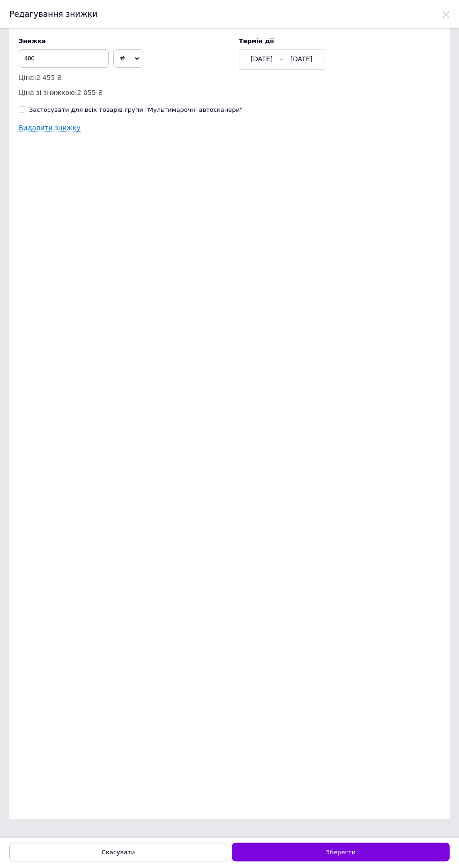
click at [300, 60] on div "[DATE]" at bounding box center [301, 59] width 35 height 9
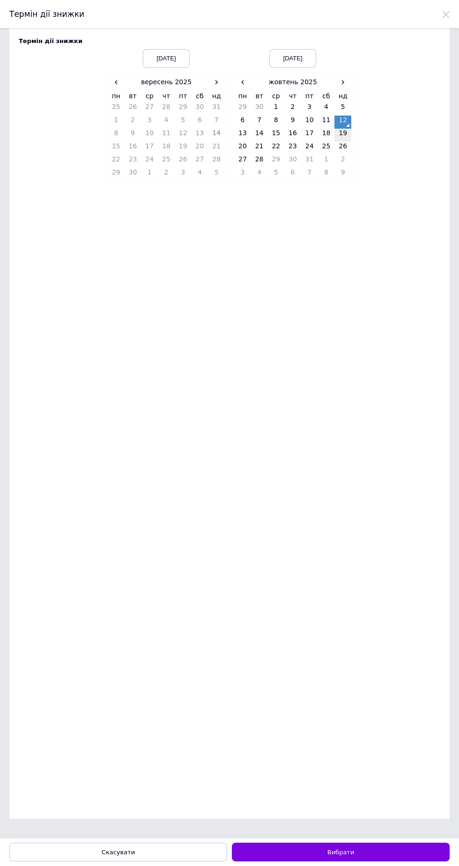
click at [345, 133] on td "19" at bounding box center [342, 135] width 17 height 13
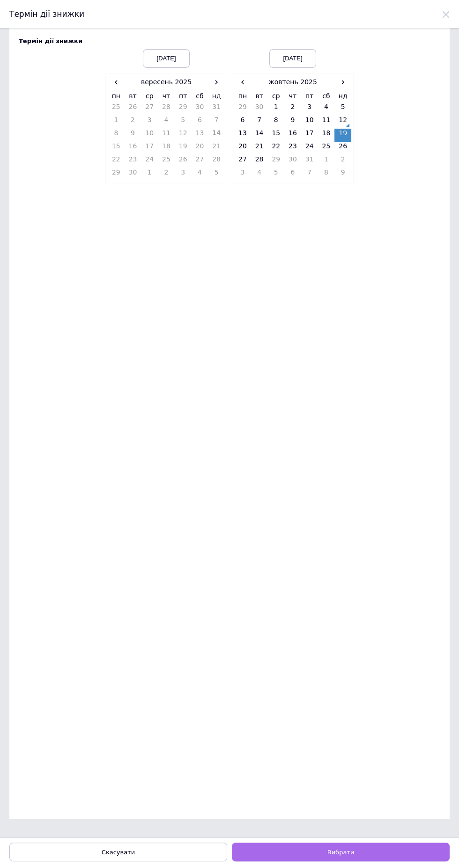
click at [380, 854] on button "Вибрати" at bounding box center [341, 852] width 218 height 19
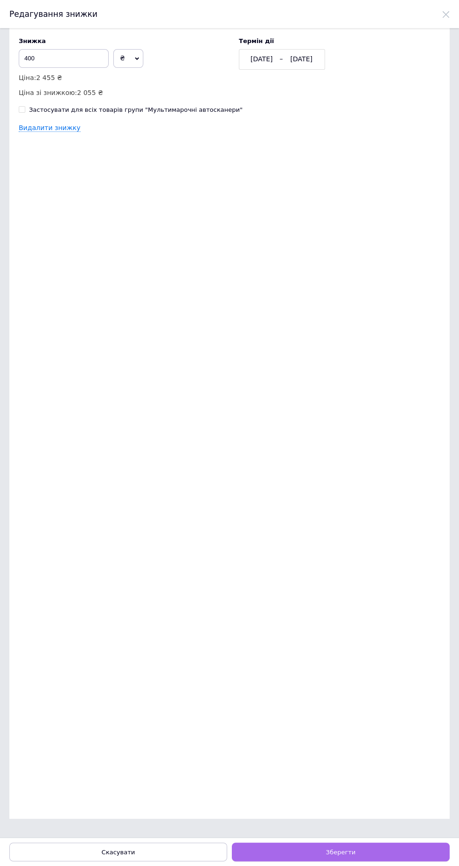
click at [381, 851] on button "Зберегти" at bounding box center [341, 852] width 218 height 19
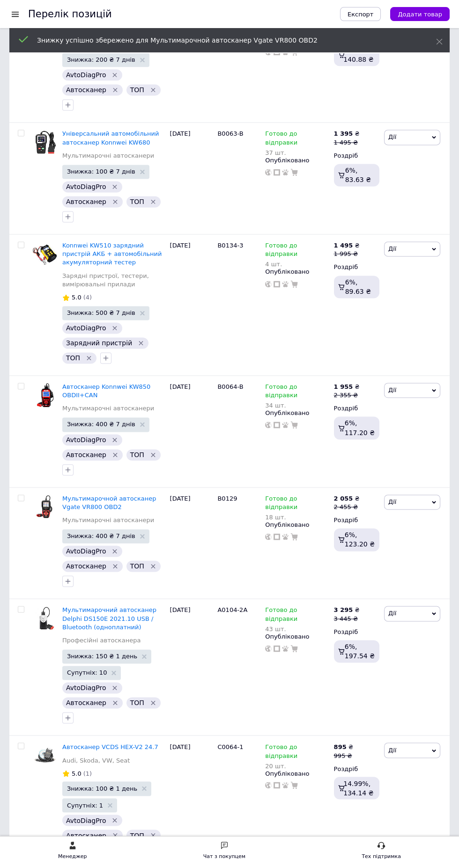
scroll to position [1861, 0]
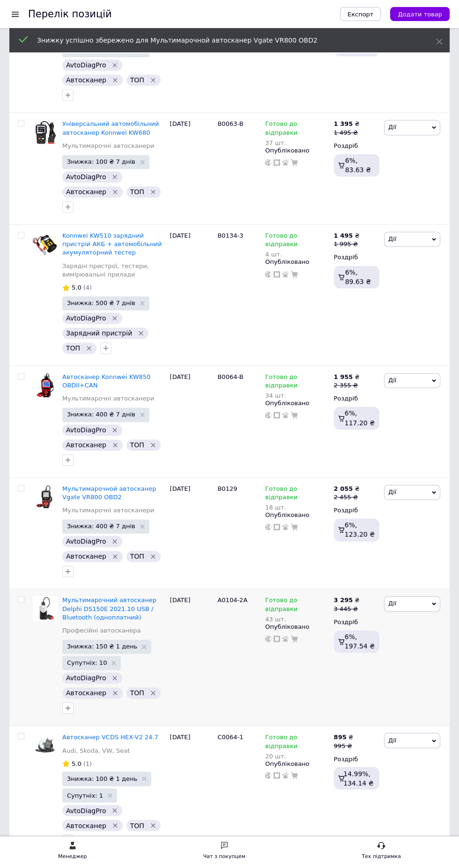
click at [109, 640] on span "Знижка: 150 ₴ 1 день" at bounding box center [106, 647] width 89 height 14
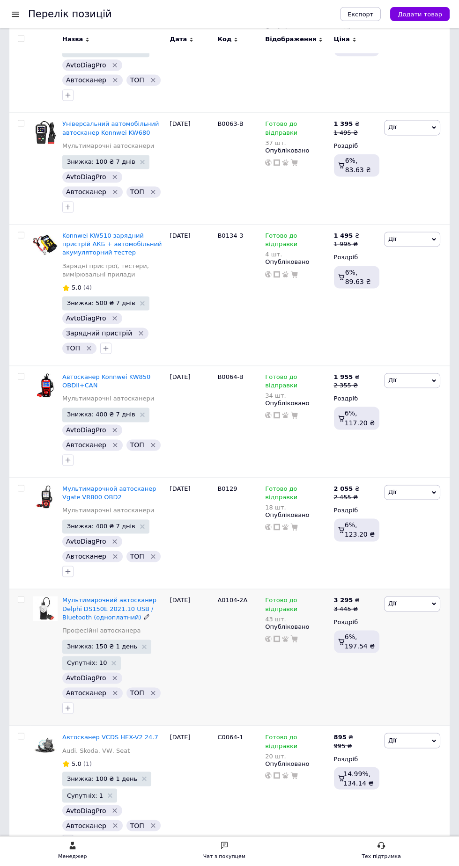
click at [107, 644] on span "Знижка: 150 ₴ 1 день" at bounding box center [102, 647] width 70 height 6
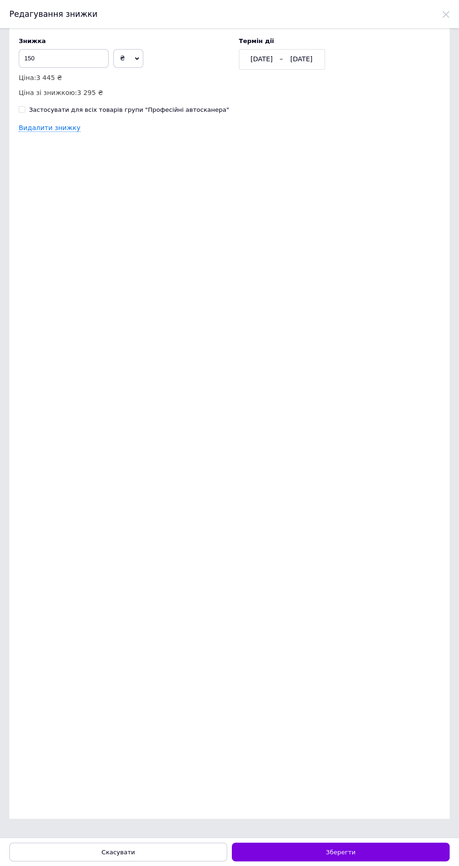
scroll to position [0, 0]
click at [304, 56] on div "[DATE]" at bounding box center [301, 59] width 35 height 9
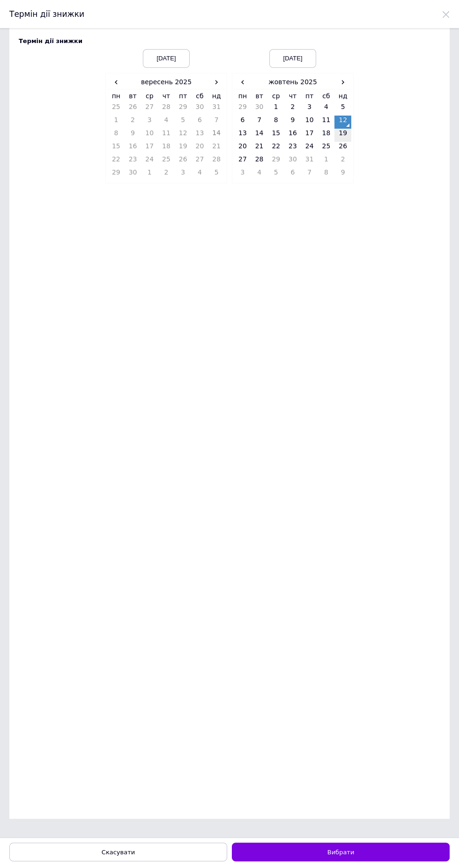
click at [345, 132] on td "19" at bounding box center [342, 135] width 17 height 13
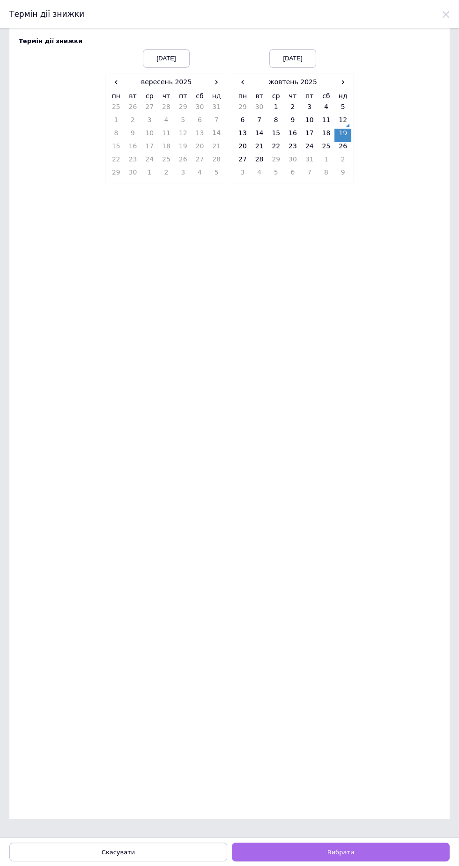
click at [372, 857] on button "Вибрати" at bounding box center [341, 852] width 218 height 19
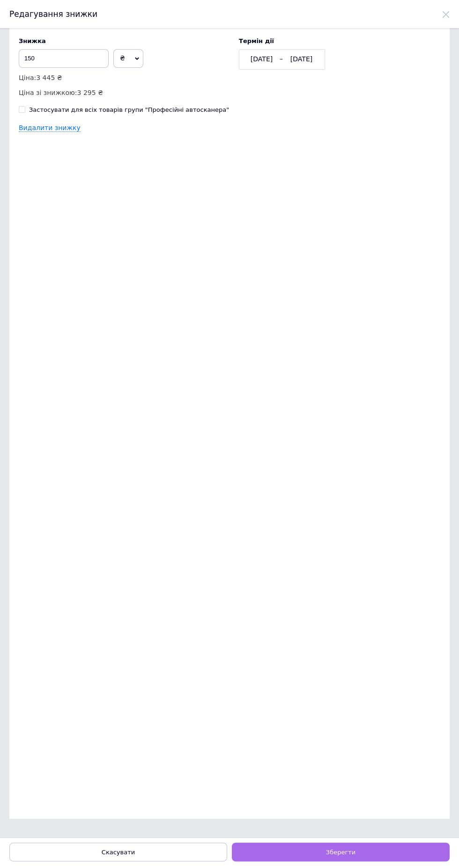
click at [377, 851] on button "Зберегти" at bounding box center [341, 852] width 218 height 19
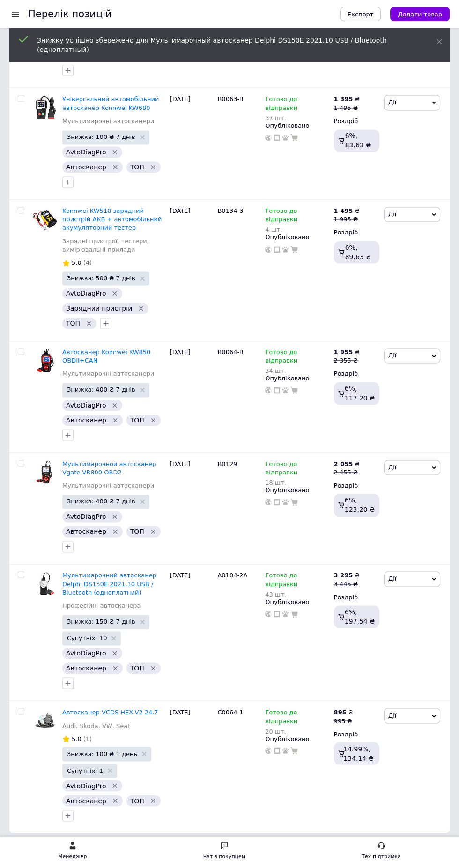
scroll to position [1887, 0]
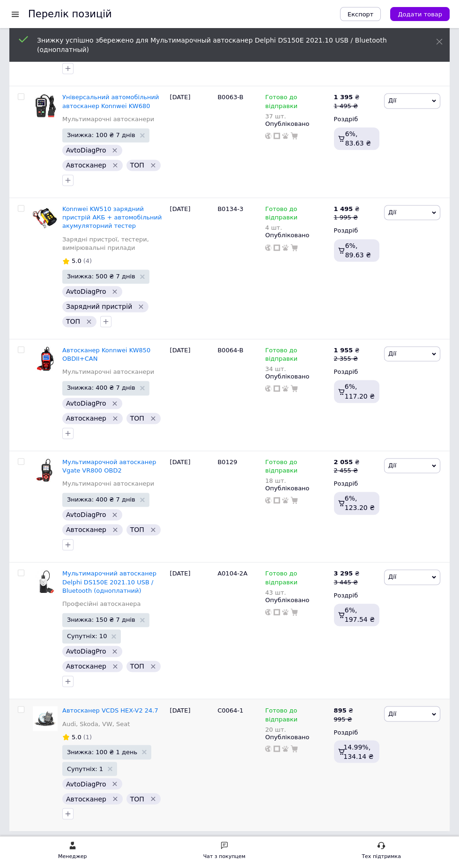
click at [110, 749] on span "Знижка: 100 ₴ 1 день" at bounding box center [102, 752] width 70 height 6
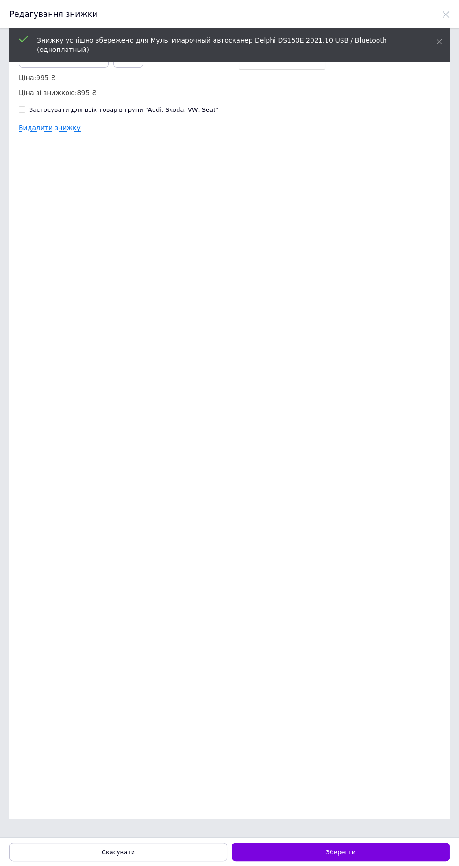
scroll to position [0, 0]
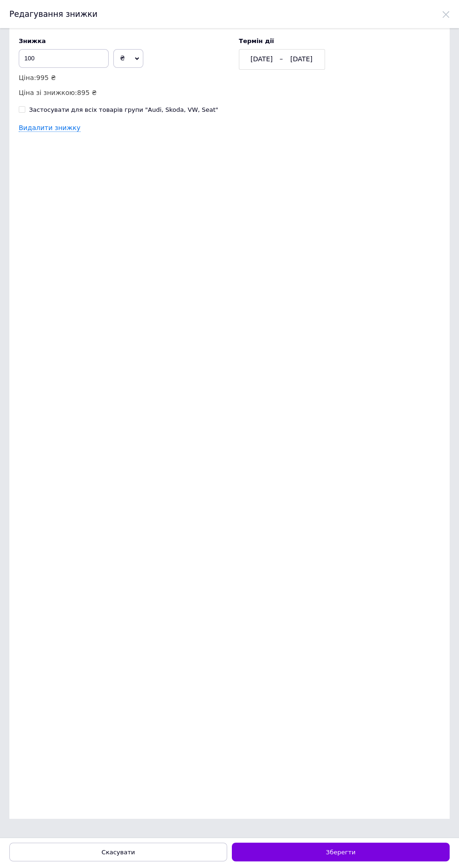
click at [294, 64] on div "[DATE] [DATE]" at bounding box center [282, 59] width 86 height 21
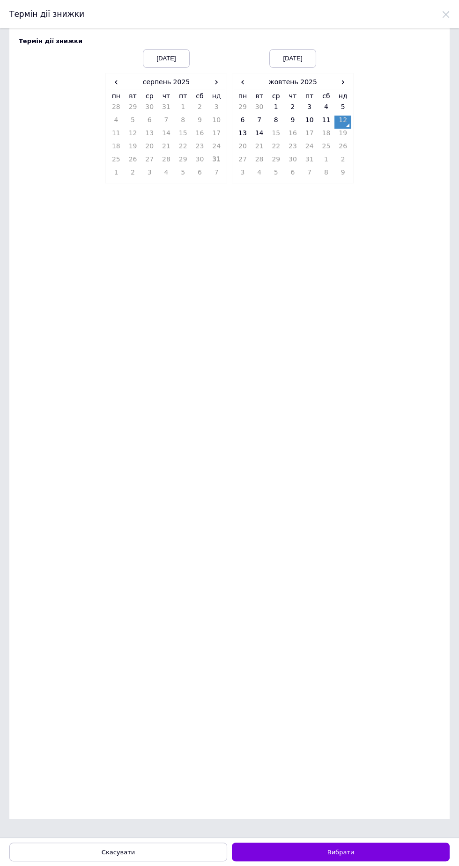
click at [343, 134] on td "19" at bounding box center [342, 135] width 17 height 13
click at [217, 85] on span "›" at bounding box center [216, 82] width 17 height 14
click at [215, 81] on span "›" at bounding box center [216, 82] width 17 height 14
click at [219, 124] on td "12" at bounding box center [216, 122] width 17 height 13
click at [342, 139] on td "19" at bounding box center [342, 135] width 17 height 13
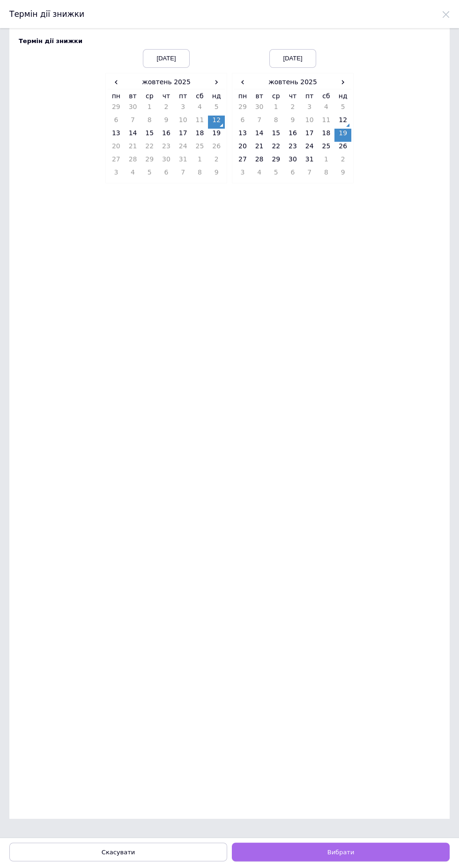
click at [393, 848] on button "Вибрати" at bounding box center [341, 852] width 218 height 19
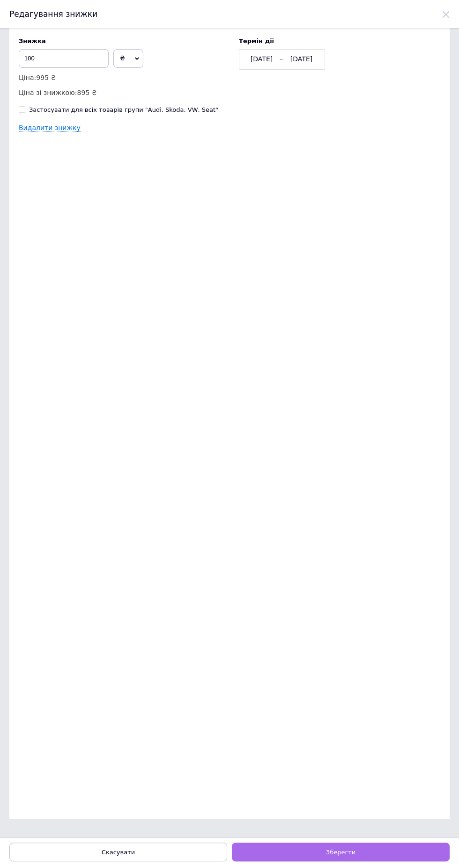
click at [390, 852] on button "Зберегти" at bounding box center [341, 852] width 218 height 19
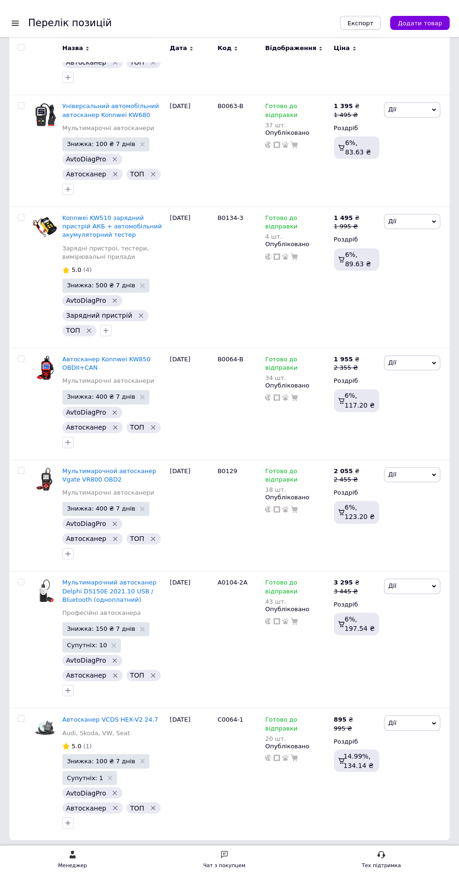
scroll to position [1870, 0]
